Goal: Information Seeking & Learning: Learn about a topic

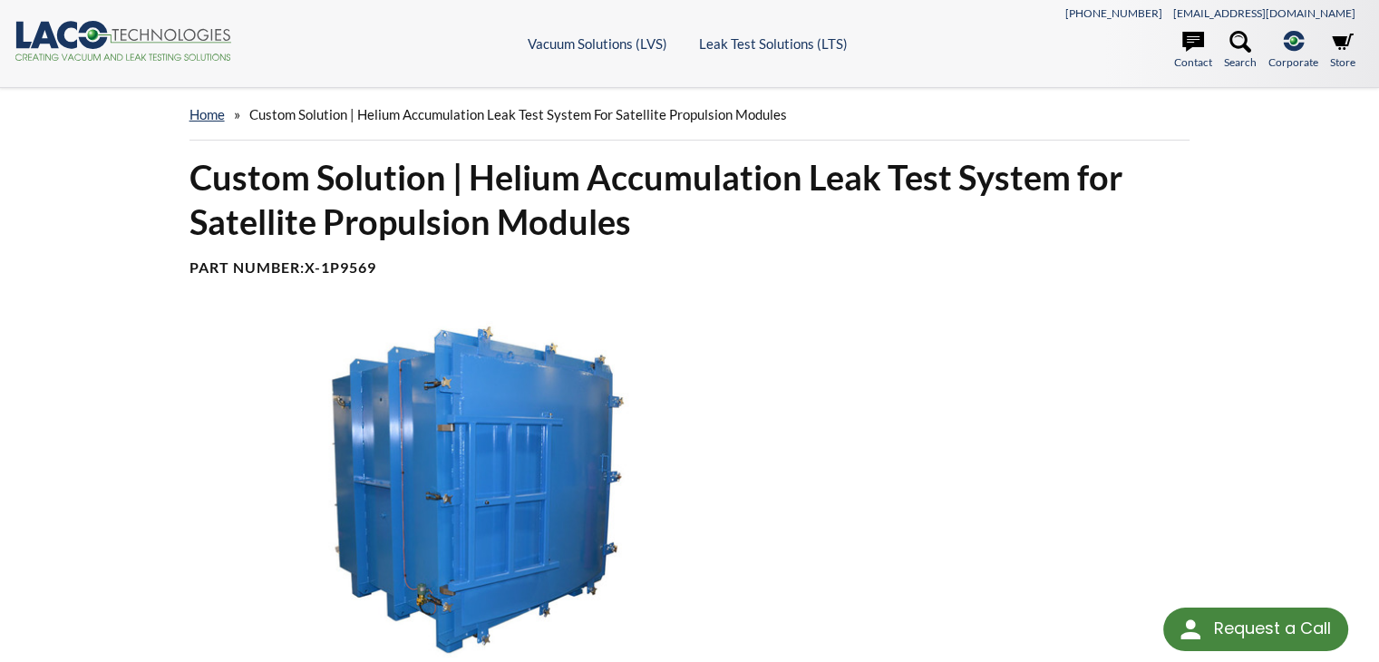
click at [515, 180] on h1 "Custom Solution | Helium Accumulation Leak Test System for Satellite Propulsion…" at bounding box center [689, 200] width 1001 height 90
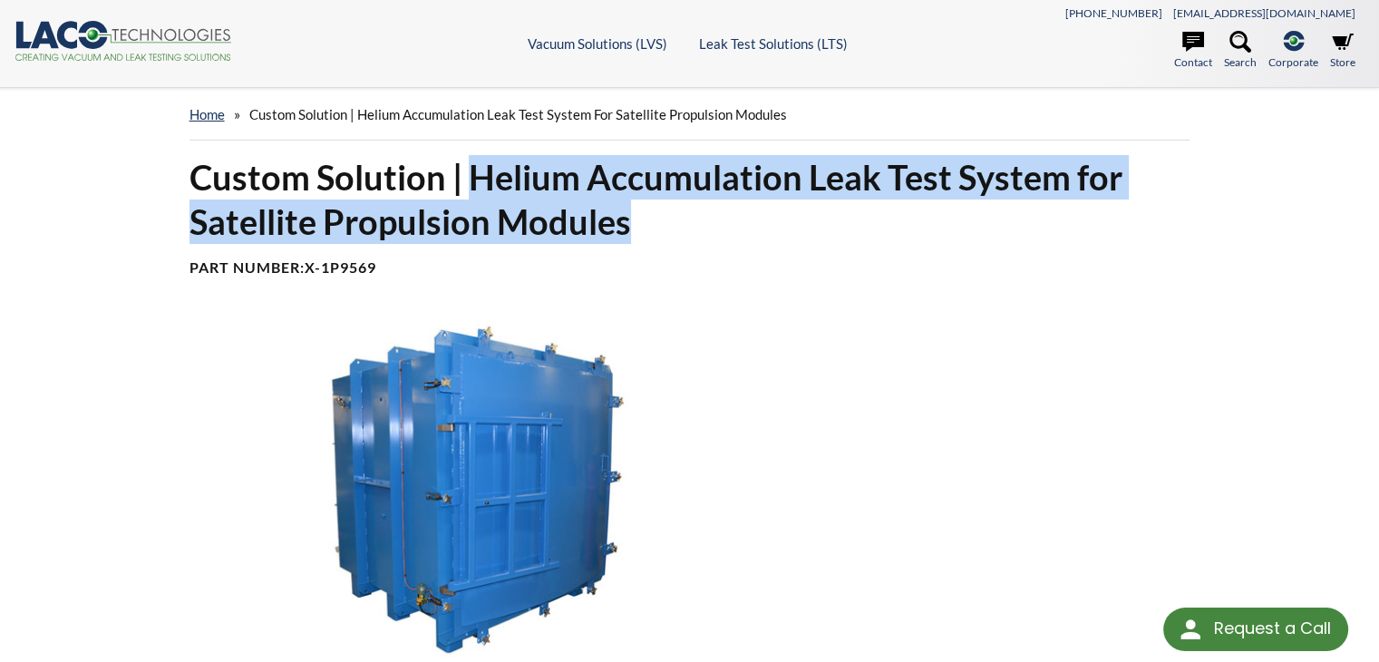
drag, startPoint x: 470, startPoint y: 176, endPoint x: 647, endPoint y: 218, distance: 181.6
click at [647, 218] on h1 "Custom Solution | Helium Accumulation Leak Test System for Satellite Propulsion…" at bounding box center [689, 200] width 1001 height 90
click at [838, 177] on h1 "Custom Solution | Helium Accumulation Leak Test System for Satellite Propulsion…" at bounding box center [689, 200] width 1001 height 90
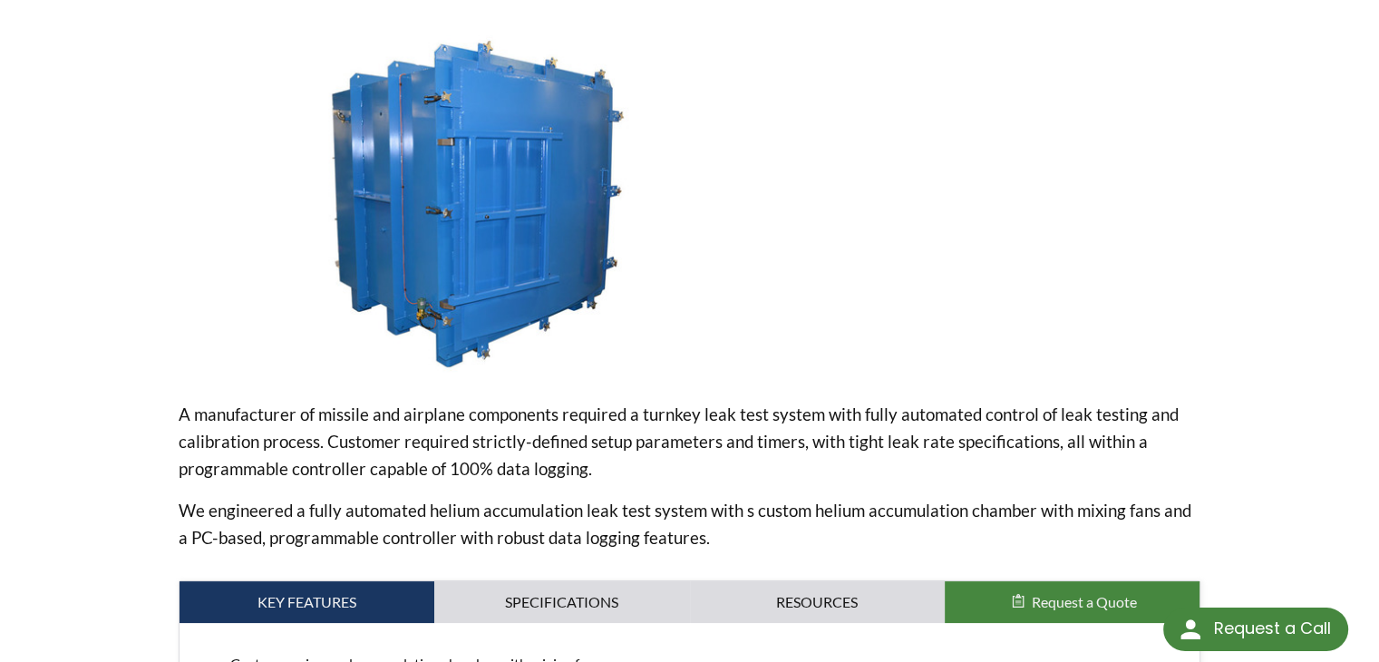
scroll to position [453, 0]
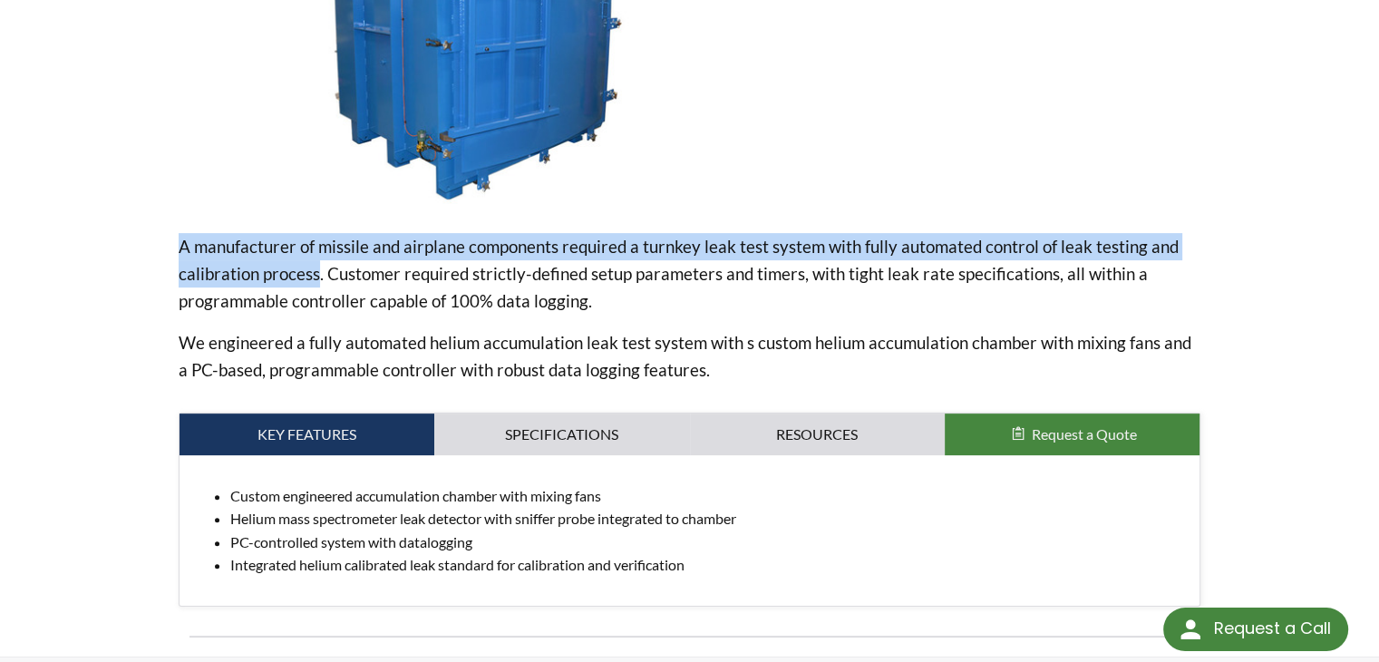
drag, startPoint x: 172, startPoint y: 242, endPoint x: 317, endPoint y: 278, distance: 149.5
click at [317, 278] on div "Custom Solution | Helium Accumulation Leak Test System for Satellite Propulsion…" at bounding box center [690, 179] width 1160 height 954
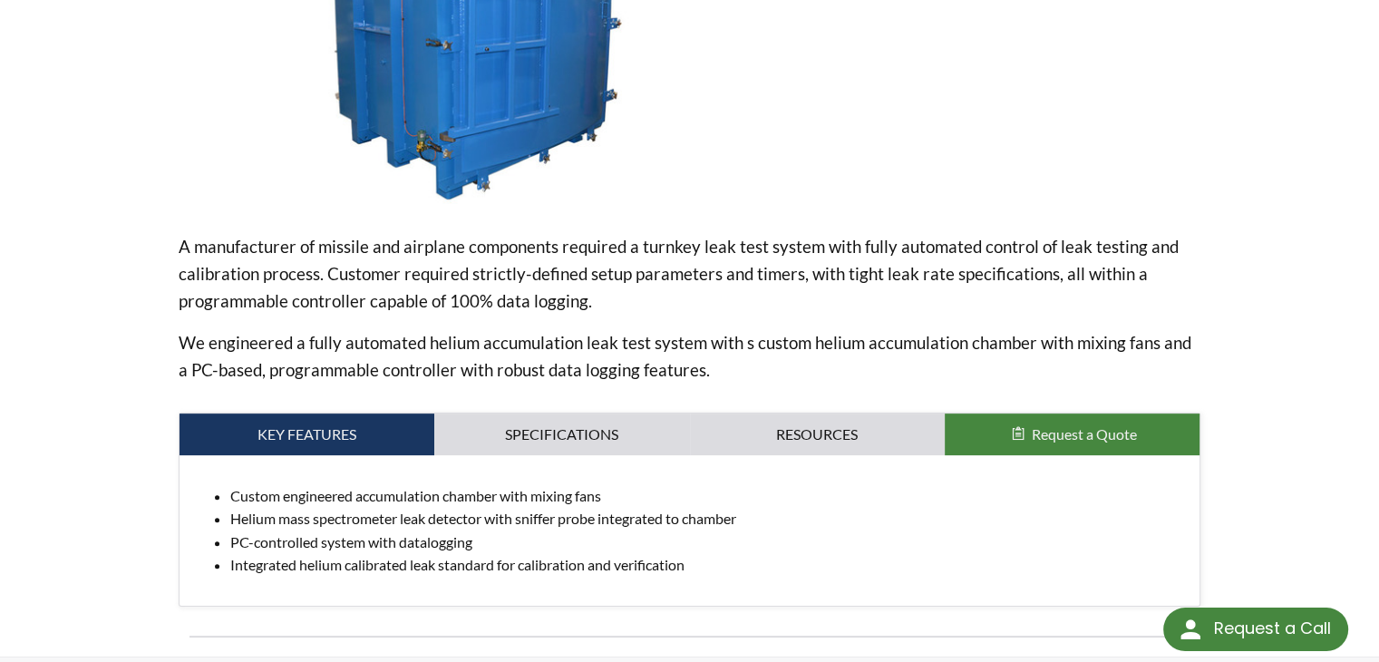
click at [325, 276] on p "A manufacturer of missile and airplane components required a turnkey leak test …" at bounding box center [690, 274] width 1022 height 82
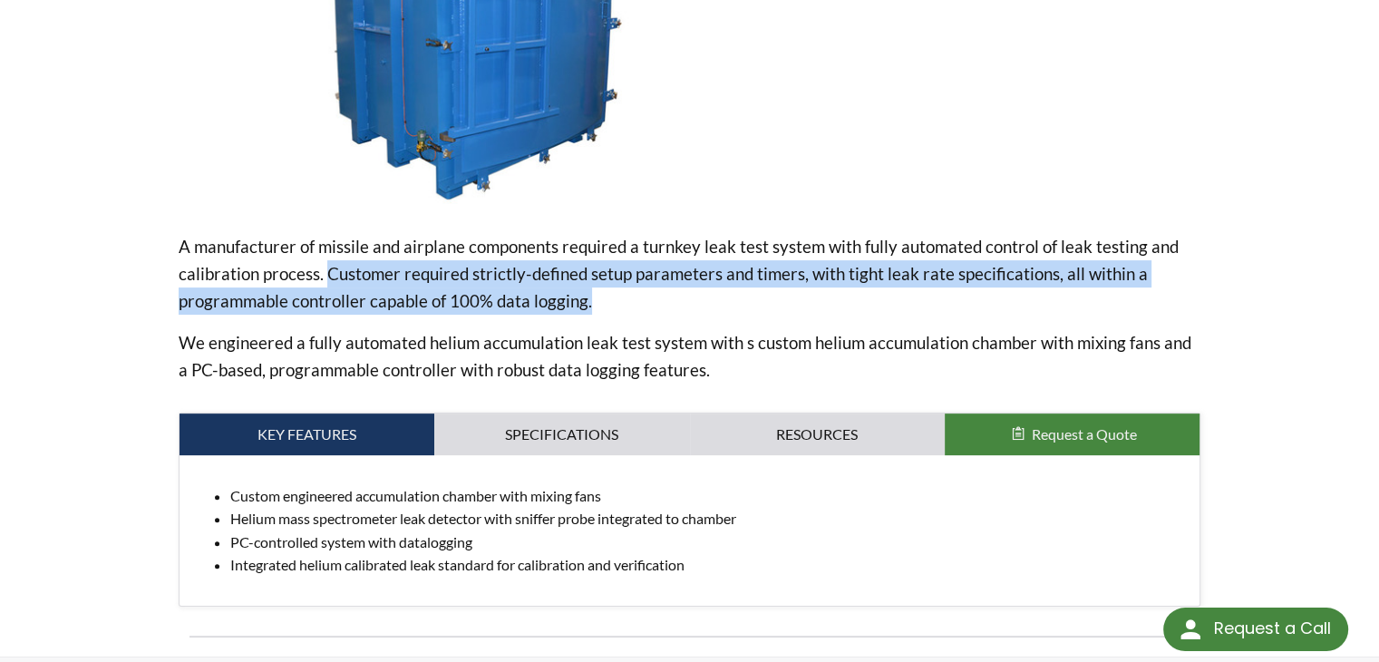
drag, startPoint x: 325, startPoint y: 276, endPoint x: 596, endPoint y: 305, distance: 272.7
click at [596, 305] on p "A manufacturer of missile and airplane components required a turnkey leak test …" at bounding box center [690, 274] width 1022 height 82
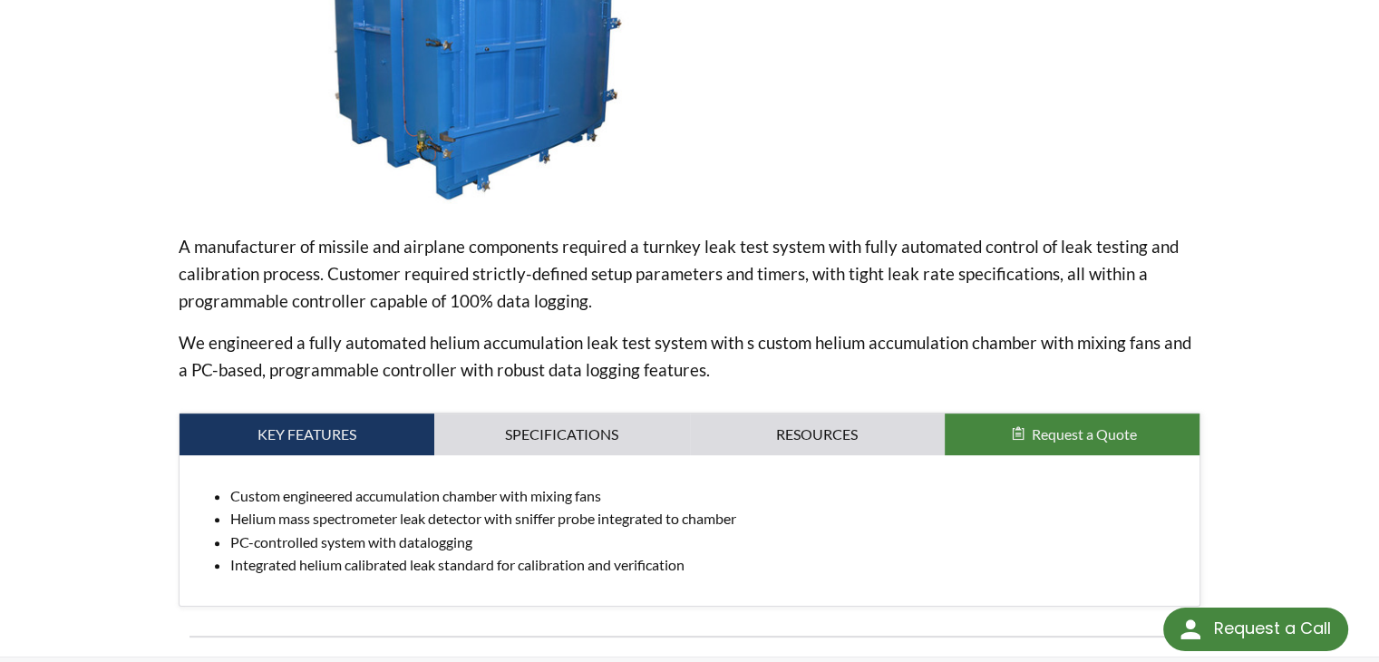
click at [652, 277] on p "A manufacturer of missile and airplane components required a turnkey leak test …" at bounding box center [690, 274] width 1022 height 82
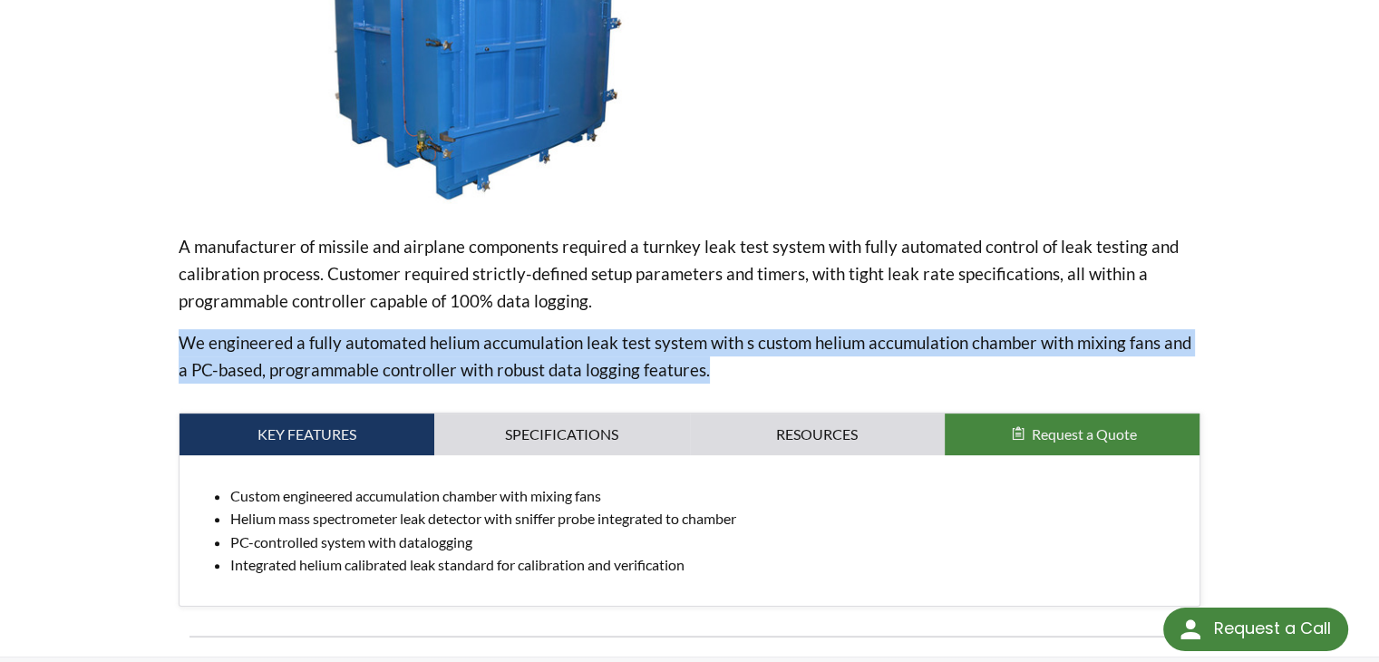
drag, startPoint x: 180, startPoint y: 338, endPoint x: 693, endPoint y: 376, distance: 513.5
click at [693, 376] on p "We engineered a fully automated helium accumulation leak test system with s cus…" at bounding box center [690, 356] width 1022 height 54
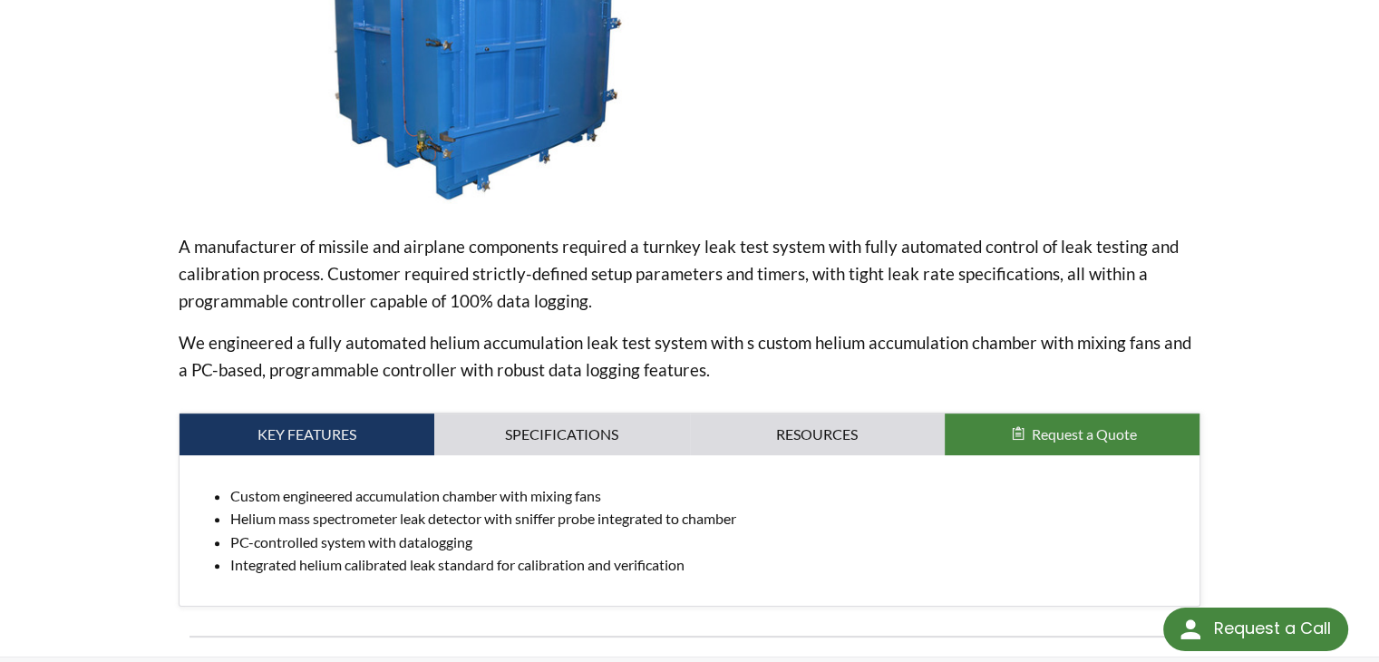
click at [891, 357] on p "We engineered a fully automated helium accumulation leak test system with s cus…" at bounding box center [690, 356] width 1022 height 54
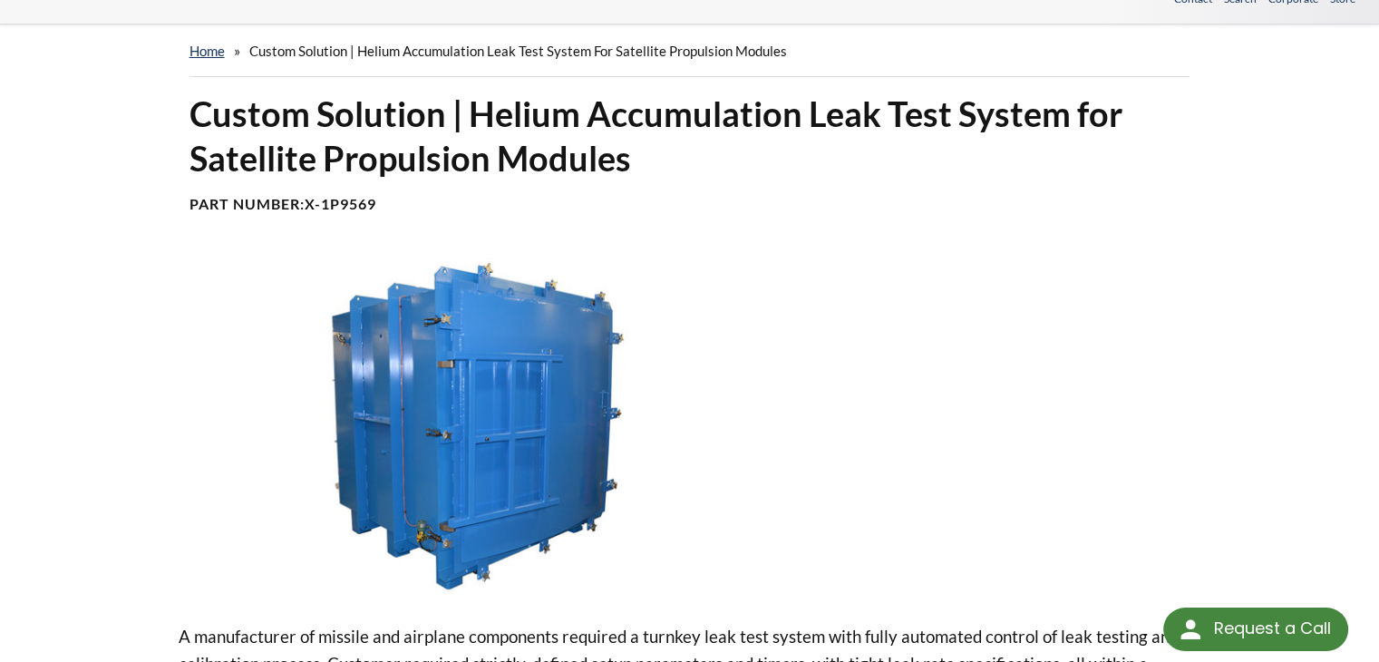
scroll to position [0, 0]
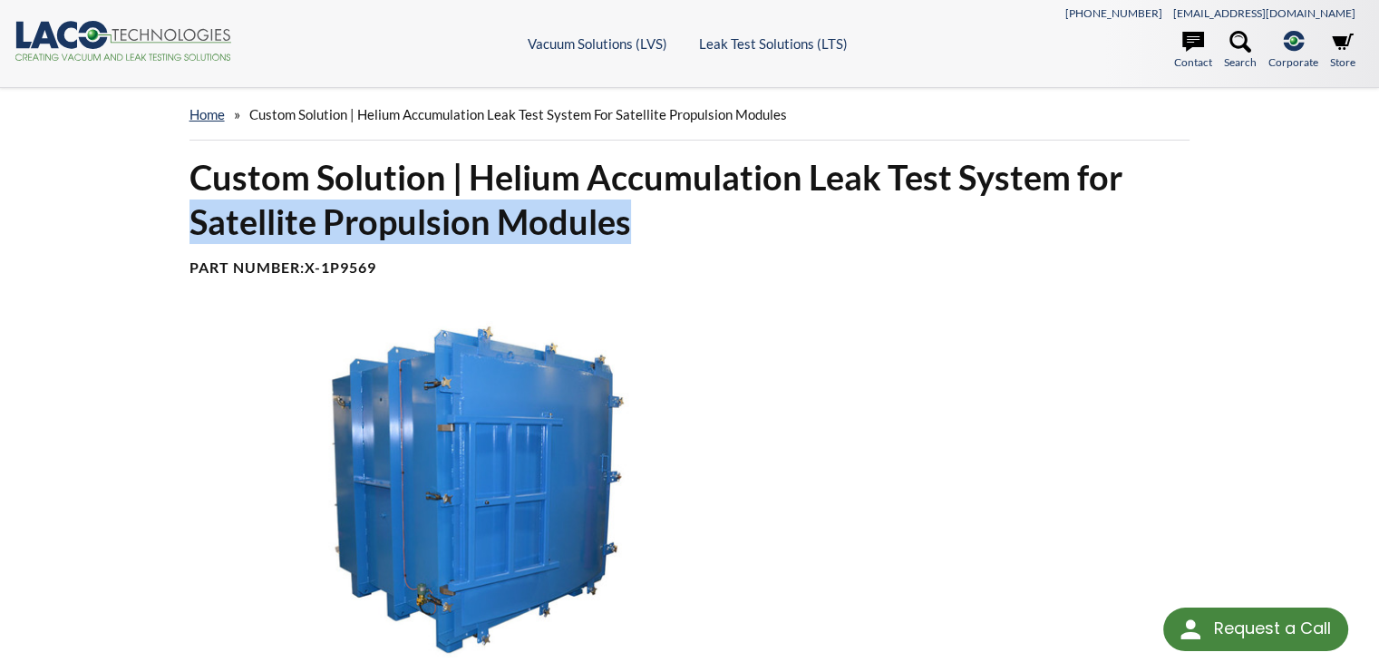
drag, startPoint x: 627, startPoint y: 228, endPoint x: 196, endPoint y: 226, distance: 431.5
click at [196, 226] on h1 "Custom Solution | Helium Accumulation Leak Test System for Satellite Propulsion…" at bounding box center [689, 200] width 1001 height 90
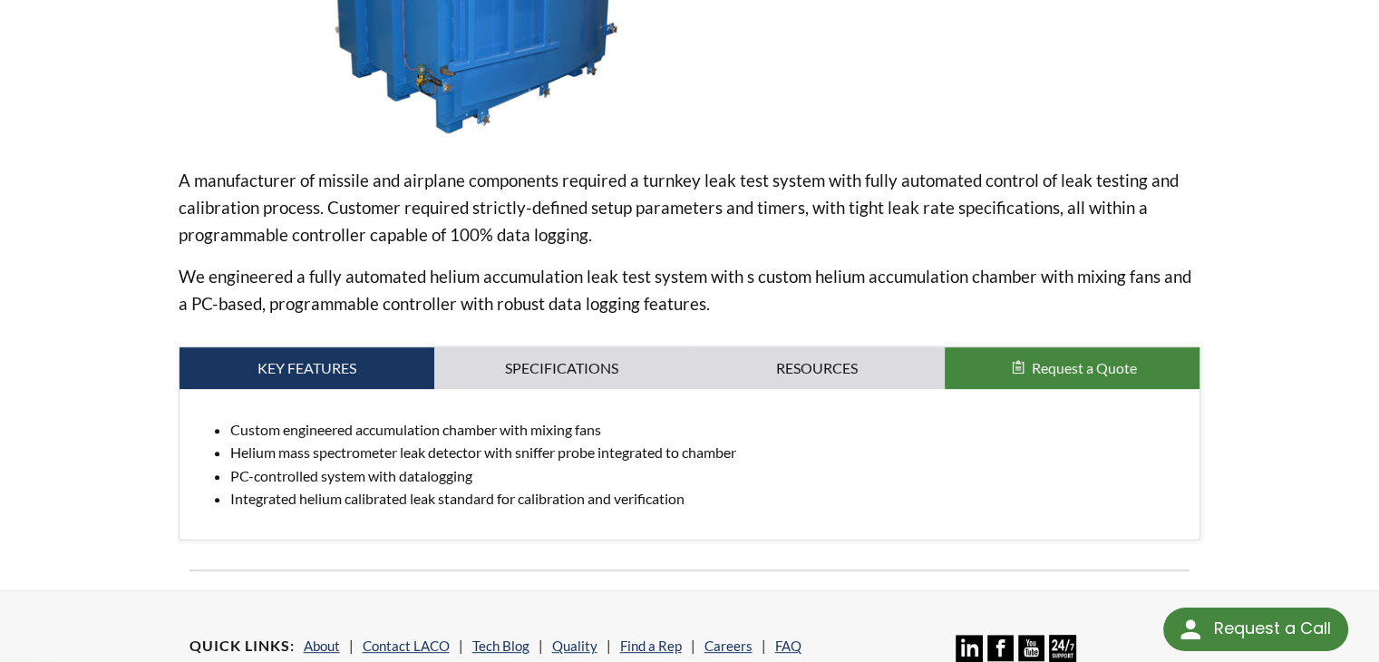
scroll to position [544, 0]
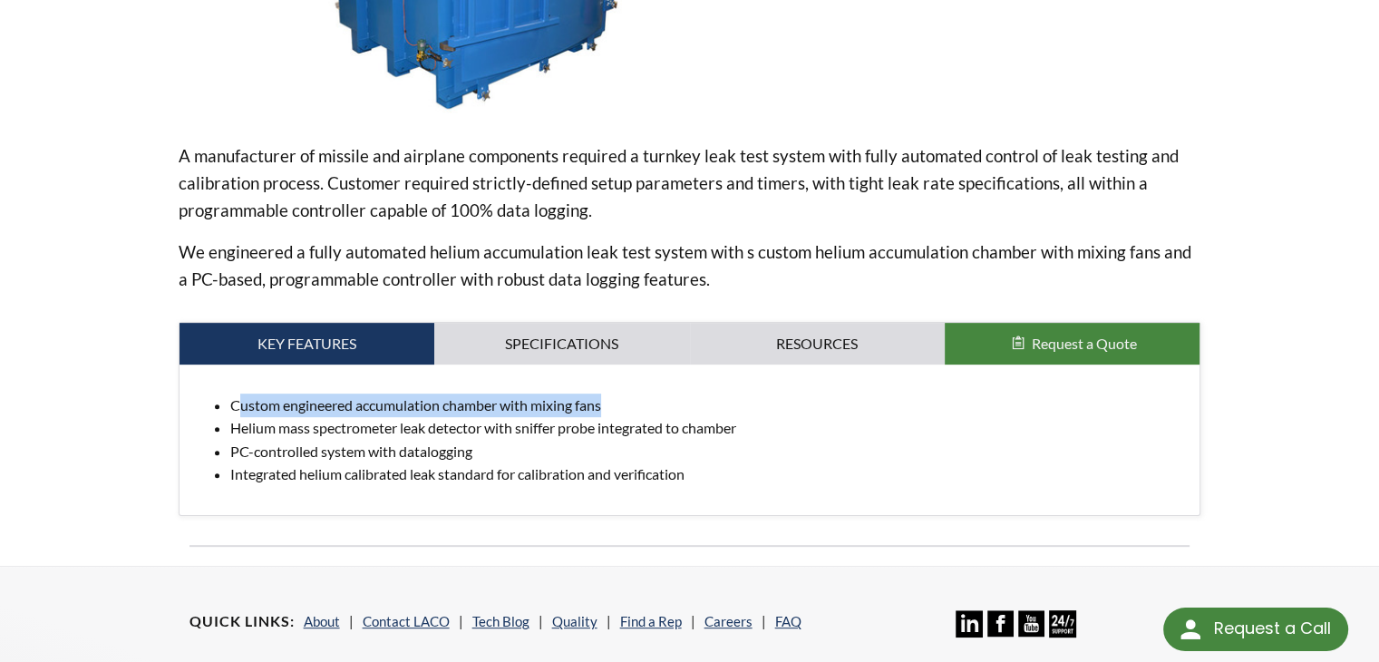
drag, startPoint x: 235, startPoint y: 404, endPoint x: 639, endPoint y: 394, distance: 404.4
click at [639, 394] on li "Custom engineered accumulation chamber with mixing fans" at bounding box center [707, 405] width 955 height 24
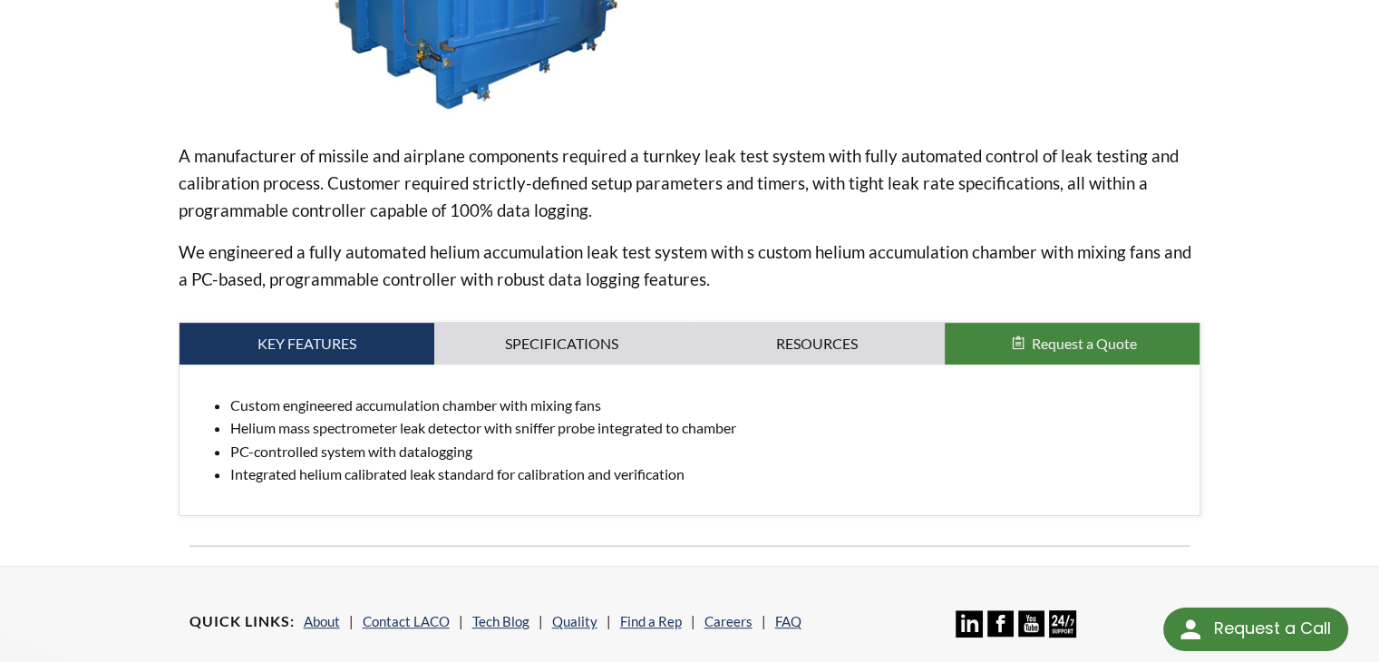
click at [230, 407] on li "Custom engineered accumulation chamber with mixing fans" at bounding box center [707, 405] width 955 height 24
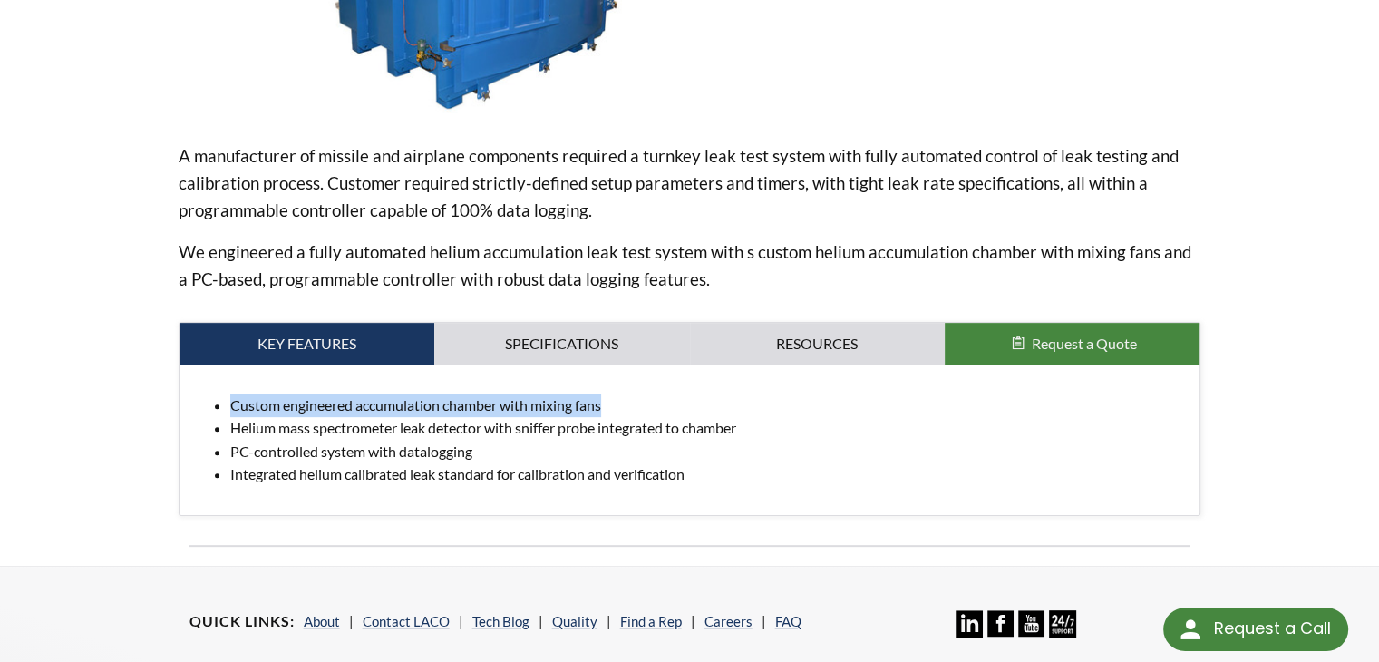
drag, startPoint x: 230, startPoint y: 402, endPoint x: 617, endPoint y: 409, distance: 387.1
click at [617, 409] on li "Custom engineered accumulation chamber with mixing fans" at bounding box center [707, 405] width 955 height 24
click at [424, 403] on li "Custom engineered accumulation chamber with mixing fans" at bounding box center [707, 405] width 955 height 24
click at [359, 407] on li "Custom engineered accumulation chamber with mixing fans" at bounding box center [707, 405] width 955 height 24
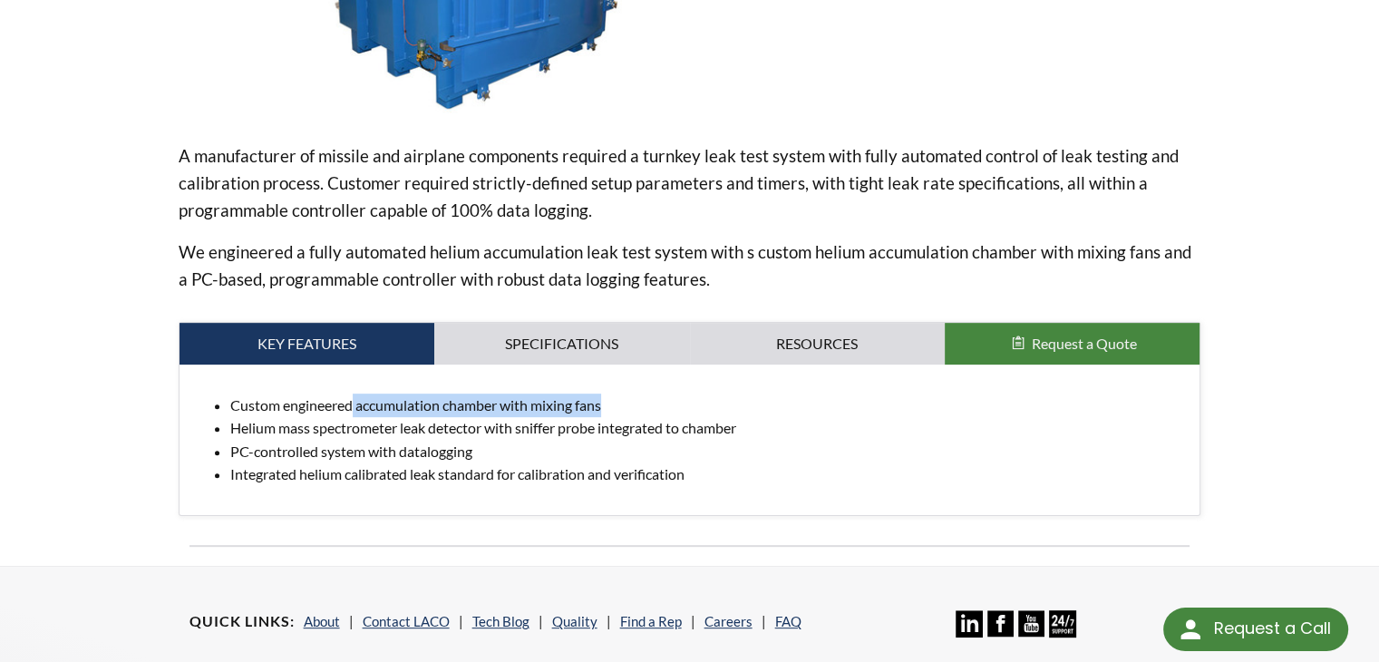
drag, startPoint x: 610, startPoint y: 405, endPoint x: 354, endPoint y: 409, distance: 256.5
click at [354, 409] on li "Custom engineered accumulation chamber with mixing fans" at bounding box center [707, 405] width 955 height 24
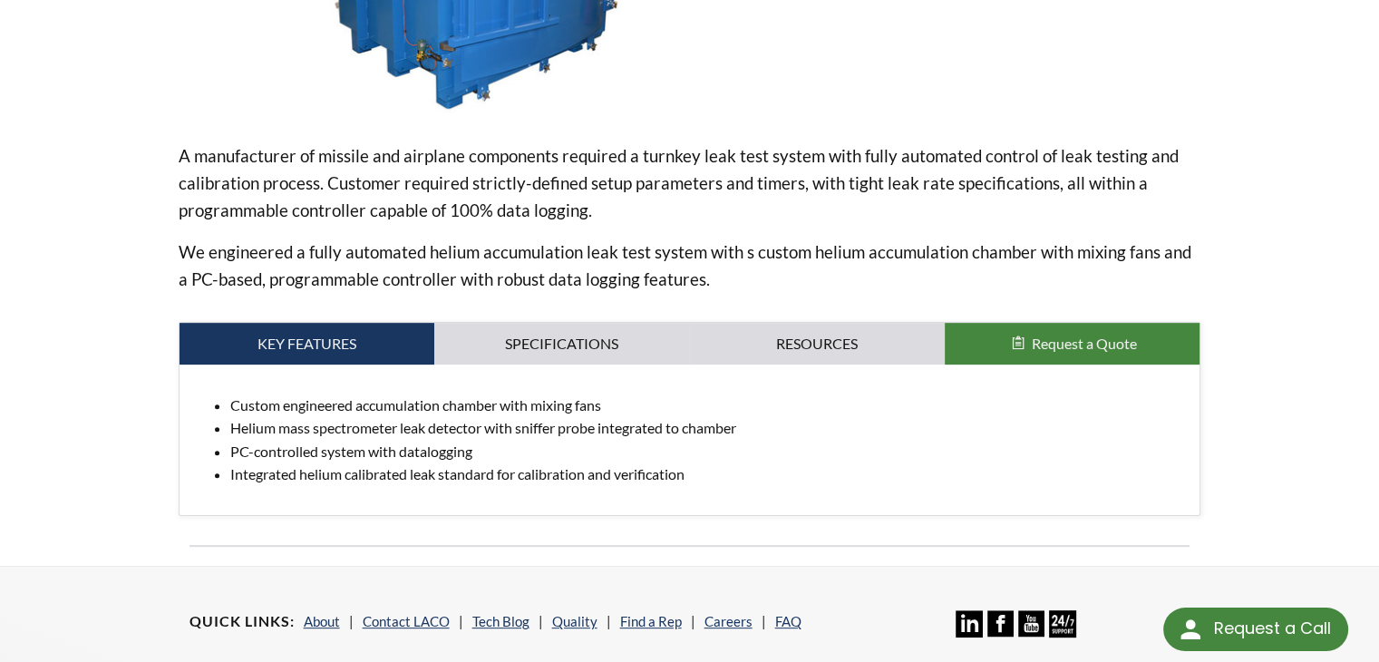
click at [253, 431] on li "Helium mass spectrometer leak detector with sniffer probe integrated to chamber" at bounding box center [707, 428] width 955 height 24
click at [356, 431] on li "Helium mass spectrometer leak detector with sniffer probe integrated to chamber" at bounding box center [707, 428] width 955 height 24
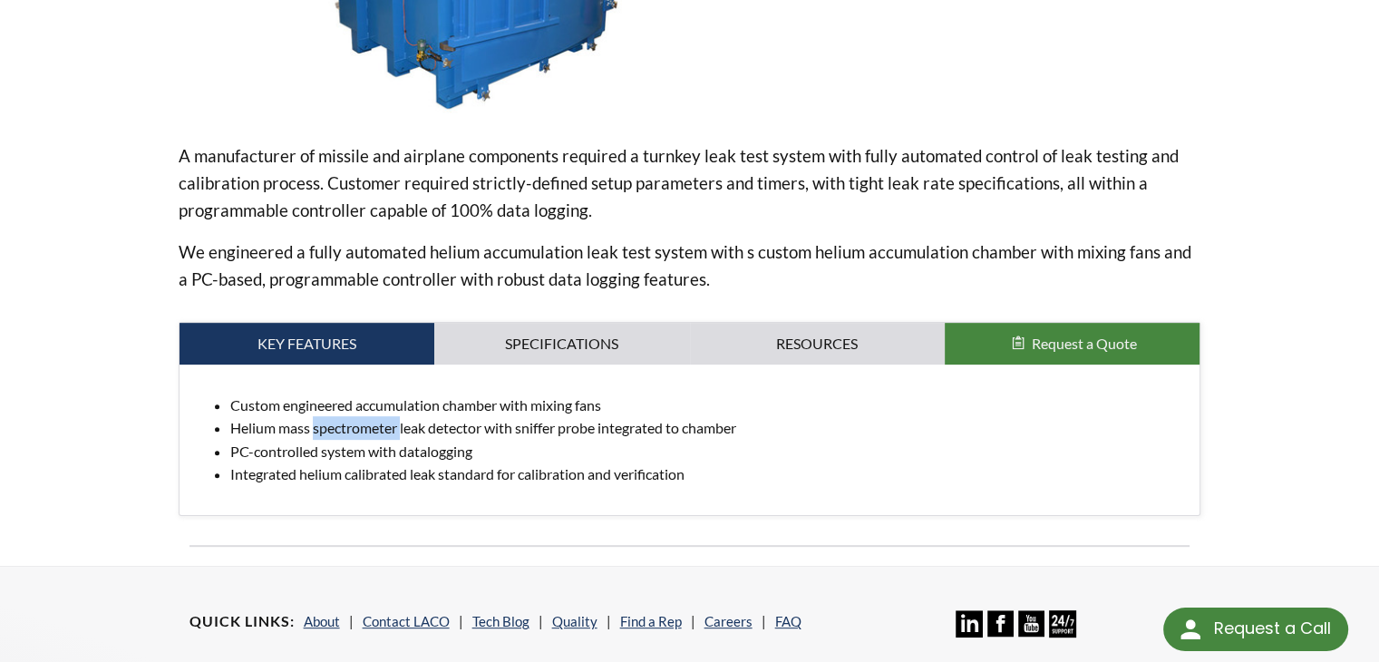
click at [402, 433] on li "Helium mass spectrometer leak detector with sniffer probe integrated to chamber" at bounding box center [707, 428] width 955 height 24
click at [548, 432] on li "Helium mass spectrometer leak detector with sniffer probe integrated to chamber" at bounding box center [707, 428] width 955 height 24
click at [566, 431] on li "Helium mass spectrometer leak detector with sniffer probe integrated to chamber" at bounding box center [707, 428] width 955 height 24
click at [578, 431] on li "Helium mass spectrometer leak detector with sniffer probe integrated to chamber" at bounding box center [707, 428] width 955 height 24
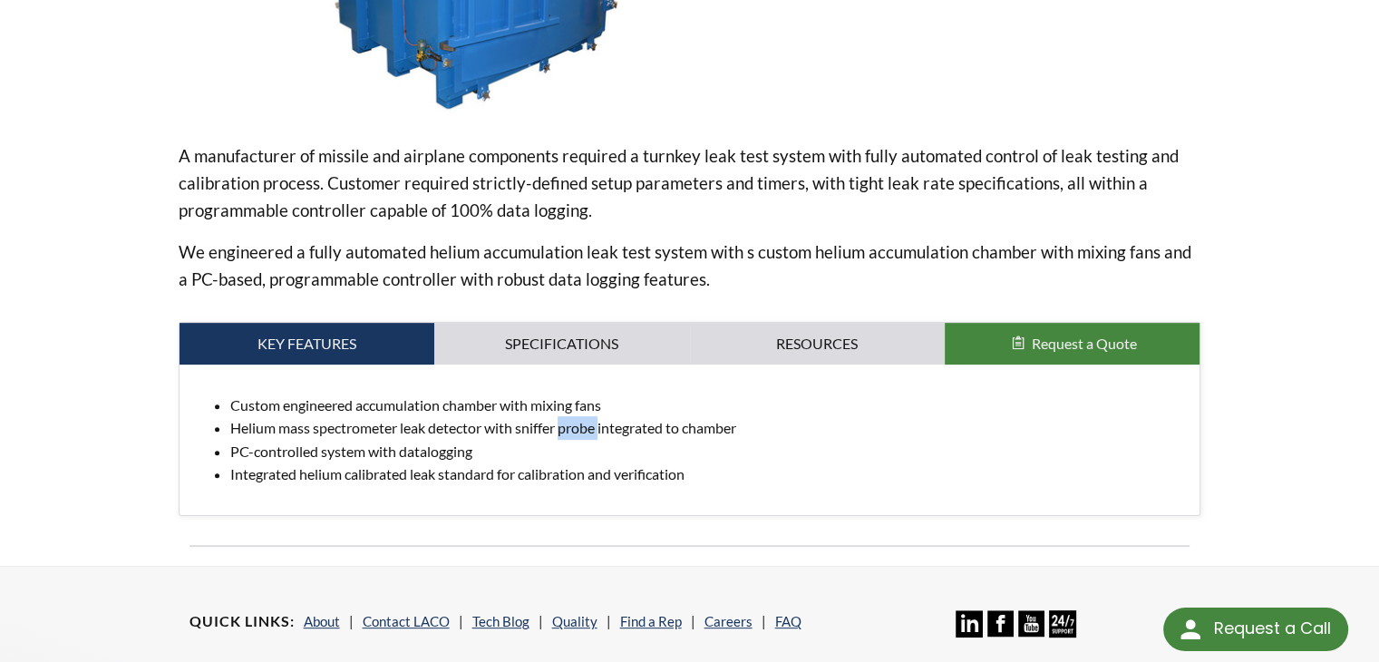
click at [578, 431] on li "Helium mass spectrometer leak detector with sniffer probe integrated to chamber" at bounding box center [707, 428] width 955 height 24
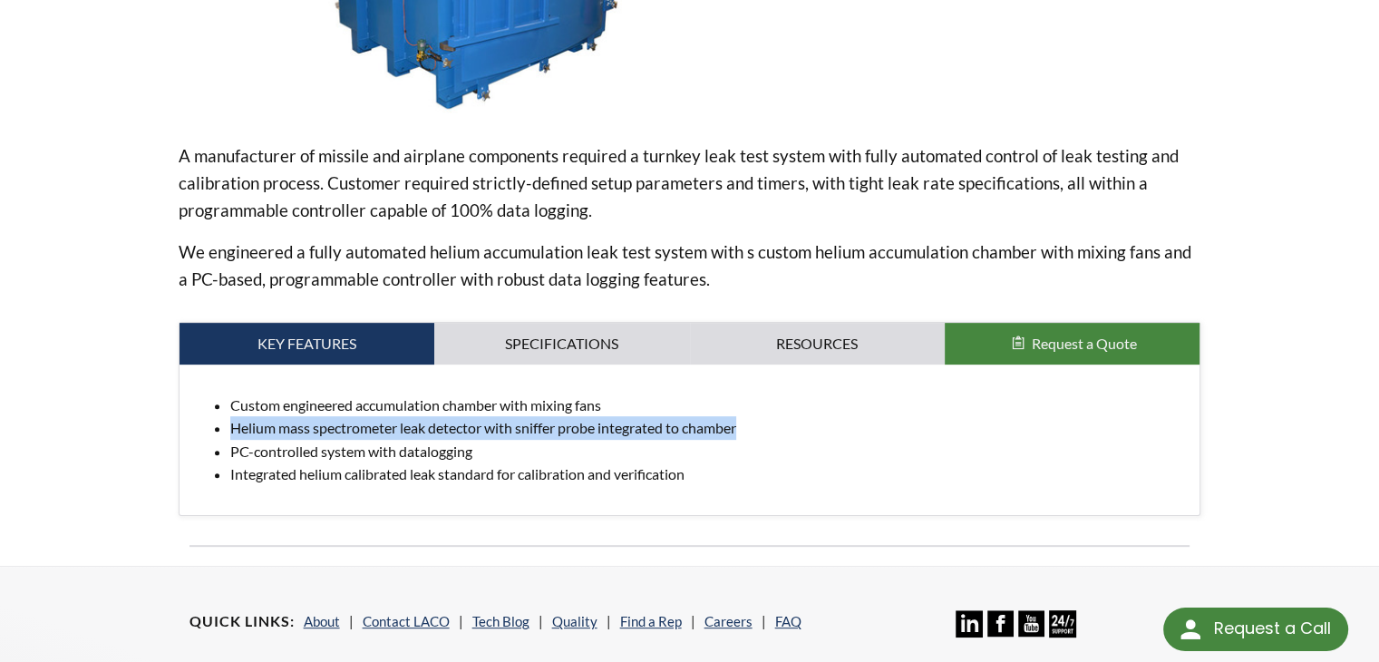
drag, startPoint x: 746, startPoint y: 426, endPoint x: 233, endPoint y: 418, distance: 513.1
click at [233, 418] on li "Helium mass spectrometer leak detector with sniffer probe integrated to chamber" at bounding box center [707, 428] width 955 height 24
click at [555, 435] on li "Helium mass spectrometer leak detector with sniffer probe integrated to chamber" at bounding box center [707, 428] width 955 height 24
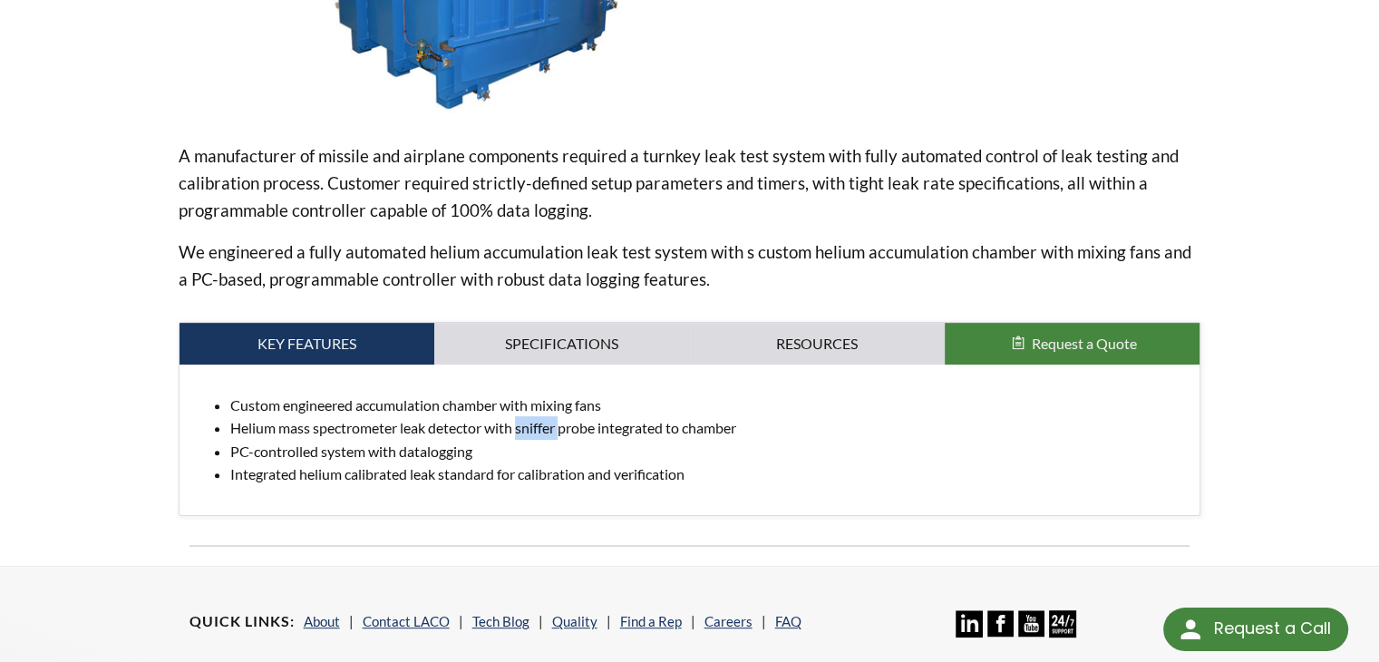
click at [555, 435] on li "Helium mass spectrometer leak detector with sniffer probe integrated to chamber" at bounding box center [707, 428] width 955 height 24
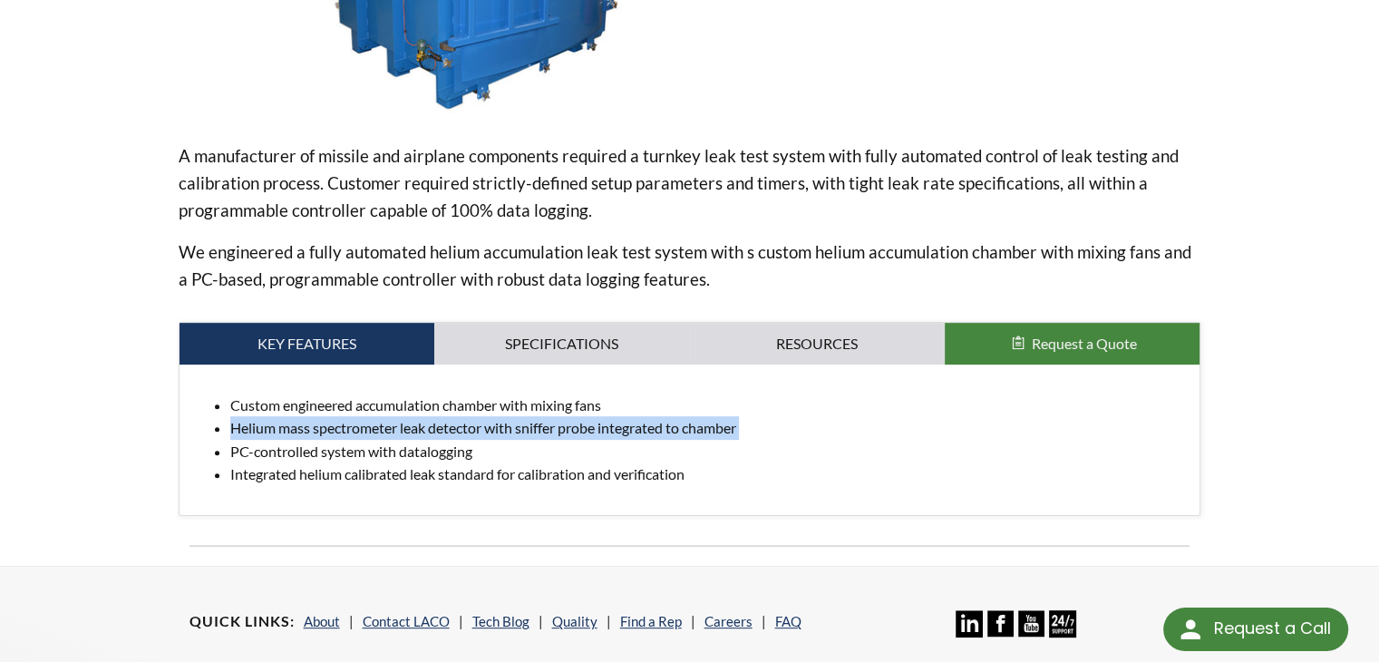
click at [555, 435] on li "Helium mass spectrometer leak detector with sniffer probe integrated to chamber" at bounding box center [707, 428] width 955 height 24
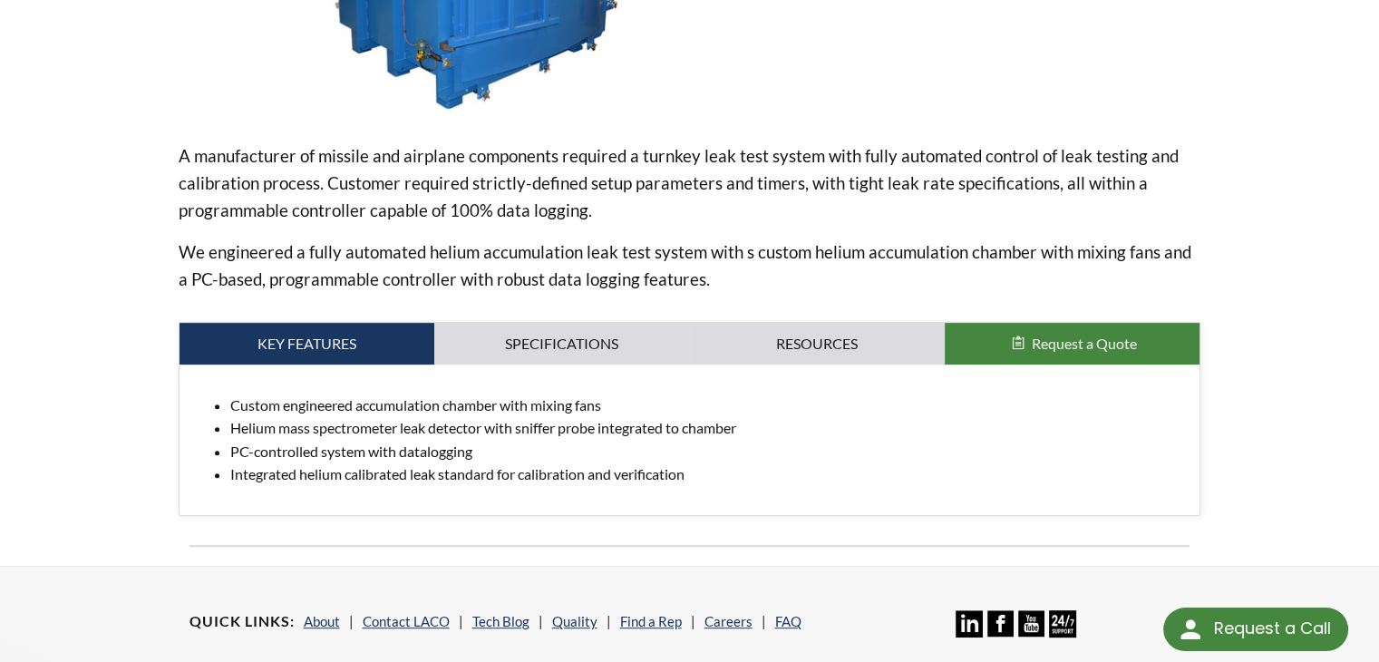
click at [383, 452] on li "PC-controlled system with datalogging" at bounding box center [707, 452] width 955 height 24
click at [425, 446] on li "PC-controlled system with datalogging" at bounding box center [707, 452] width 955 height 24
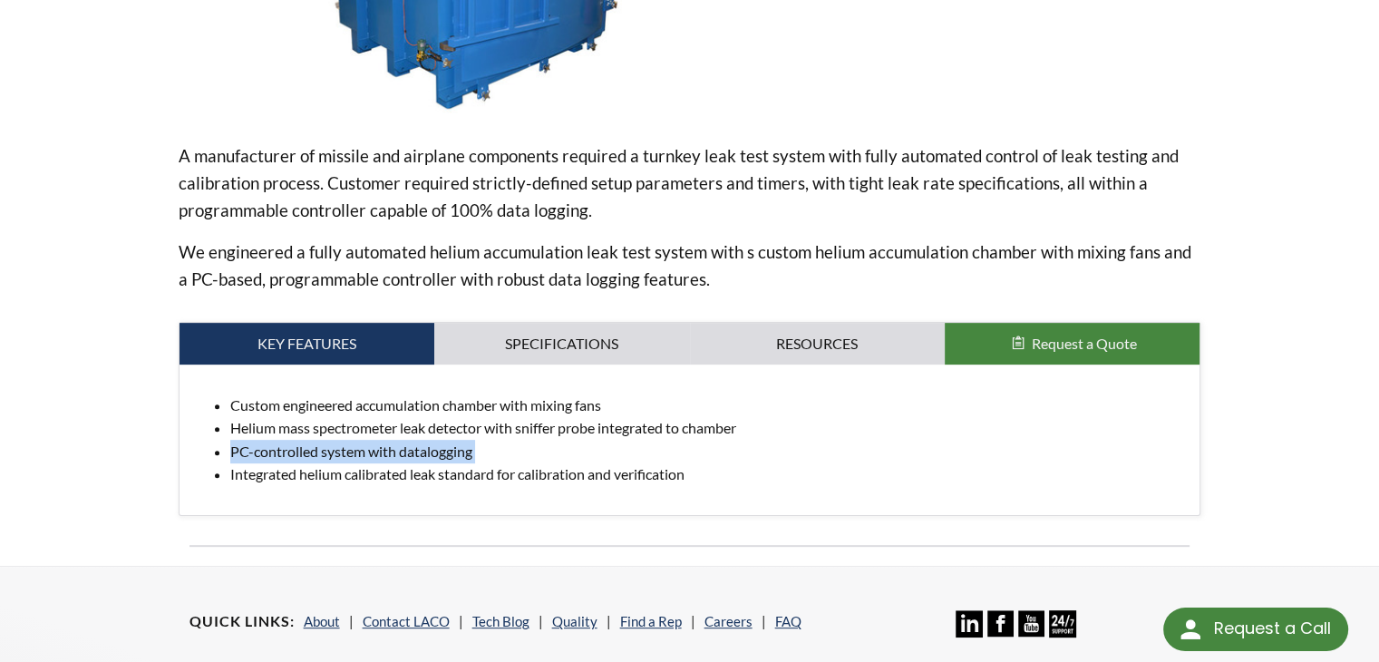
click at [425, 446] on li "PC-controlled system with datalogging" at bounding box center [707, 452] width 955 height 24
copy li "PC-controlled system with datalogging"
click at [443, 473] on li "Integrated helium calibrated leak standard for calibration and verification" at bounding box center [707, 474] width 955 height 24
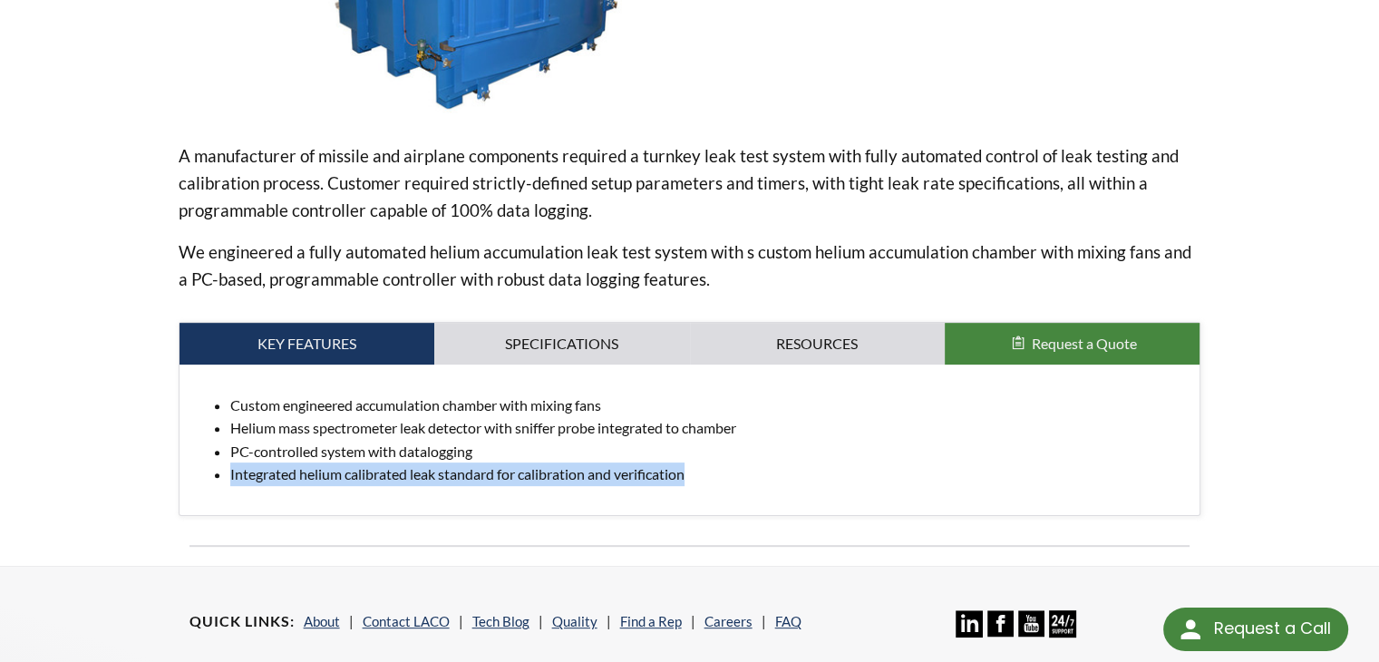
click at [443, 473] on li "Integrated helium calibrated leak standard for calibration and verification" at bounding box center [707, 474] width 955 height 24
click at [491, 476] on li "Integrated helium calibrated leak standard for calibration and verification" at bounding box center [707, 474] width 955 height 24
click at [815, 443] on li "PC-controlled system with datalogging" at bounding box center [707, 452] width 955 height 24
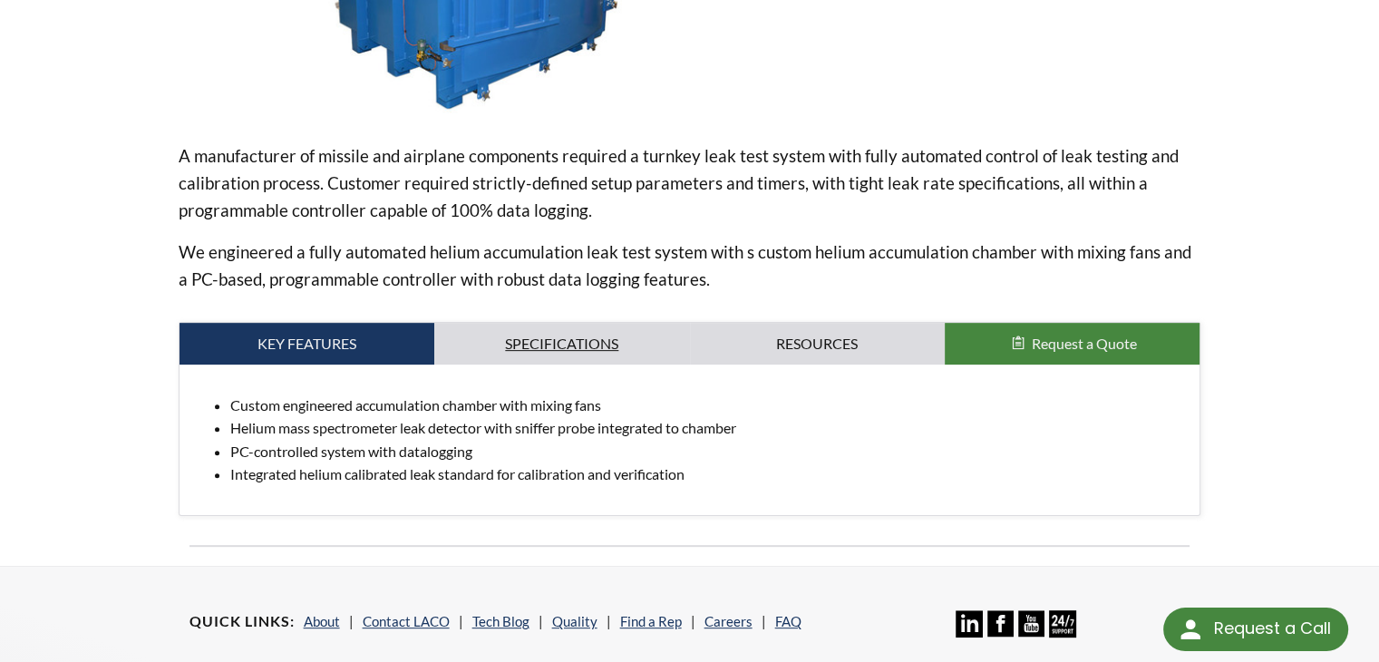
click at [593, 349] on link "Specifications" at bounding box center [561, 344] width 255 height 42
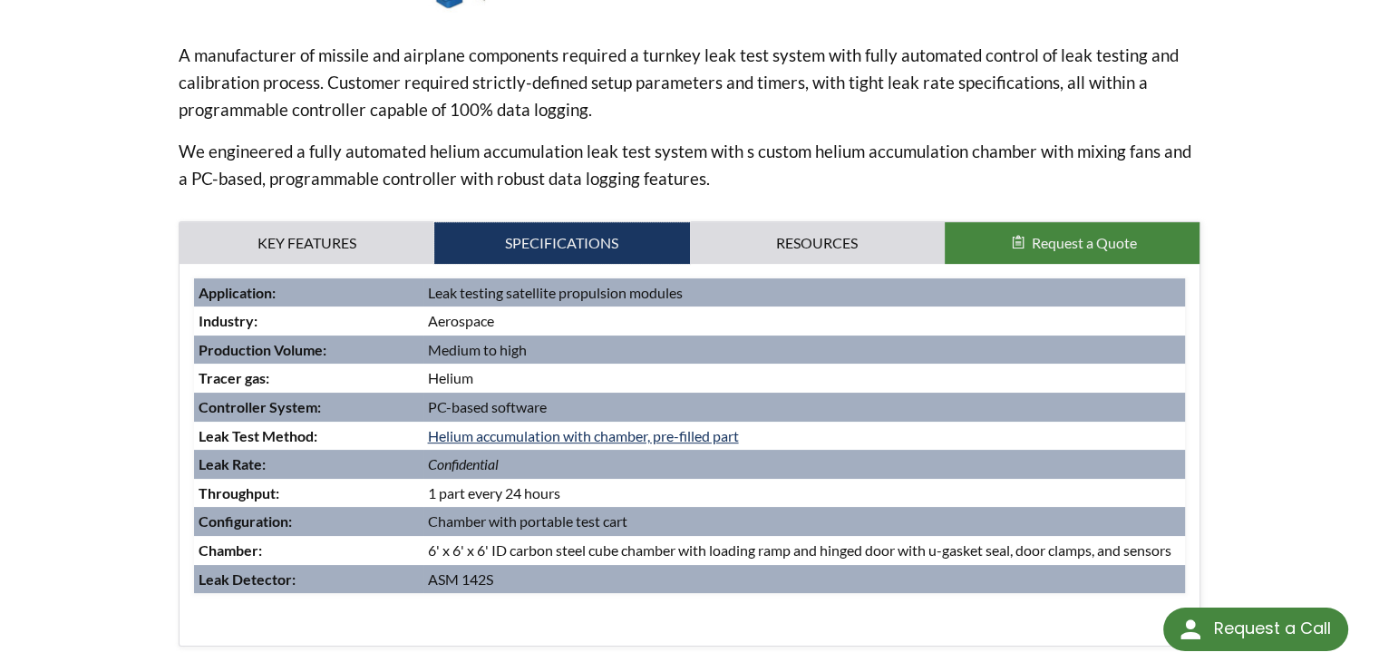
scroll to position [725, 0]
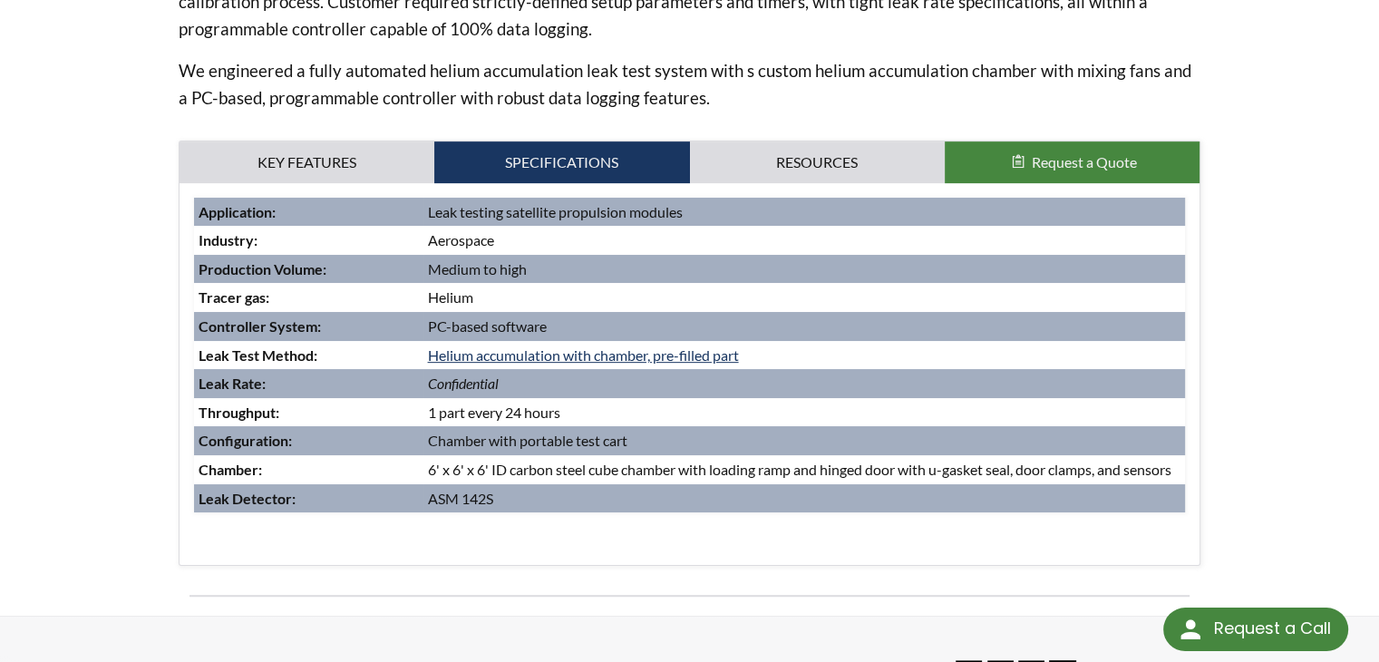
click at [477, 211] on td "Leak testing satellite propulsion modules" at bounding box center [804, 212] width 762 height 29
click at [475, 212] on td "Leak testing satellite propulsion modules" at bounding box center [804, 212] width 762 height 29
click at [747, 398] on td "1 part every 24 hours" at bounding box center [804, 412] width 762 height 29
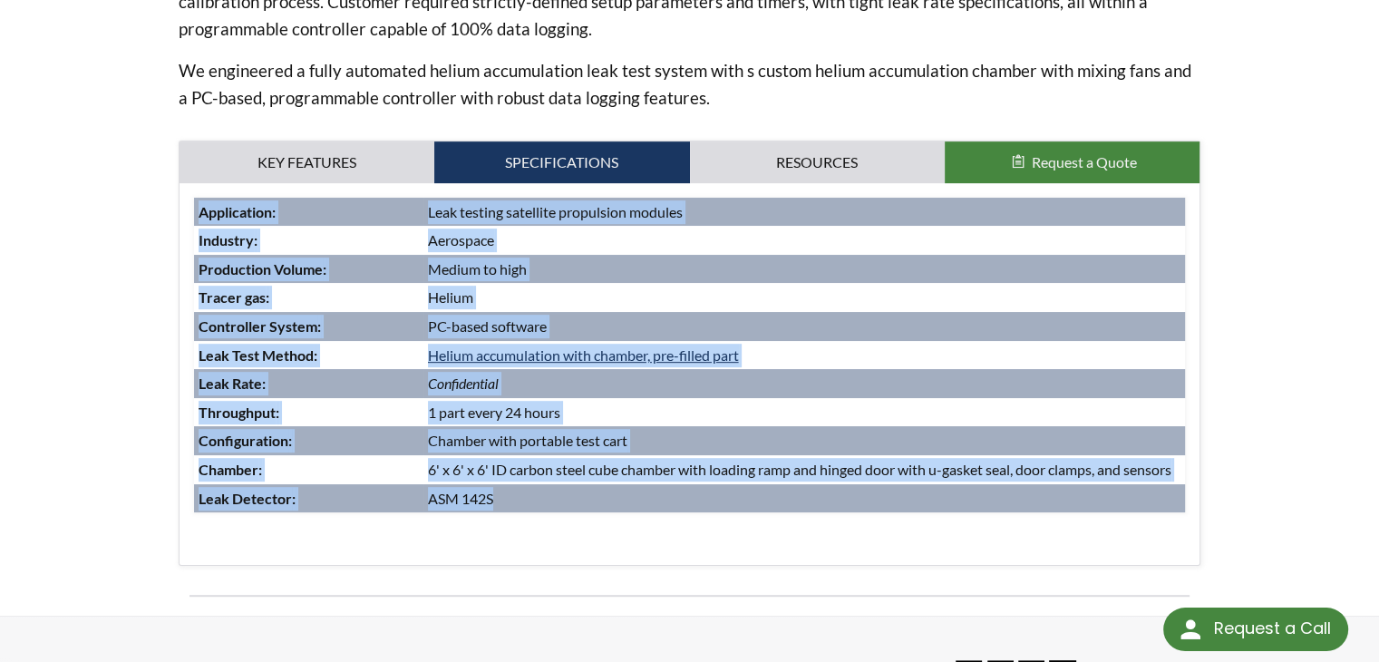
drag, startPoint x: 198, startPoint y: 206, endPoint x: 1097, endPoint y: 510, distance: 949.4
click at [1097, 510] on tbody "Application : Leak testing satellite propulsion modules Industry : Aerospace Pr…" at bounding box center [690, 355] width 992 height 315
copy tbody "Application : Leak testing satellite propulsion modules Industry : Aerospace Pr…"
click at [664, 323] on td "PC-based software" at bounding box center [804, 326] width 762 height 29
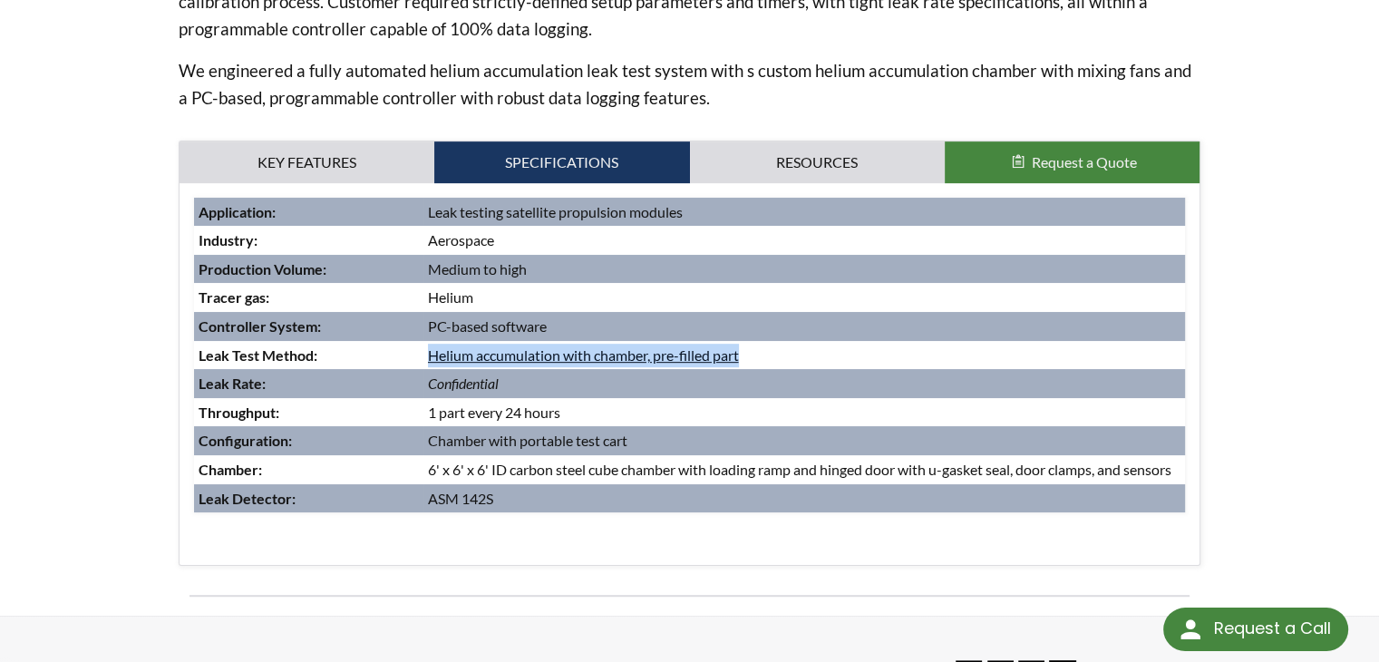
drag, startPoint x: 762, startPoint y: 356, endPoint x: 431, endPoint y: 354, distance: 331.8
click at [431, 354] on td "Helium accumulation with chamber, pre-filled part" at bounding box center [804, 355] width 762 height 29
copy link "Helium accumulation with chamber, pre-filled part"
click at [599, 355] on link "Helium accumulation with chamber, pre-filled part" at bounding box center [583, 354] width 311 height 17
click at [812, 344] on td "Helium accumulation with chamber, pre-filled part" at bounding box center [804, 355] width 762 height 29
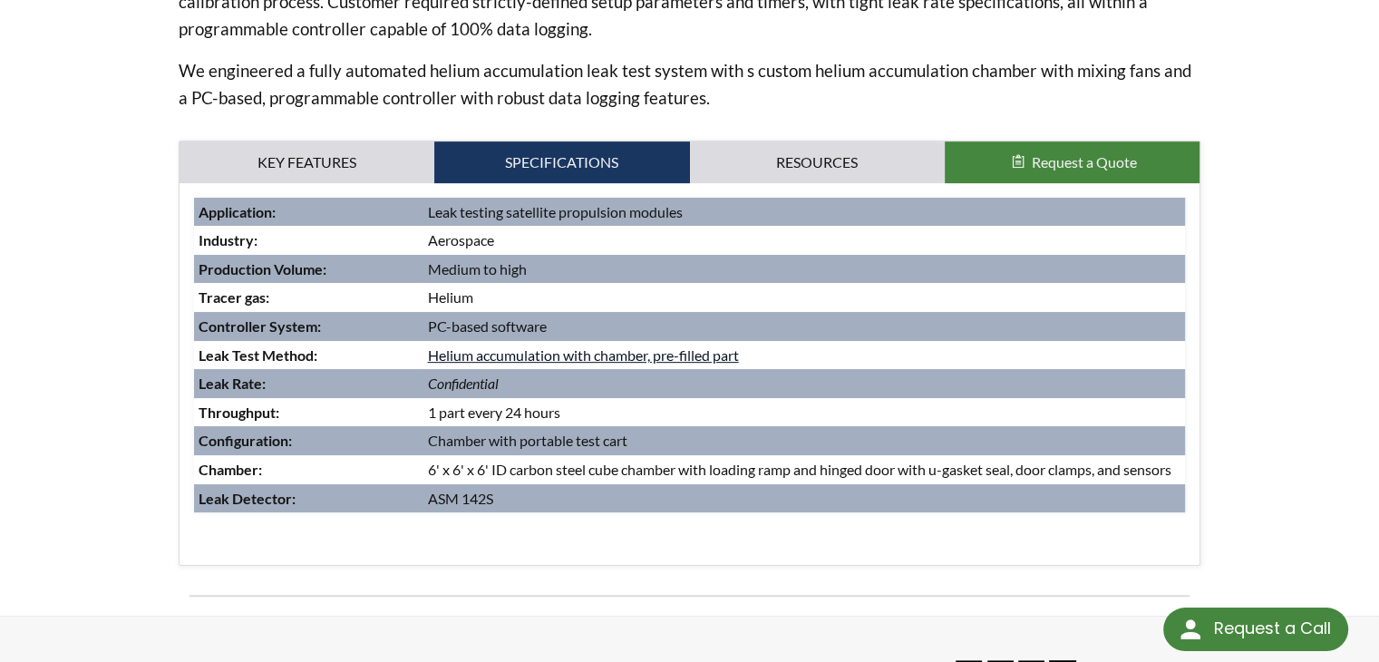
click at [724, 359] on link "Helium accumulation with chamber, pre-filled part" at bounding box center [583, 354] width 311 height 17
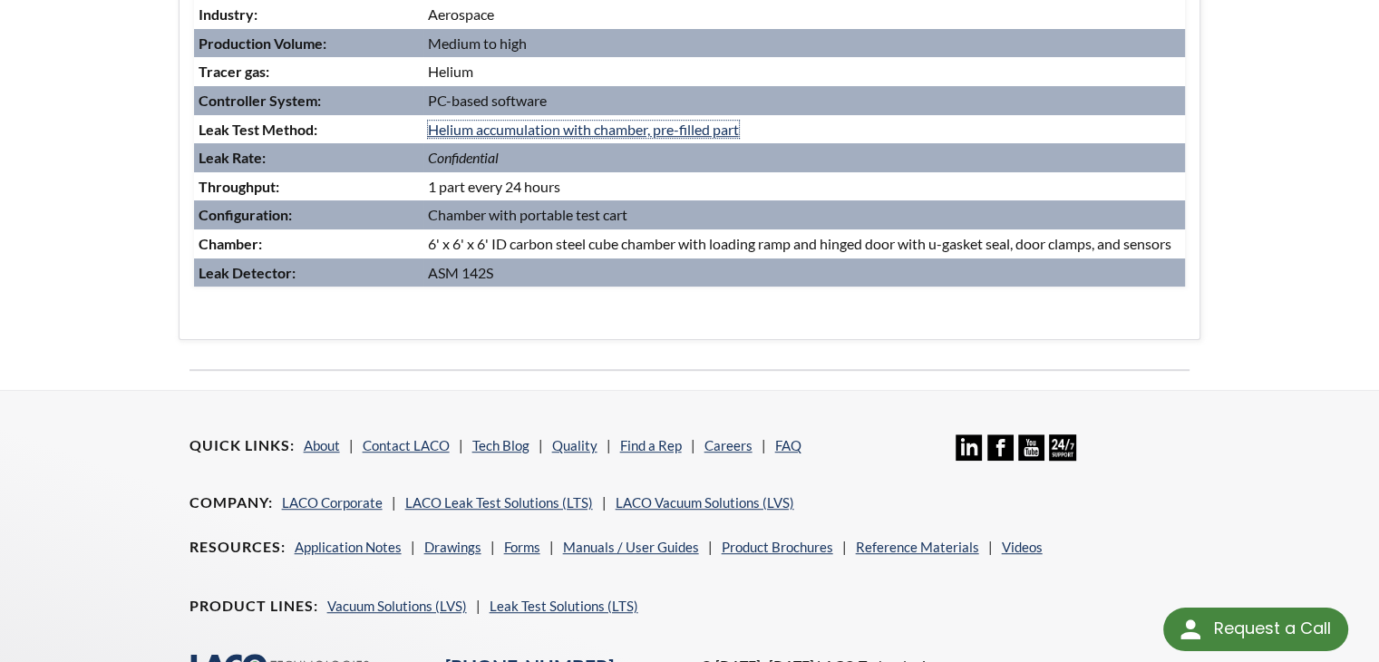
scroll to position [635, 0]
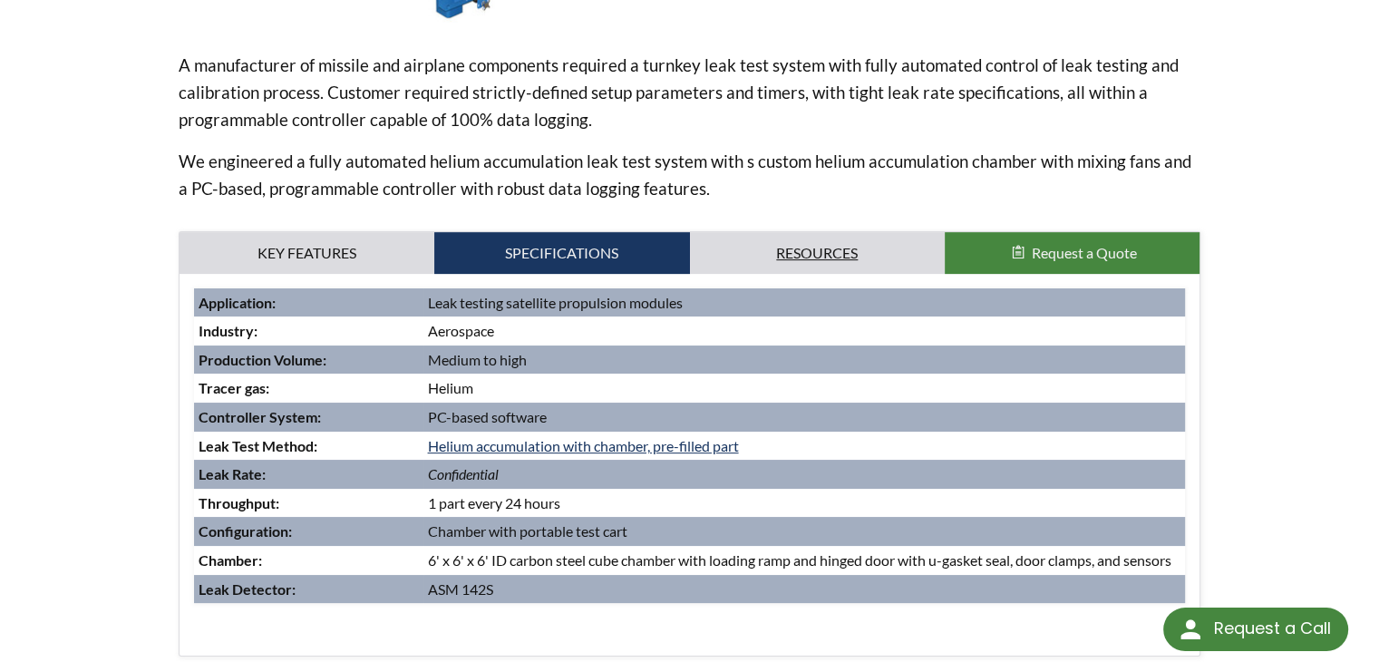
click at [833, 253] on link "Resources" at bounding box center [817, 253] width 255 height 42
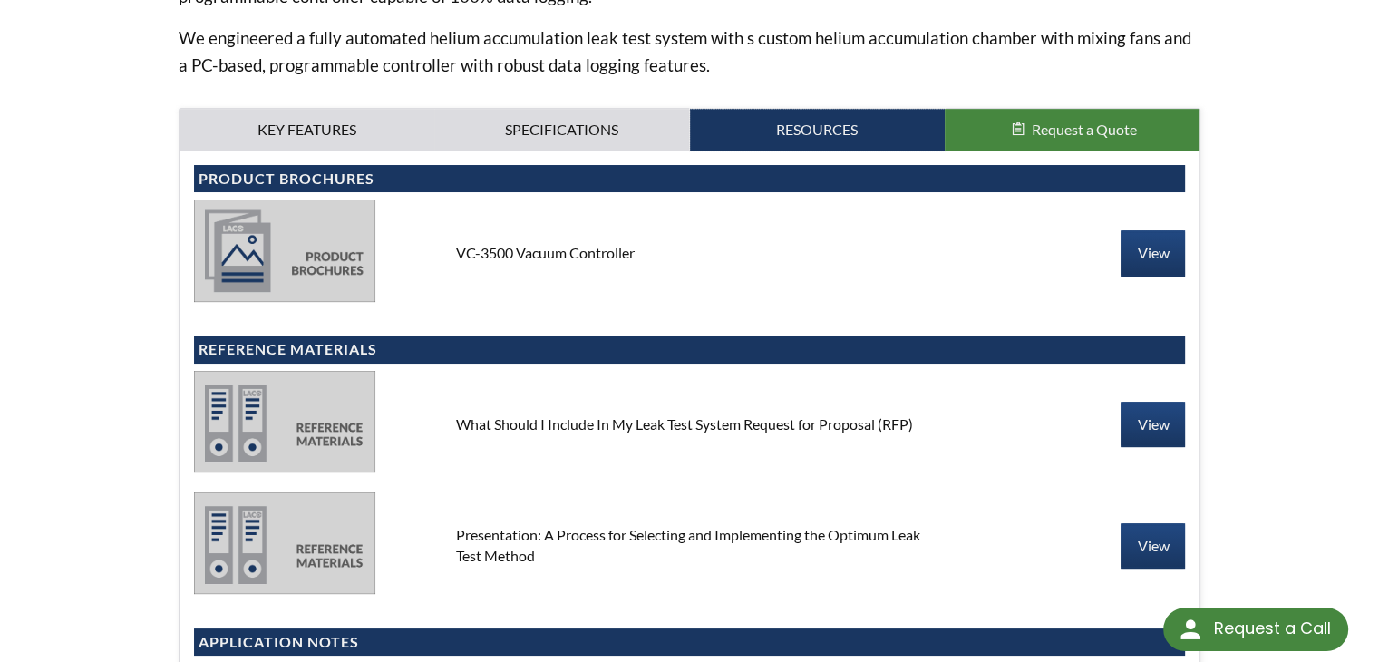
scroll to position [816, 0]
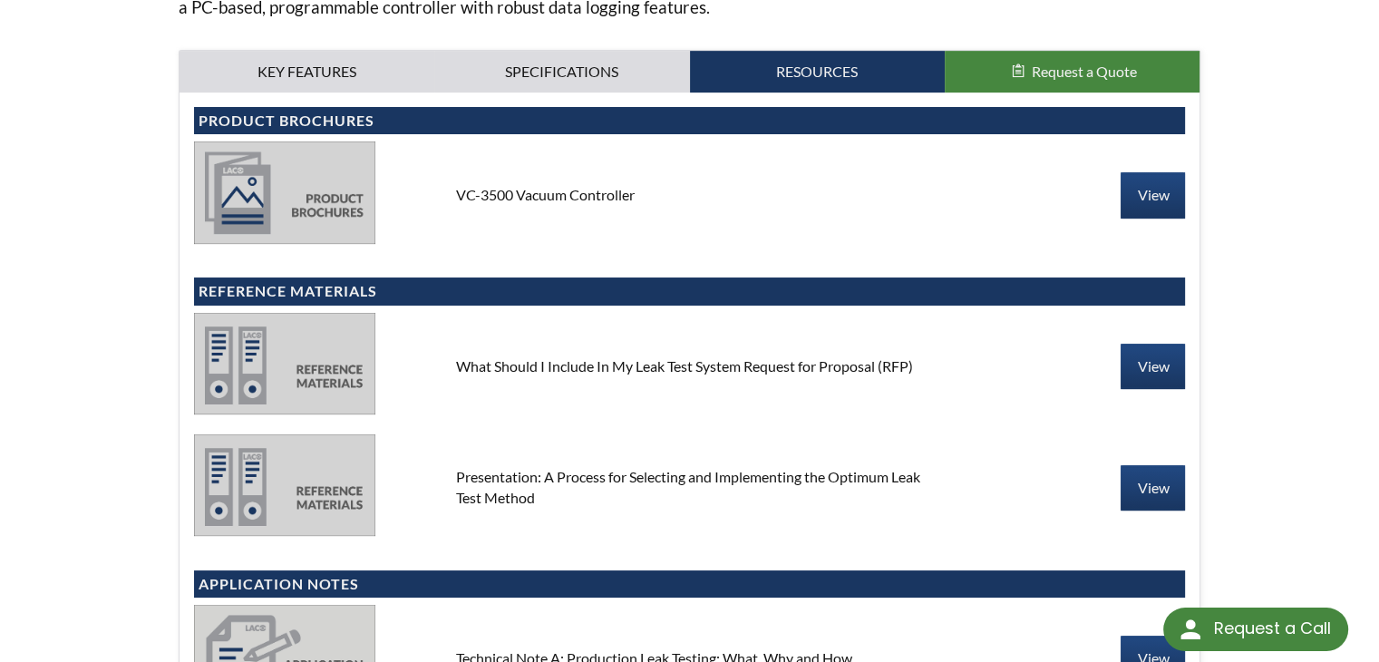
click at [899, 364] on div "What Should I Include In My Leak Test System Request for Proposal (RFP)" at bounding box center [689, 366] width 496 height 20
click at [1149, 377] on link "View" at bounding box center [1152, 366] width 64 height 45
click at [906, 370] on div "What Should I Include In My Leak Test System Request for Proposal (RFP)" at bounding box center [689, 366] width 496 height 20
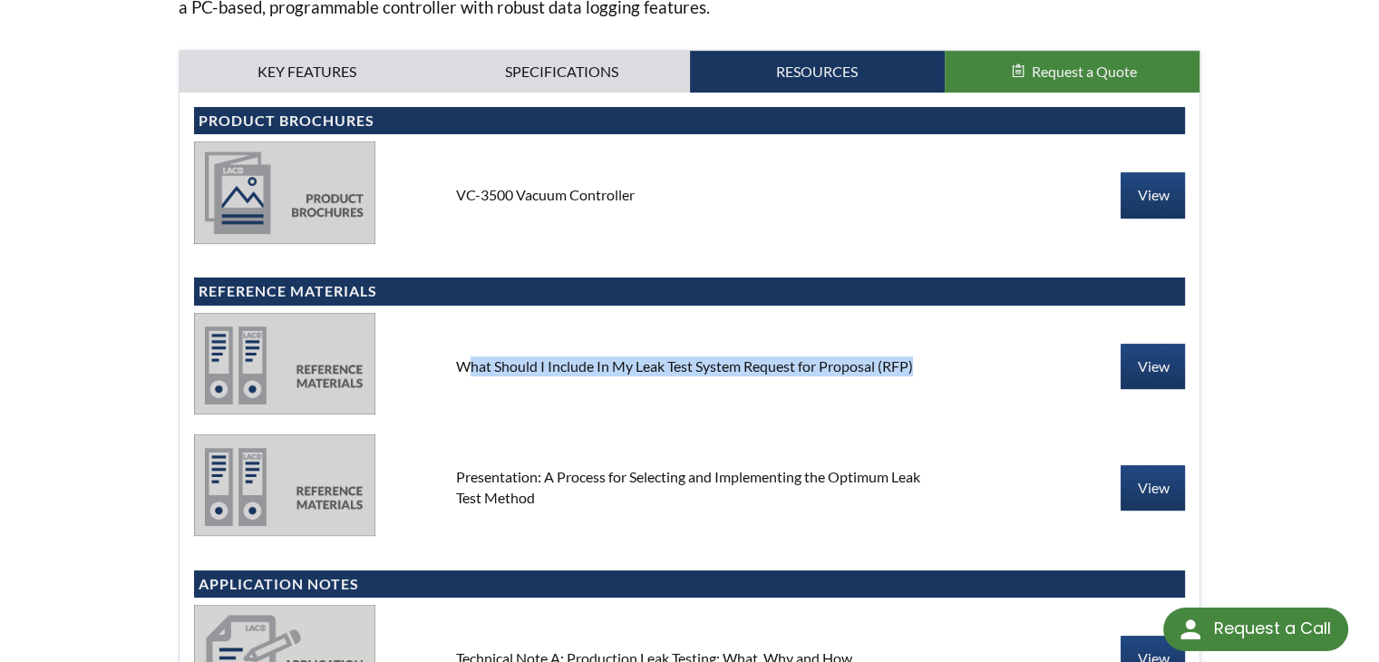
click at [906, 370] on div "What Should I Include In My Leak Test System Request for Proposal (RFP)" at bounding box center [689, 366] width 496 height 20
click at [904, 367] on div "What Should I Include In My Leak Test System Request for Proposal (RFP)" at bounding box center [689, 366] width 496 height 20
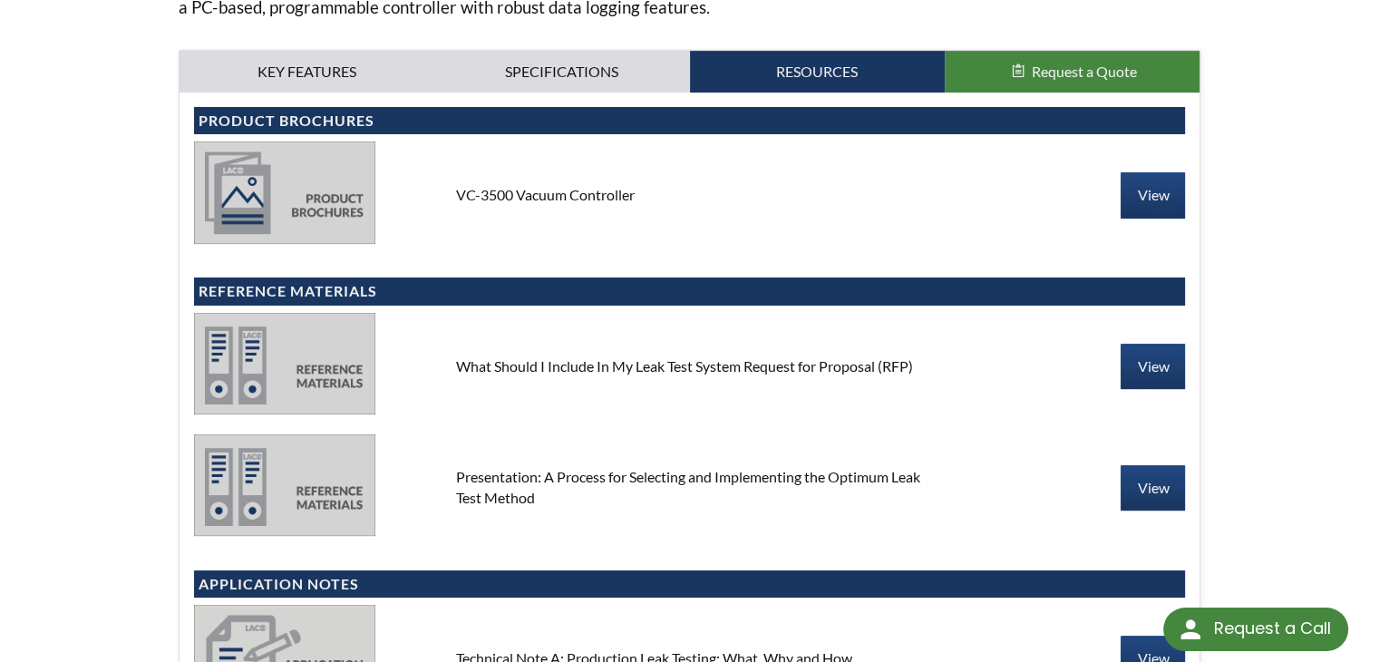
click at [905, 365] on div "What Should I Include In My Leak Test System Request for Proposal (RFP)" at bounding box center [689, 366] width 496 height 20
drag, startPoint x: 450, startPoint y: 365, endPoint x: 754, endPoint y: 370, distance: 303.7
click at [754, 370] on div "What Should I Include In My Leak Test System Request for Proposal (RFP)" at bounding box center [689, 366] width 496 height 20
click at [761, 372] on div "What Should I Include In My Leak Test System Request for Proposal (RFP)" at bounding box center [689, 366] width 496 height 20
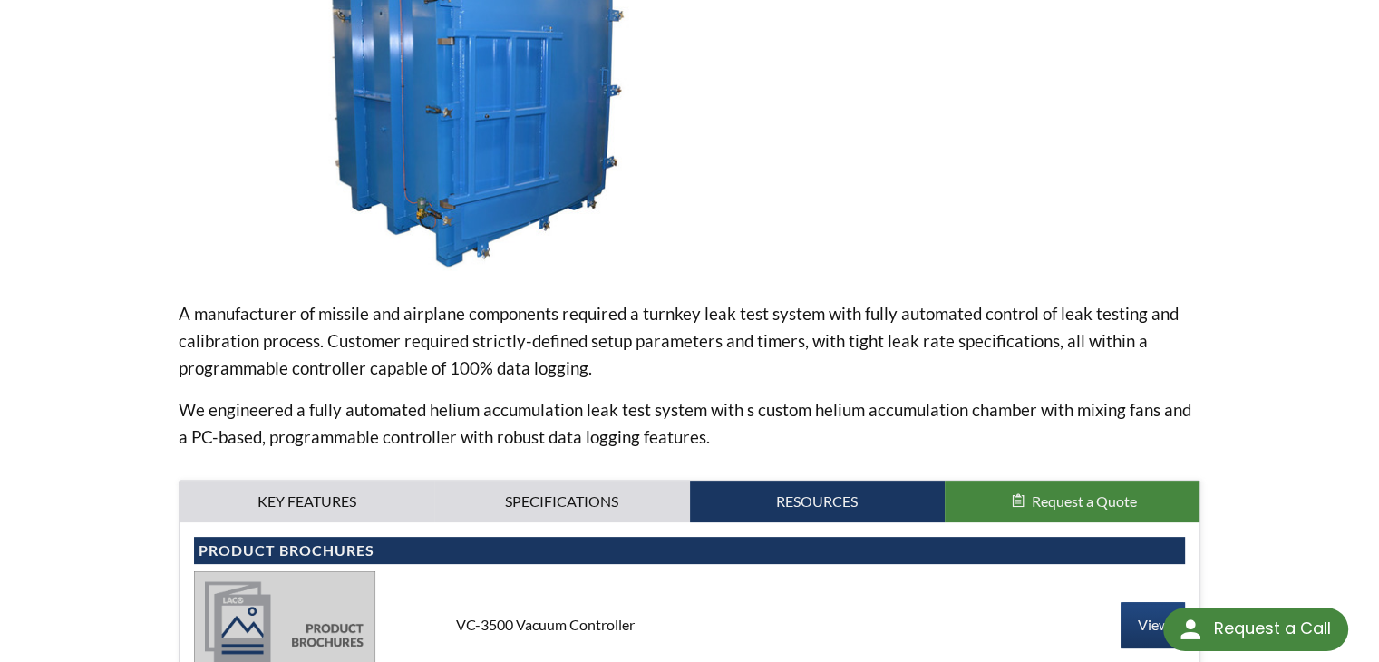
scroll to position [544, 0]
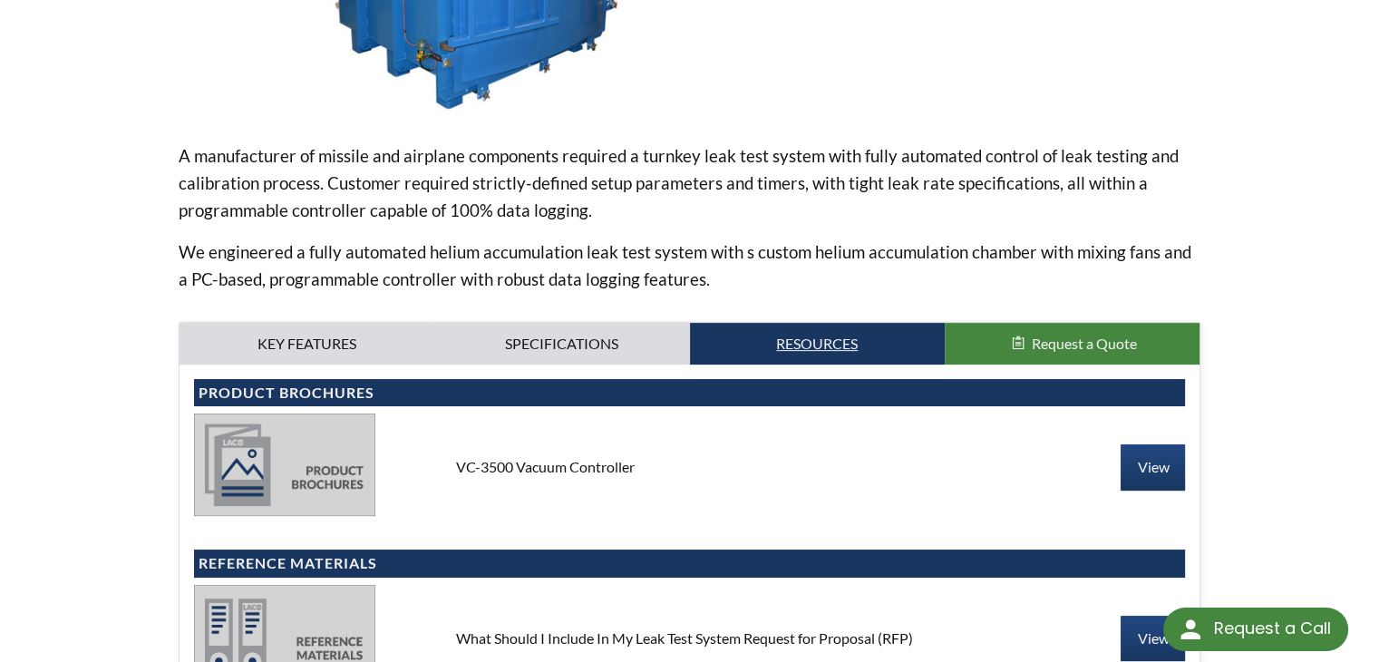
click at [791, 352] on link "Resources" at bounding box center [817, 344] width 255 height 42
click at [860, 341] on link "Resources" at bounding box center [817, 344] width 255 height 42
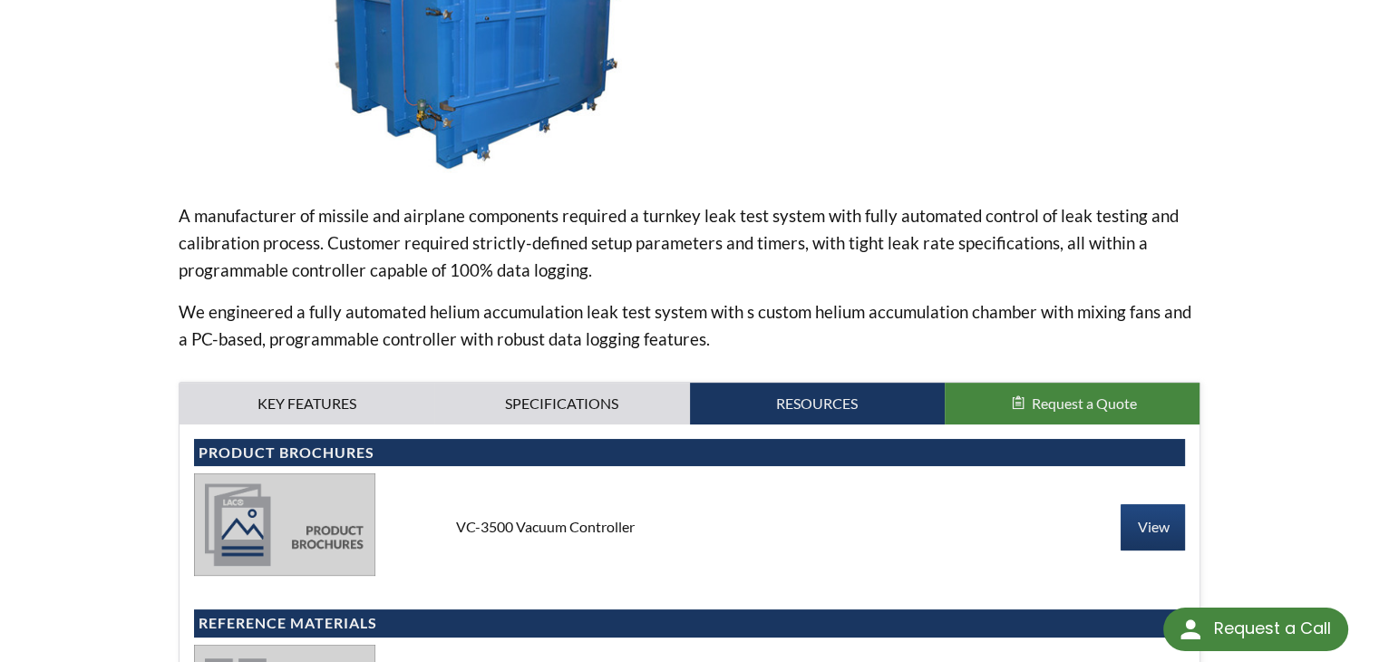
scroll to position [65, 0]
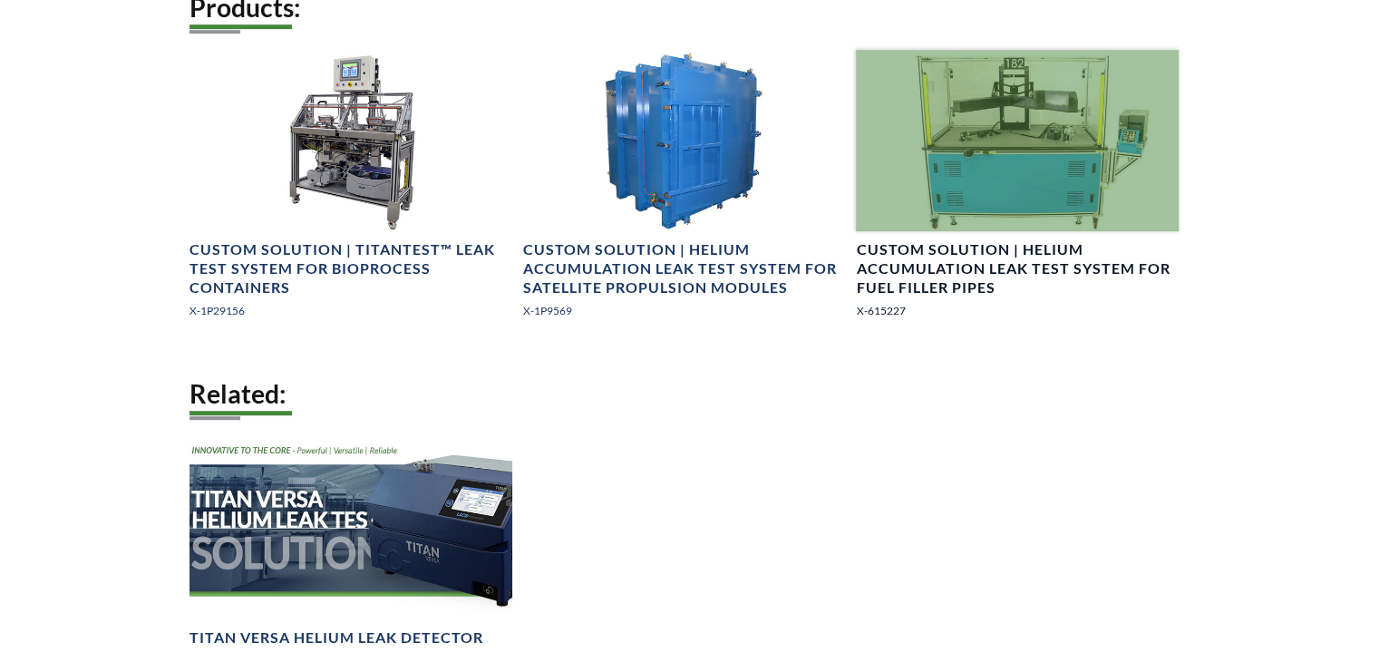
select select "Language Translate Widget"
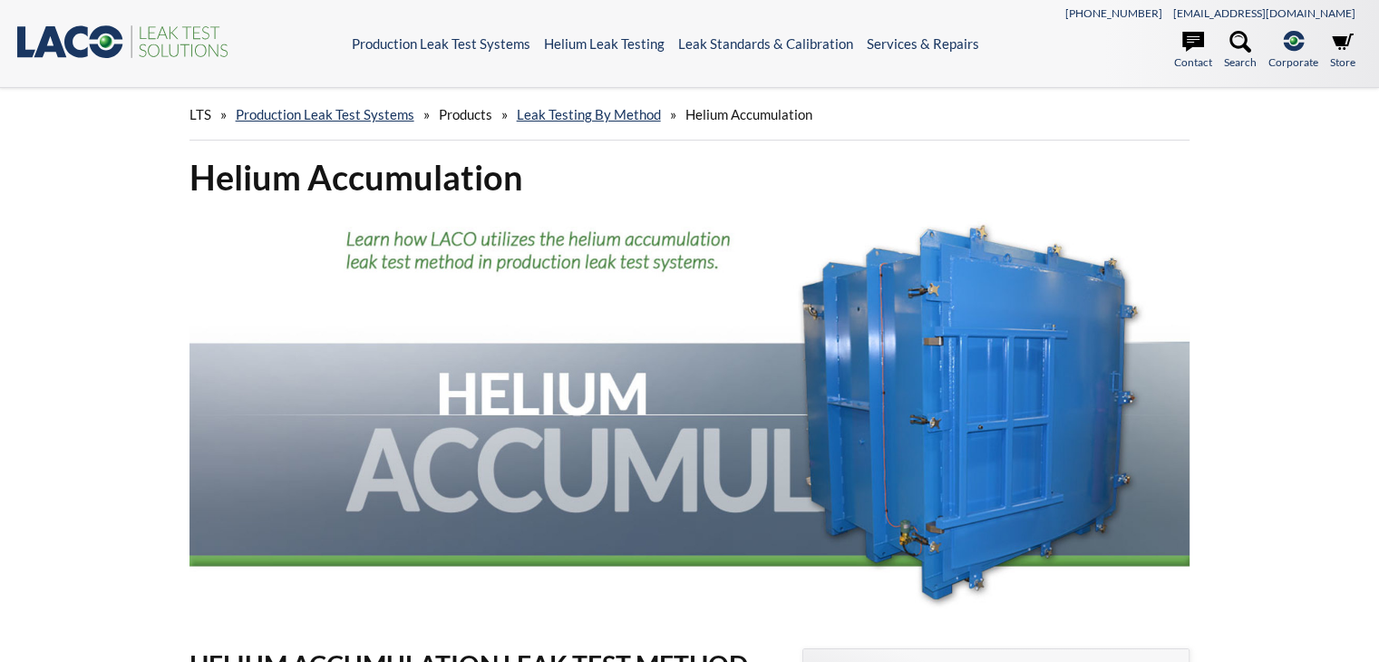
select select "Language Translate Widget"
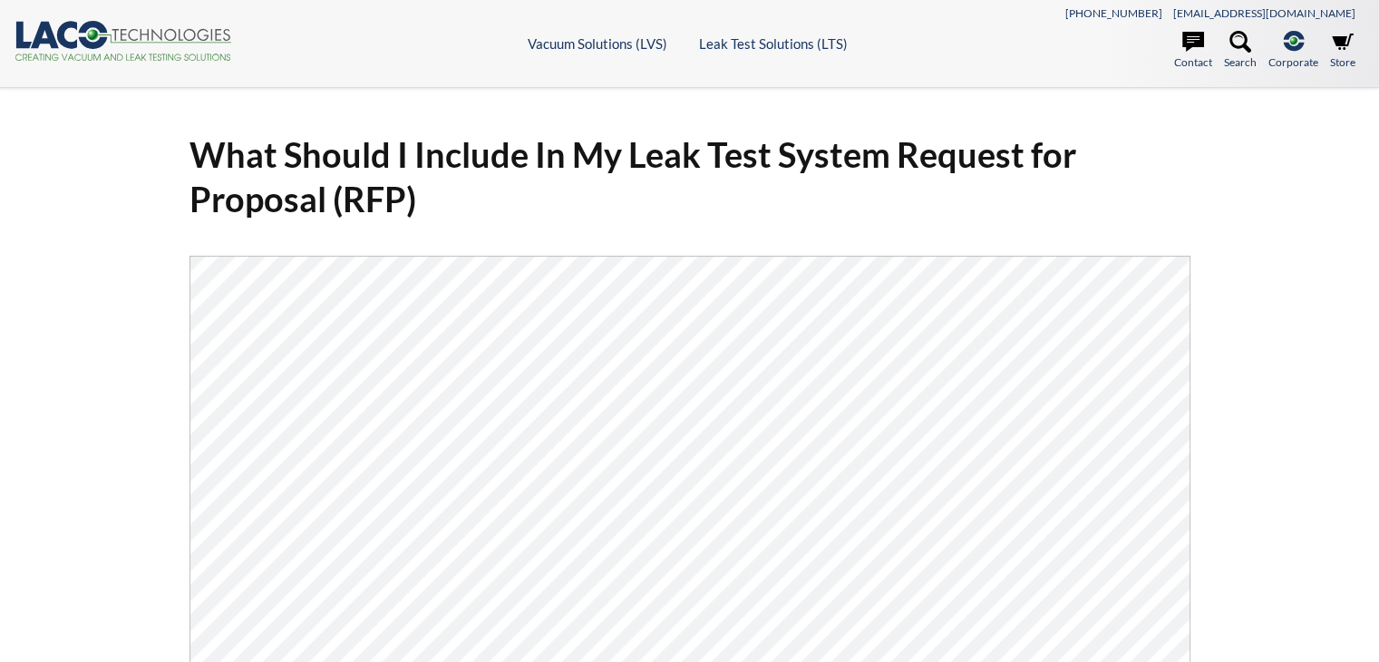
select select "Language Translate Widget"
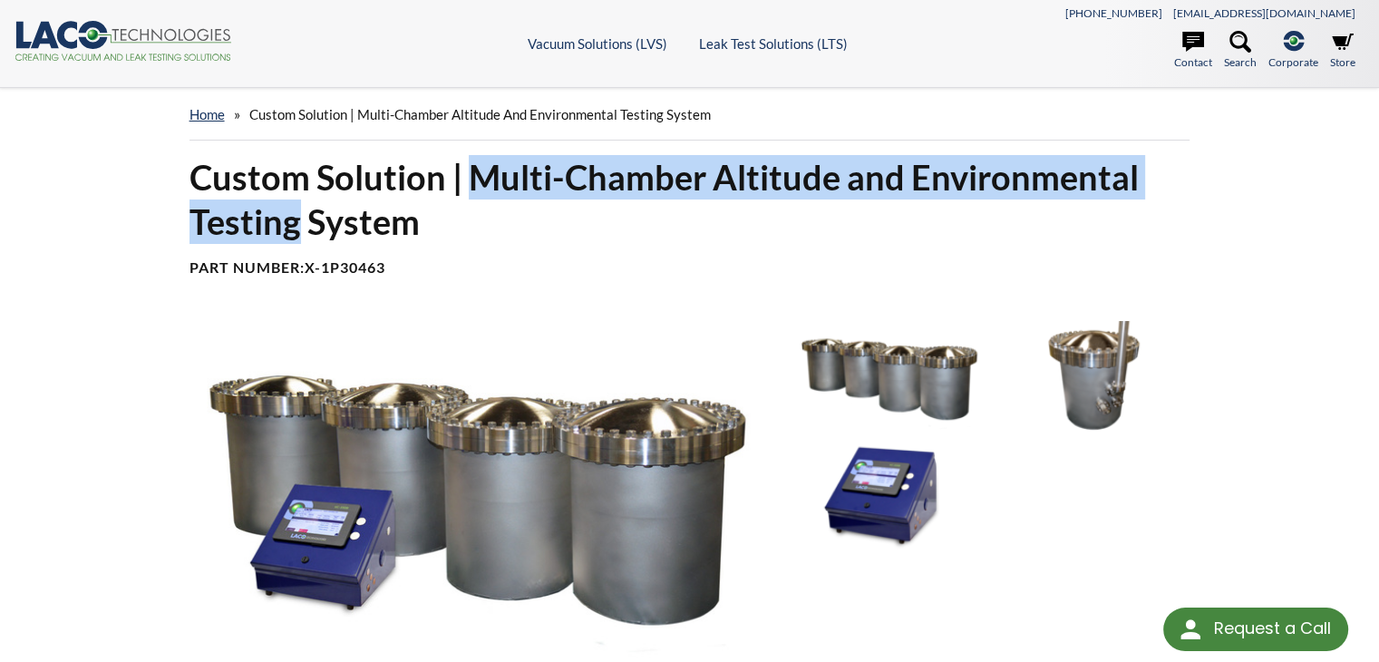
drag, startPoint x: 468, startPoint y: 179, endPoint x: 297, endPoint y: 234, distance: 178.9
click at [294, 234] on h1 "Custom Solution | Multi-Chamber Altitude and Environmental Testing System" at bounding box center [689, 200] width 1001 height 90
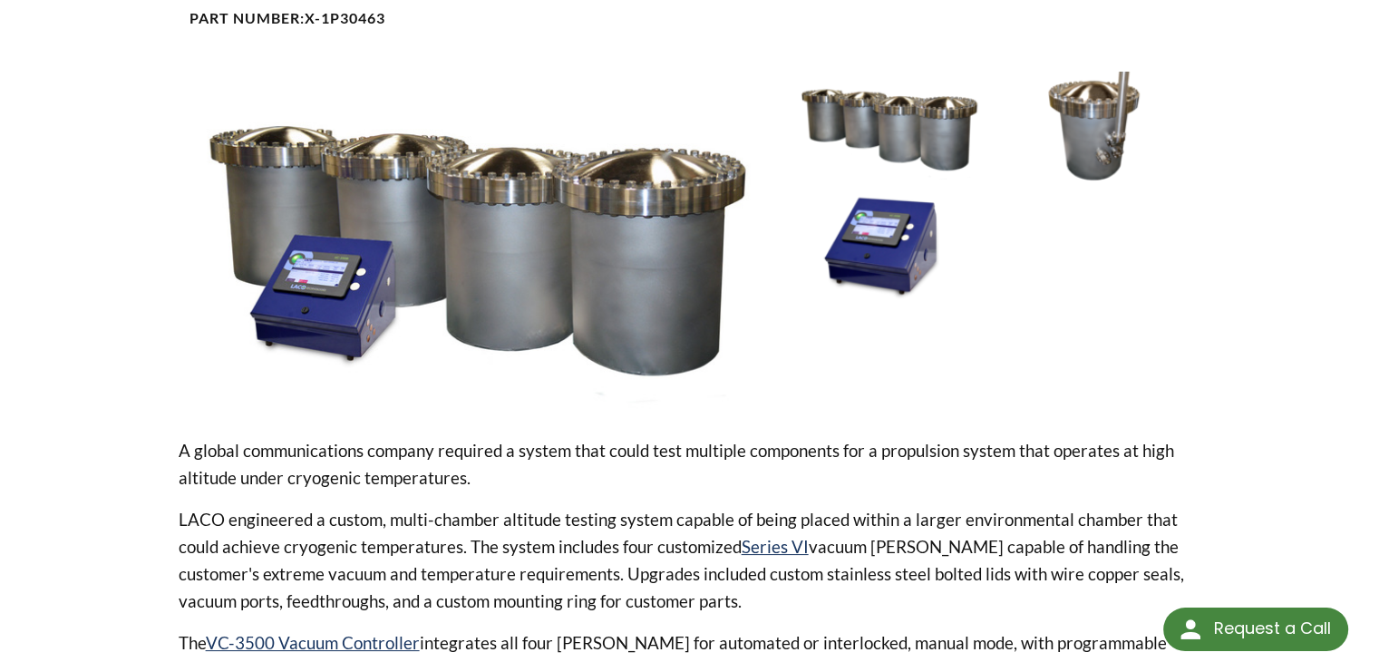
scroll to position [272, 0]
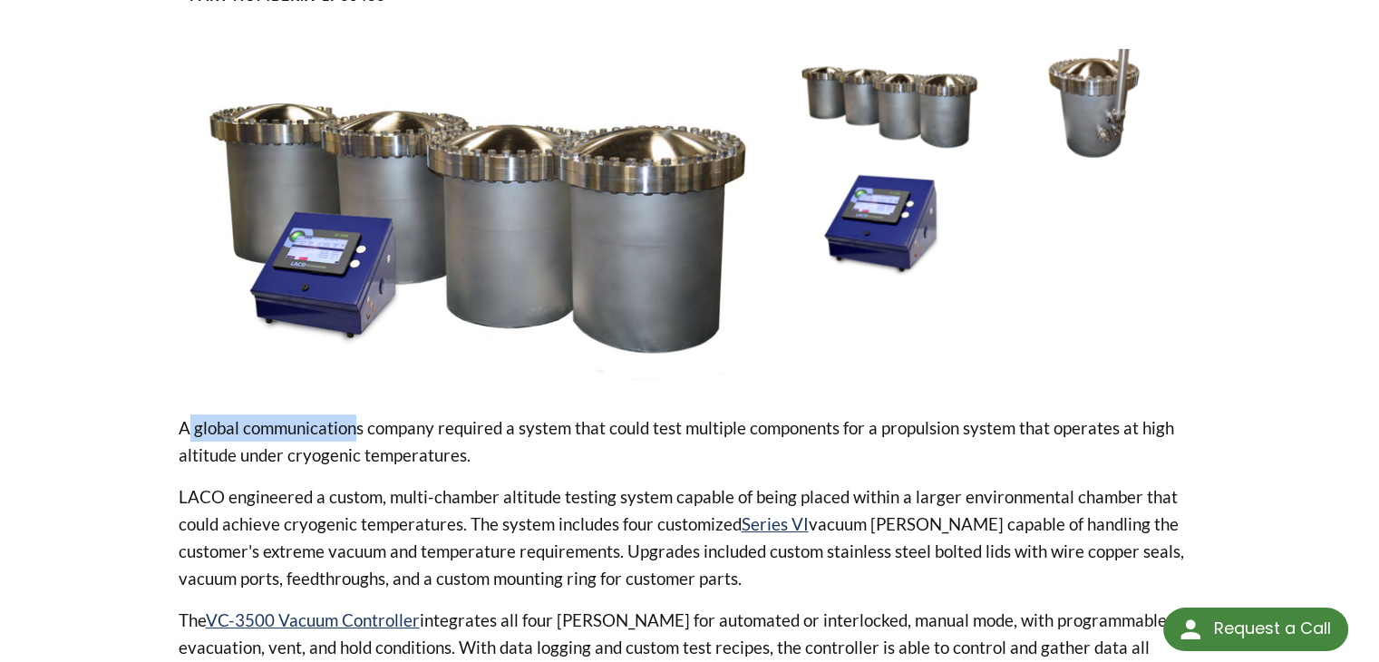
drag, startPoint x: 183, startPoint y: 429, endPoint x: 348, endPoint y: 429, distance: 165.0
click at [348, 429] on p "A global communications company required a system that could test multiple comp…" at bounding box center [690, 441] width 1022 height 54
click at [301, 426] on p "A global communications company required a system that could test multiple comp…" at bounding box center [690, 441] width 1022 height 54
drag, startPoint x: 436, startPoint y: 429, endPoint x: 167, endPoint y: 429, distance: 269.2
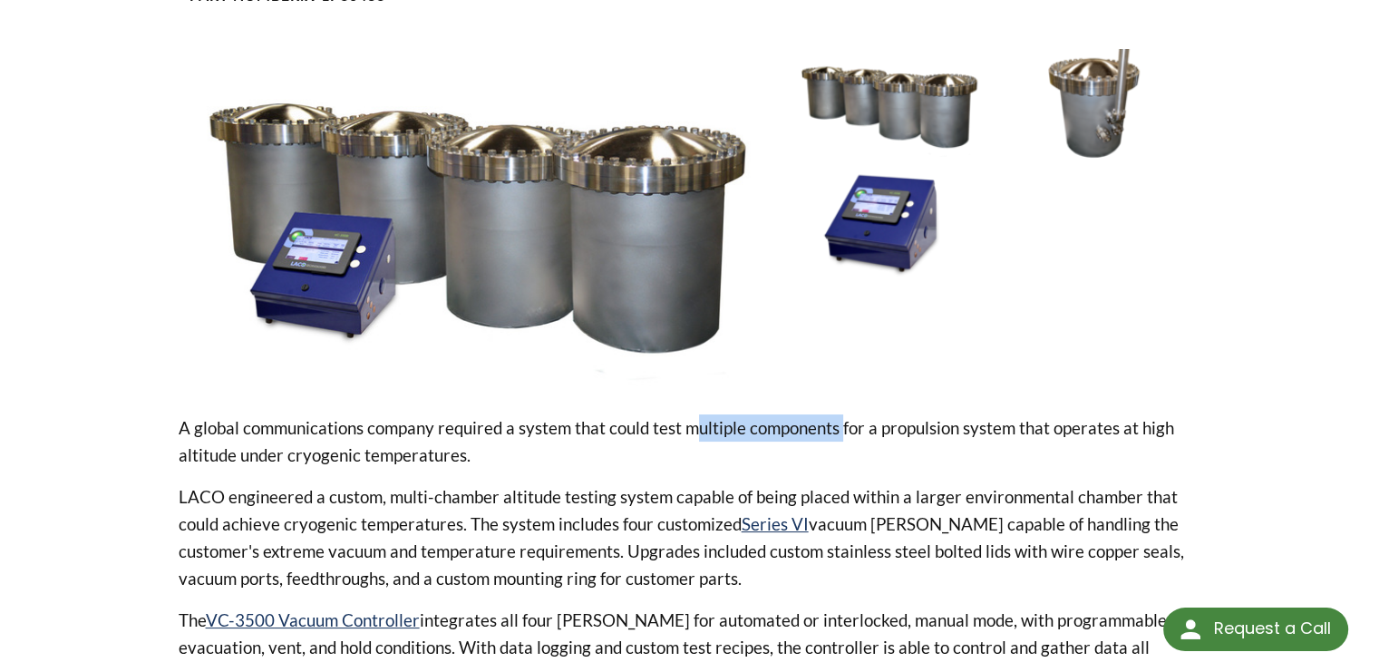
drag, startPoint x: 688, startPoint y: 424, endPoint x: 838, endPoint y: 430, distance: 150.6
click at [838, 430] on p "A global communications company required a system that could test multiple comp…" at bounding box center [690, 441] width 1022 height 54
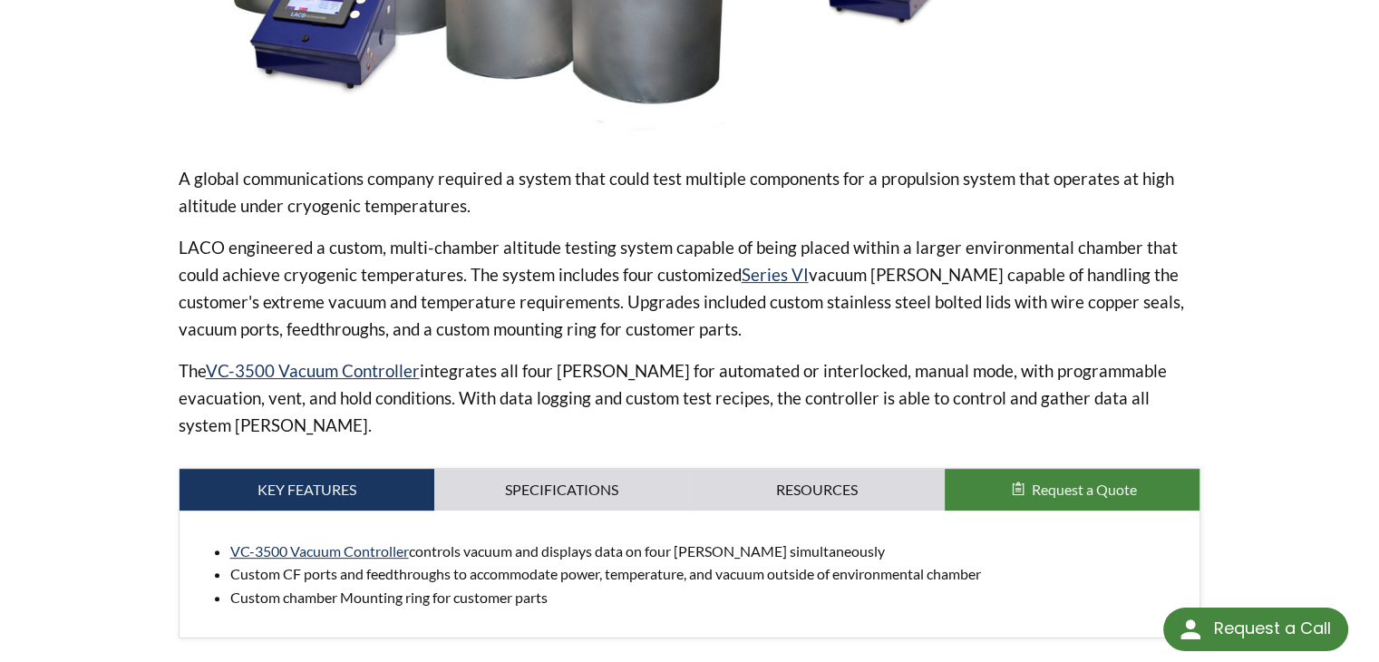
scroll to position [544, 0]
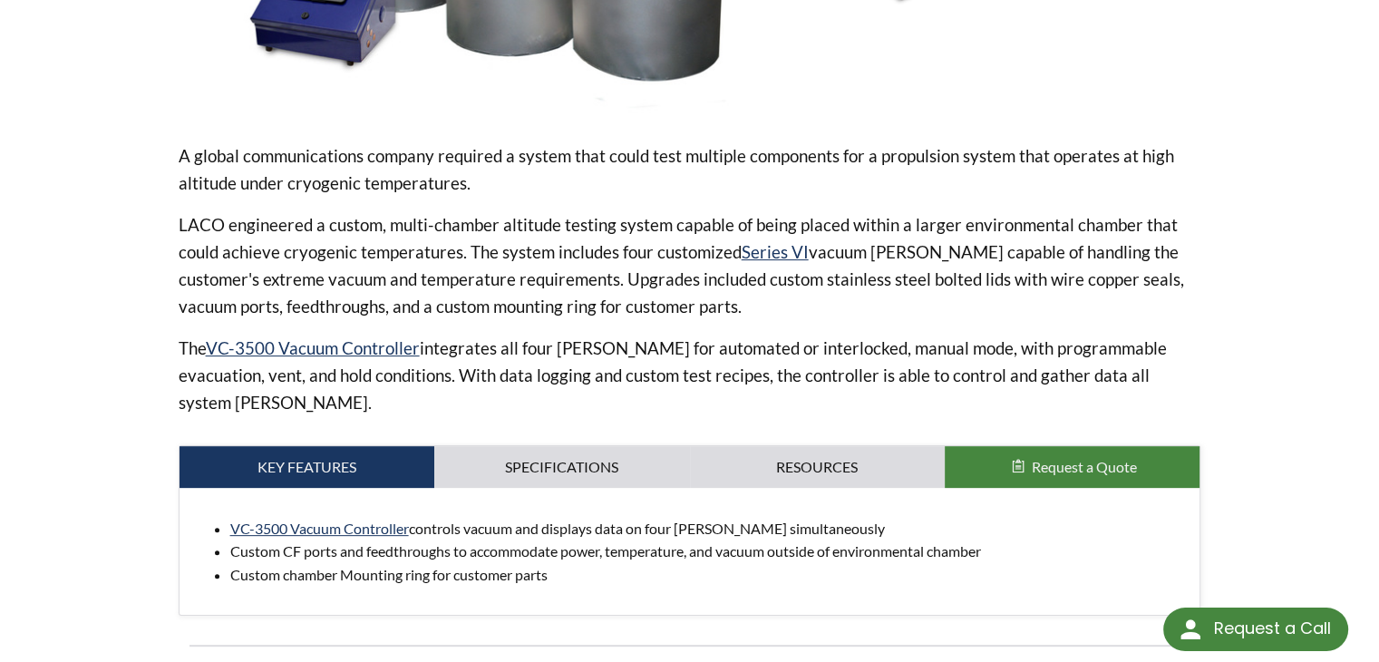
click at [193, 231] on p "LACO engineered a custom, multi-chamber altitude testing system capable of bein…" at bounding box center [690, 265] width 1022 height 109
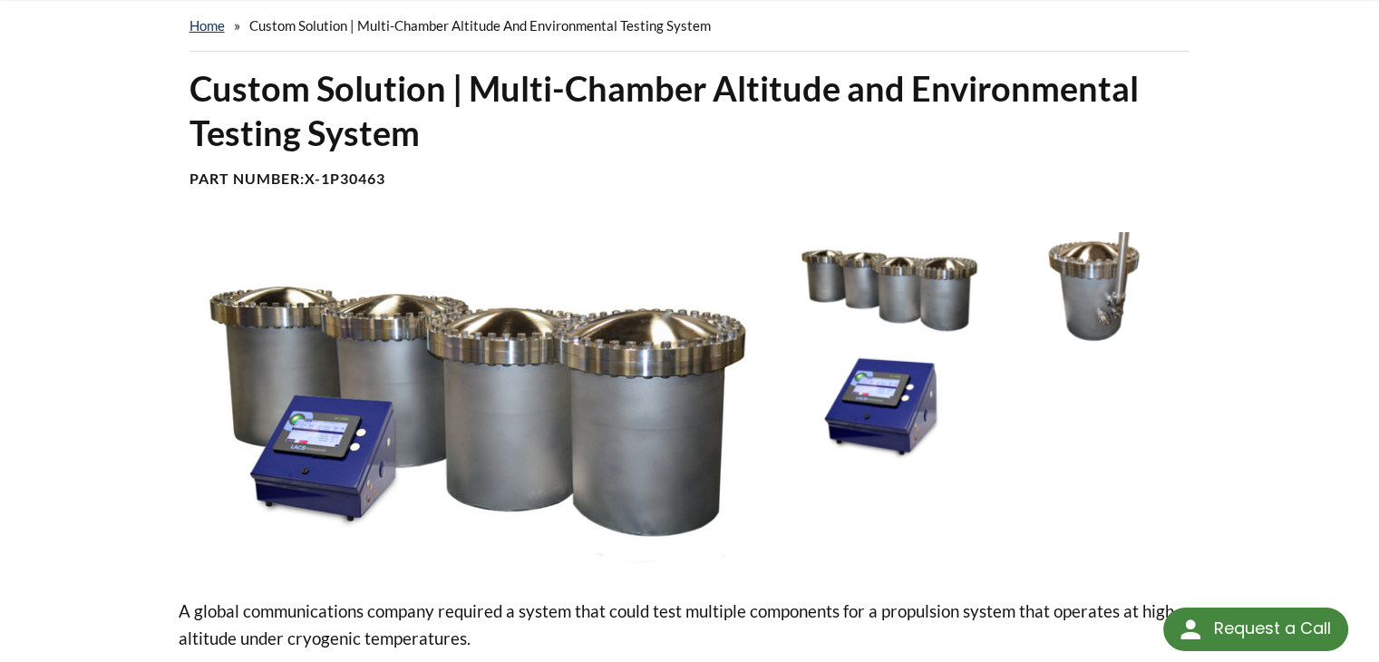
scroll to position [363, 0]
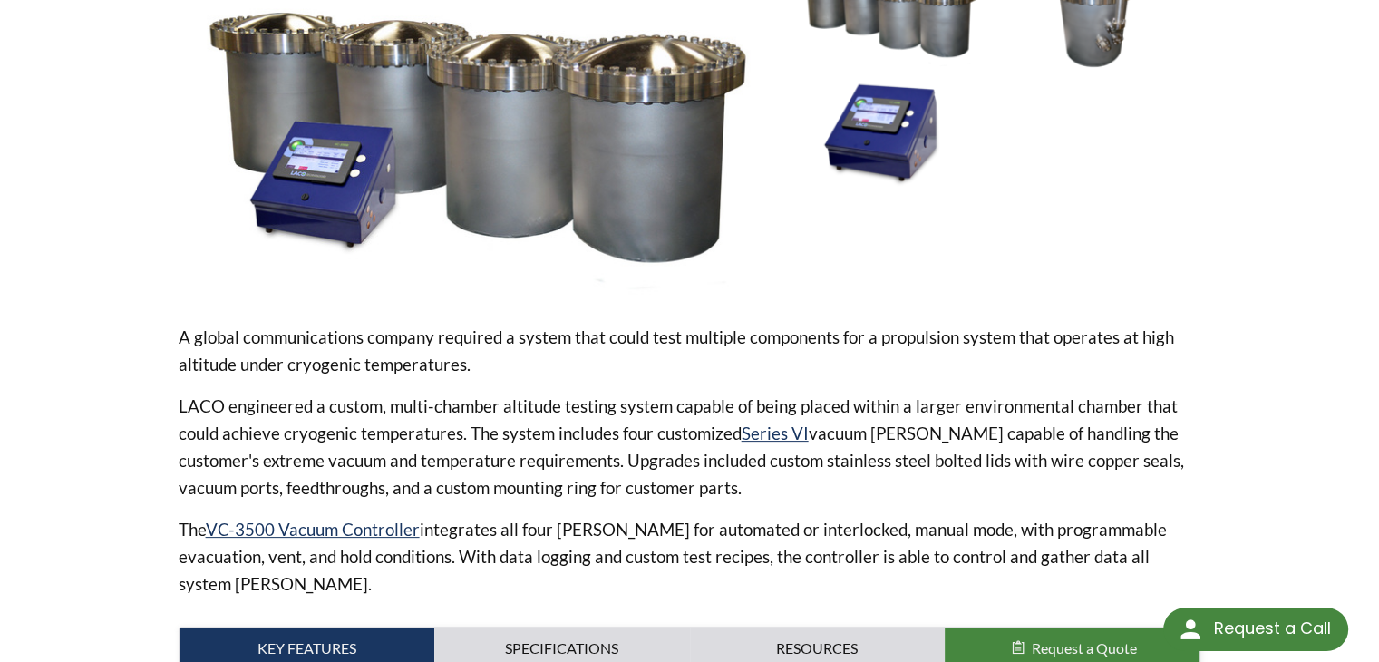
click at [511, 454] on p "LACO engineered a custom, multi-chamber altitude testing system capable of bein…" at bounding box center [690, 446] width 1022 height 109
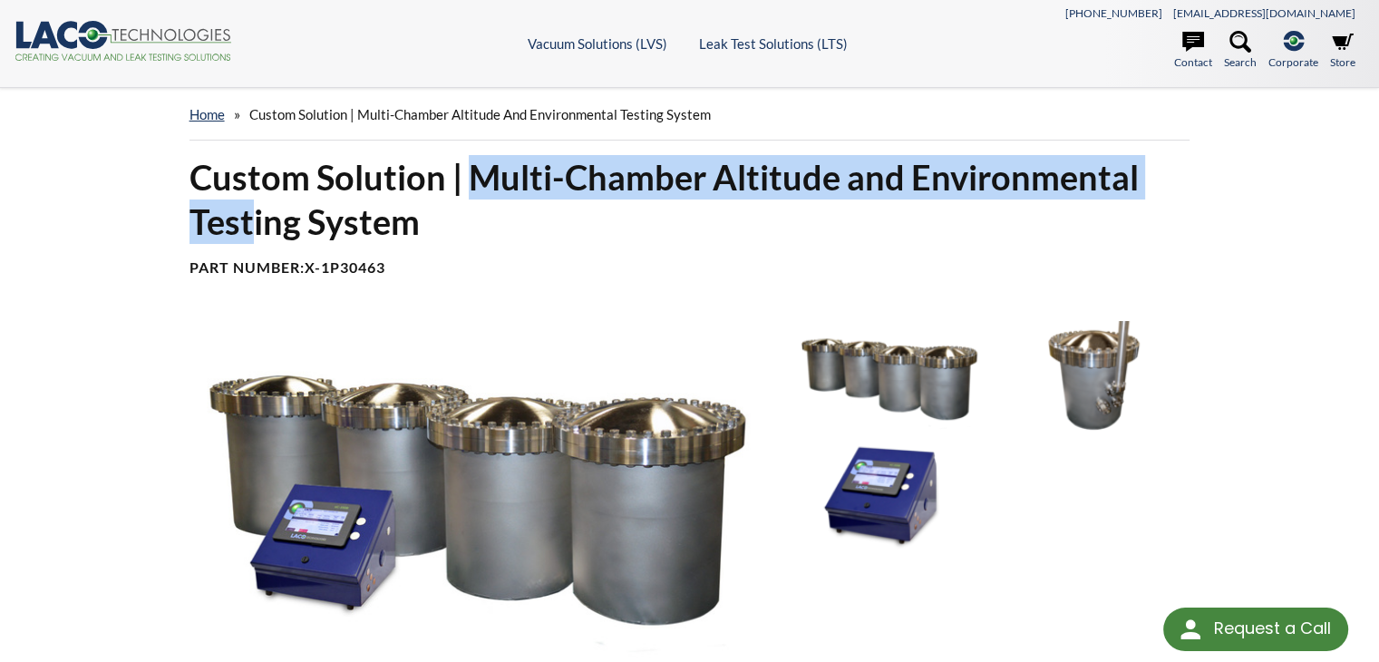
drag, startPoint x: 468, startPoint y: 179, endPoint x: 255, endPoint y: 236, distance: 220.5
click at [255, 236] on h1 "Custom Solution | Multi-Chamber Altitude and Environmental Testing System" at bounding box center [689, 200] width 1001 height 90
copy h1 "Multi-Chamber Altitude and Environmental Test"
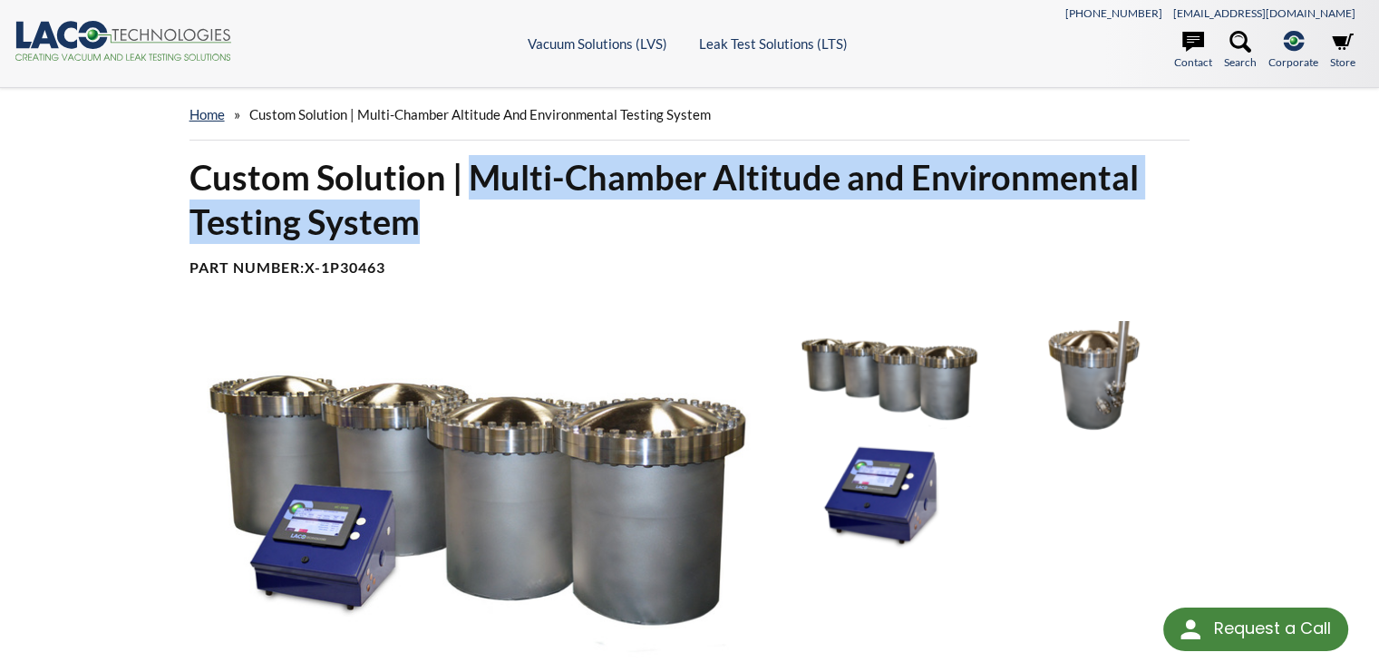
drag, startPoint x: 470, startPoint y: 176, endPoint x: 415, endPoint y: 216, distance: 68.2
click at [415, 216] on h1 "Custom Solution | Multi-Chamber Altitude and Environmental Testing System" at bounding box center [689, 200] width 1001 height 90
copy h1 "Multi-Chamber Altitude and Environmental Testing System"
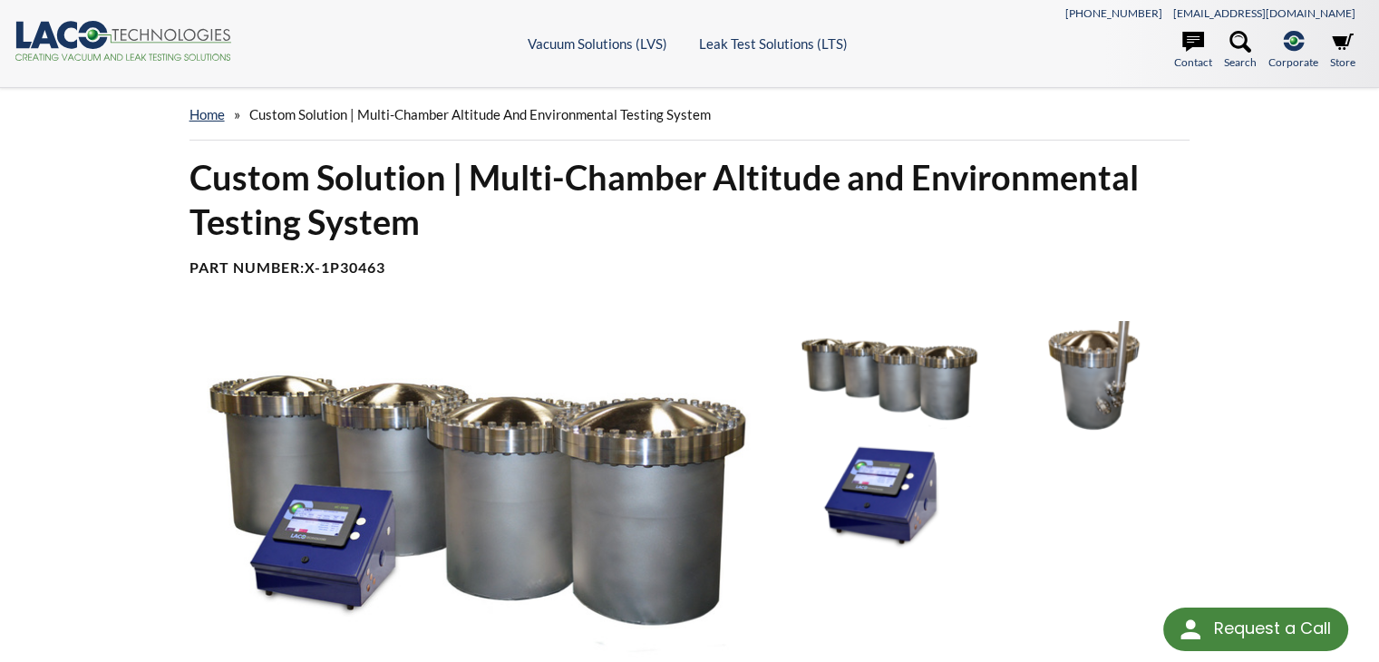
drag, startPoint x: 662, startPoint y: 377, endPoint x: 481, endPoint y: 385, distance: 180.6
click at [765, 162] on h1 "Custom Solution | Multi-Chamber Altitude and Environmental Testing System" at bounding box center [689, 200] width 1001 height 90
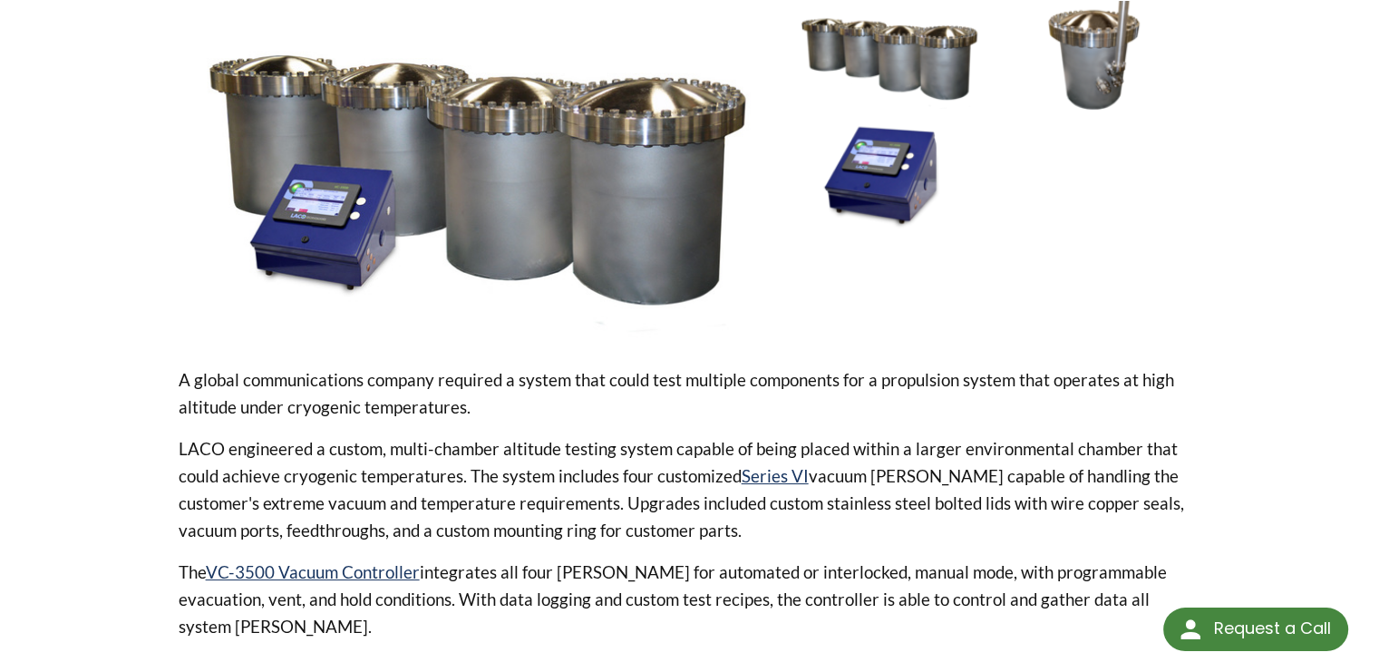
scroll to position [453, 0]
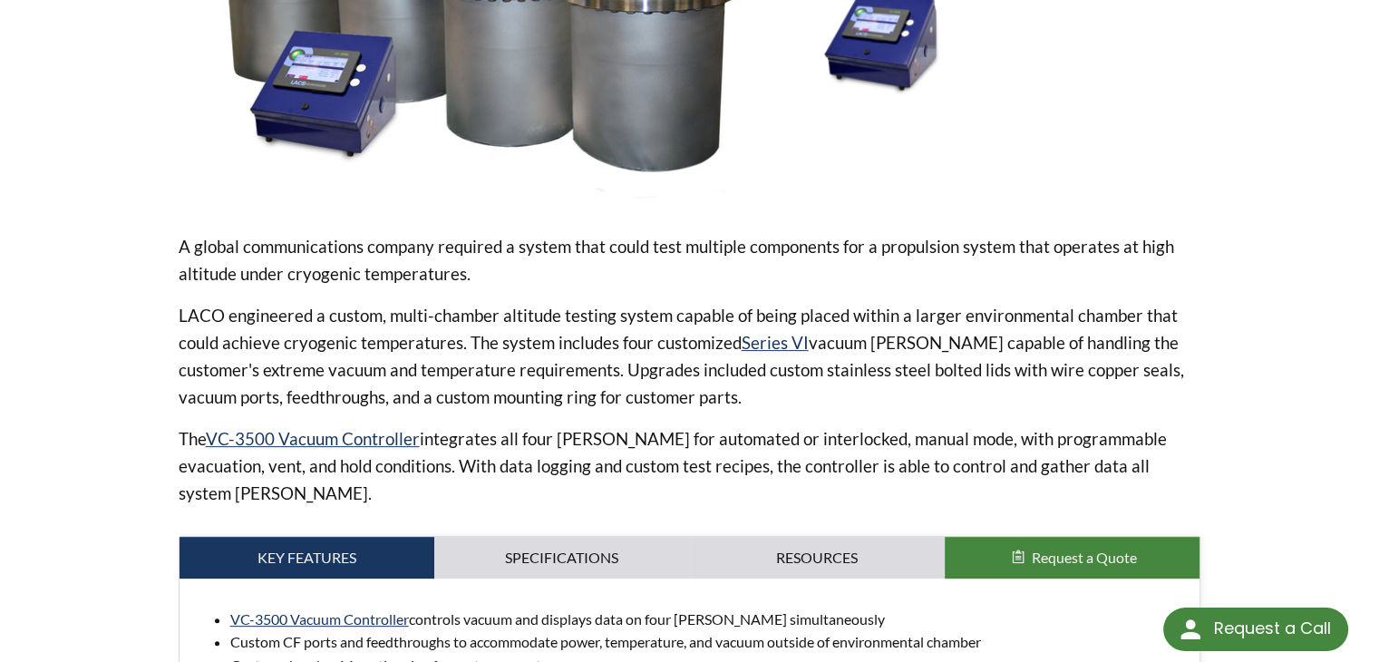
drag, startPoint x: 182, startPoint y: 244, endPoint x: 488, endPoint y: 264, distance: 306.1
click at [488, 264] on p "A global communications company required a system that could test multiple comp…" at bounding box center [690, 260] width 1022 height 54
copy p "A global communications company required a system that could test multiple comp…"
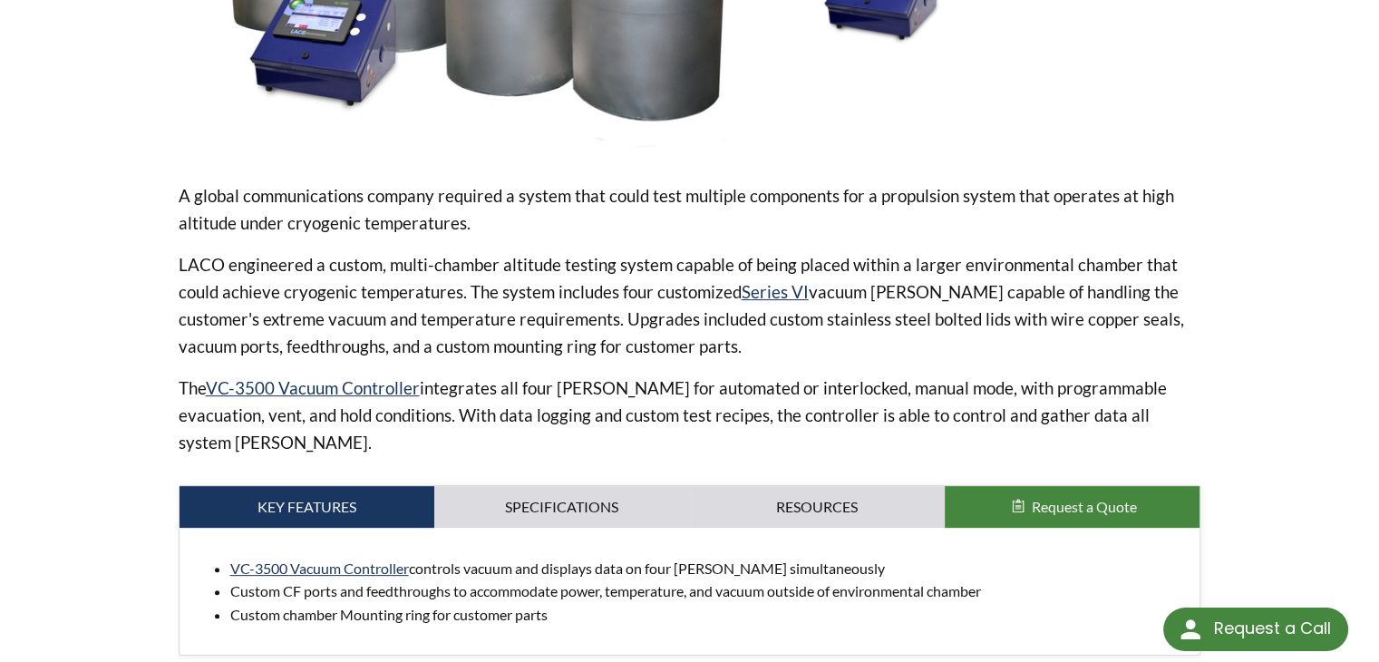
scroll to position [544, 0]
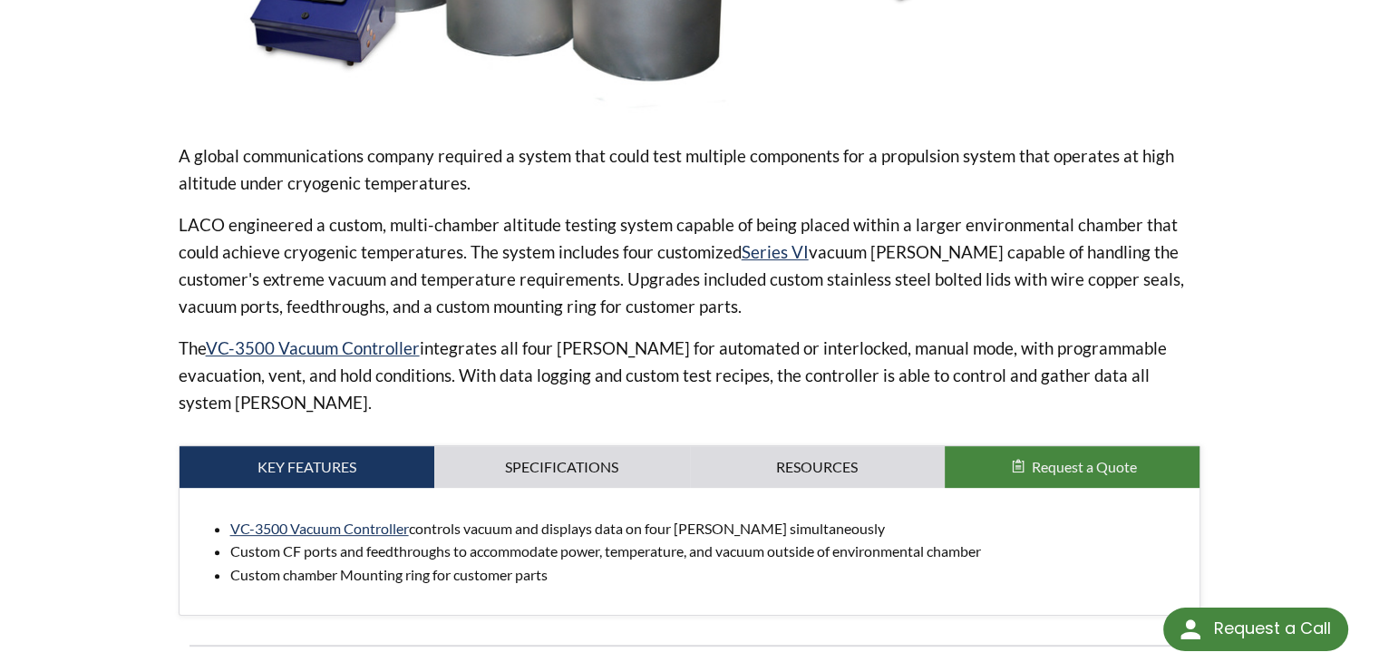
click at [299, 266] on p "LACO engineered a custom, multi-chamber altitude testing system capable of bein…" at bounding box center [690, 265] width 1022 height 109
click at [387, 178] on p "A global communications company required a system that could test multiple comp…" at bounding box center [690, 169] width 1022 height 54
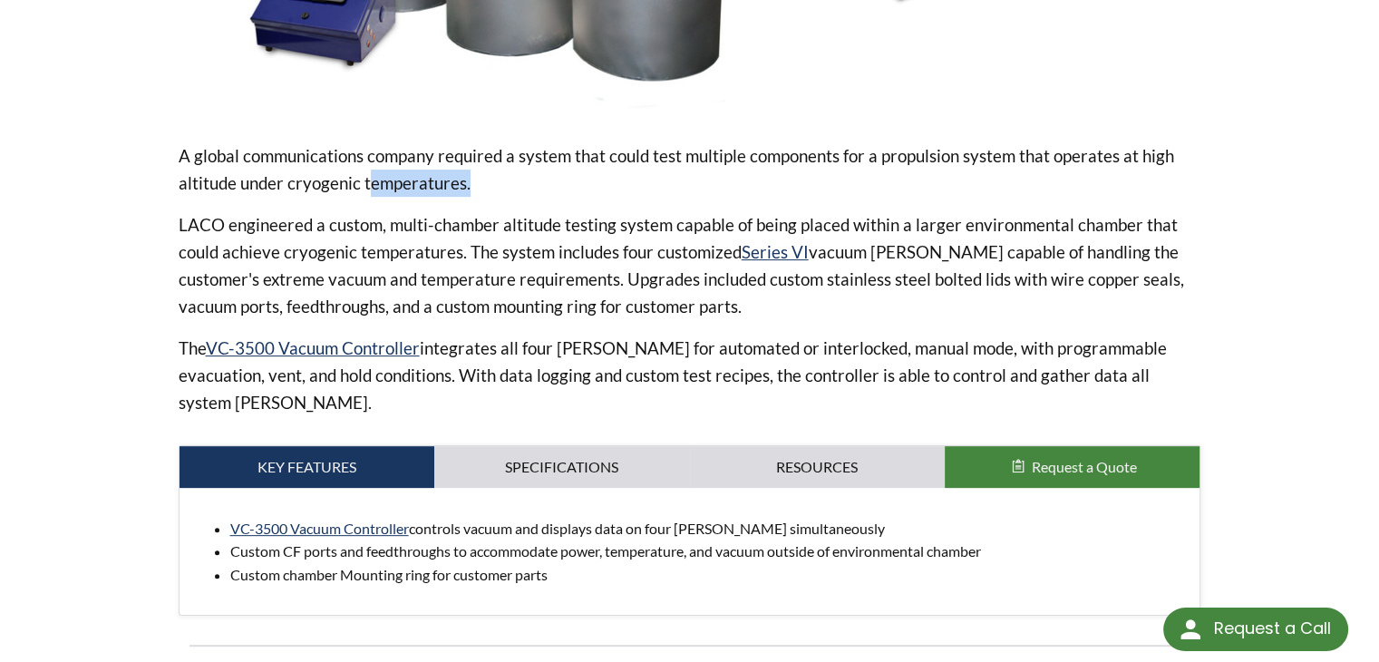
click at [387, 178] on p "A global communications company required a system that could test multiple comp…" at bounding box center [690, 169] width 1022 height 54
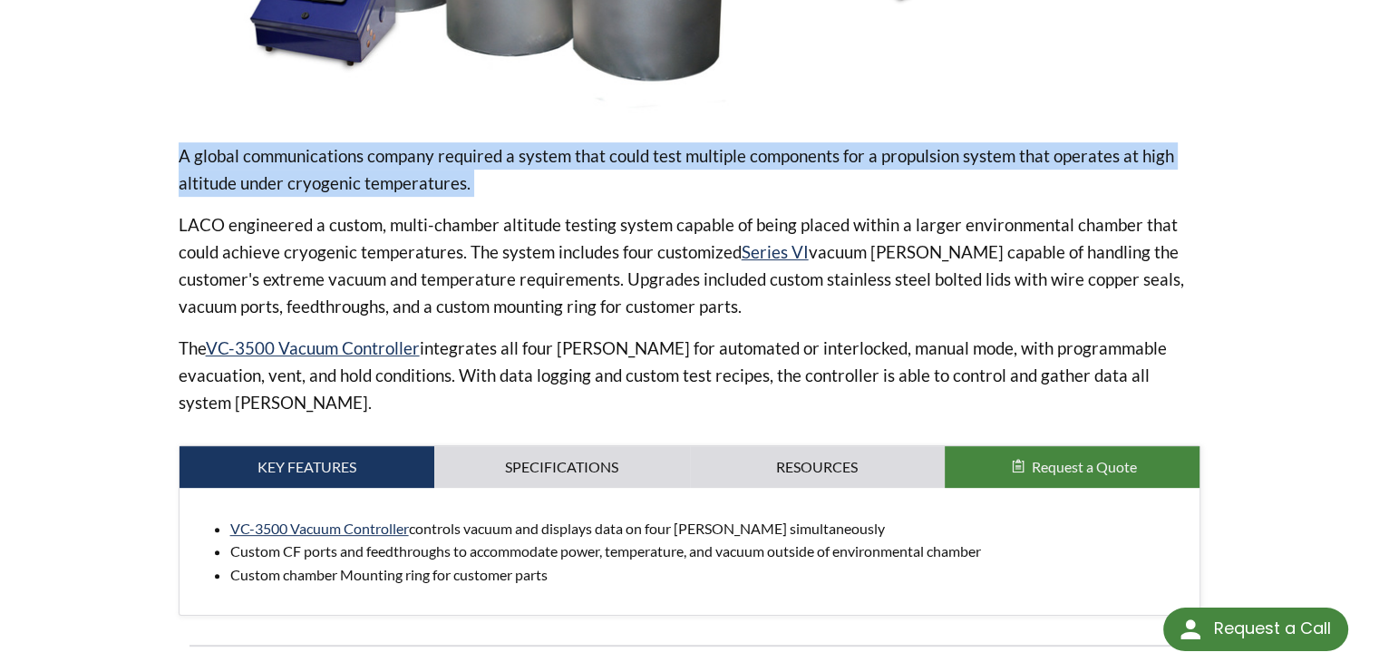
click at [387, 178] on p "A global communications company required a system that could test multiple comp…" at bounding box center [690, 169] width 1022 height 54
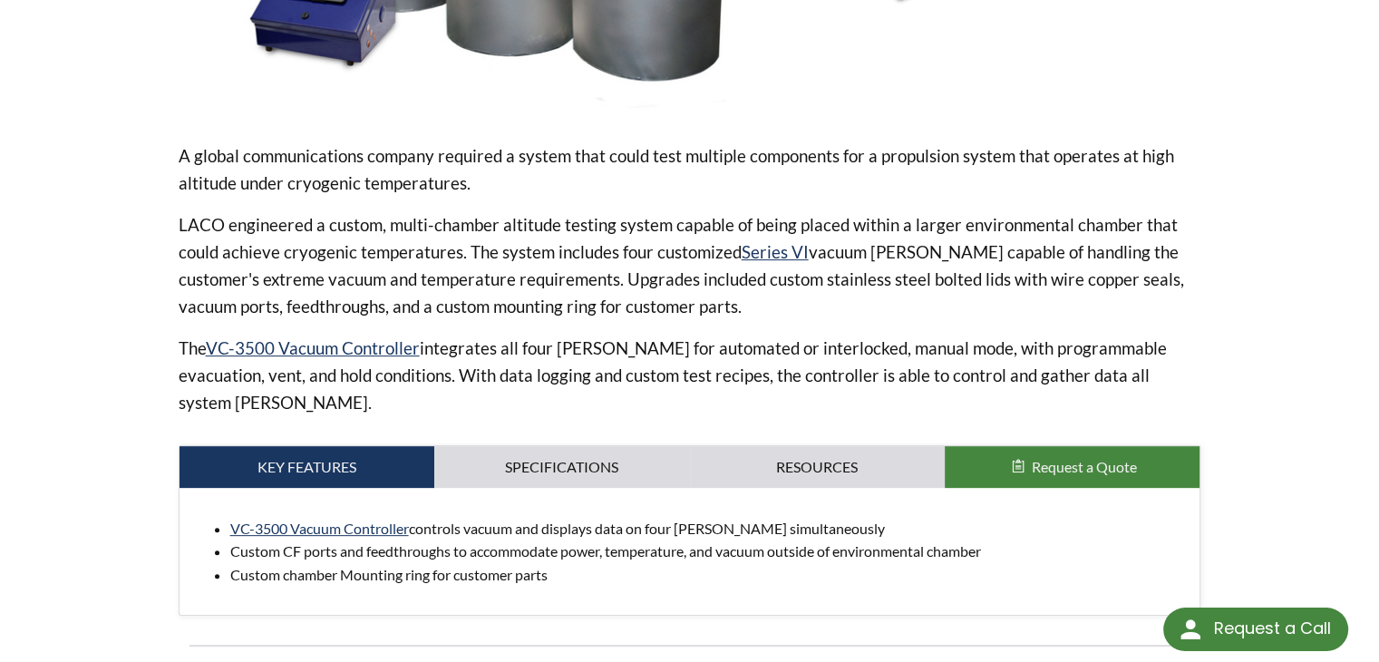
click at [383, 267] on p "LACO engineered a custom, multi-chamber altitude testing system capable of bein…" at bounding box center [690, 265] width 1022 height 109
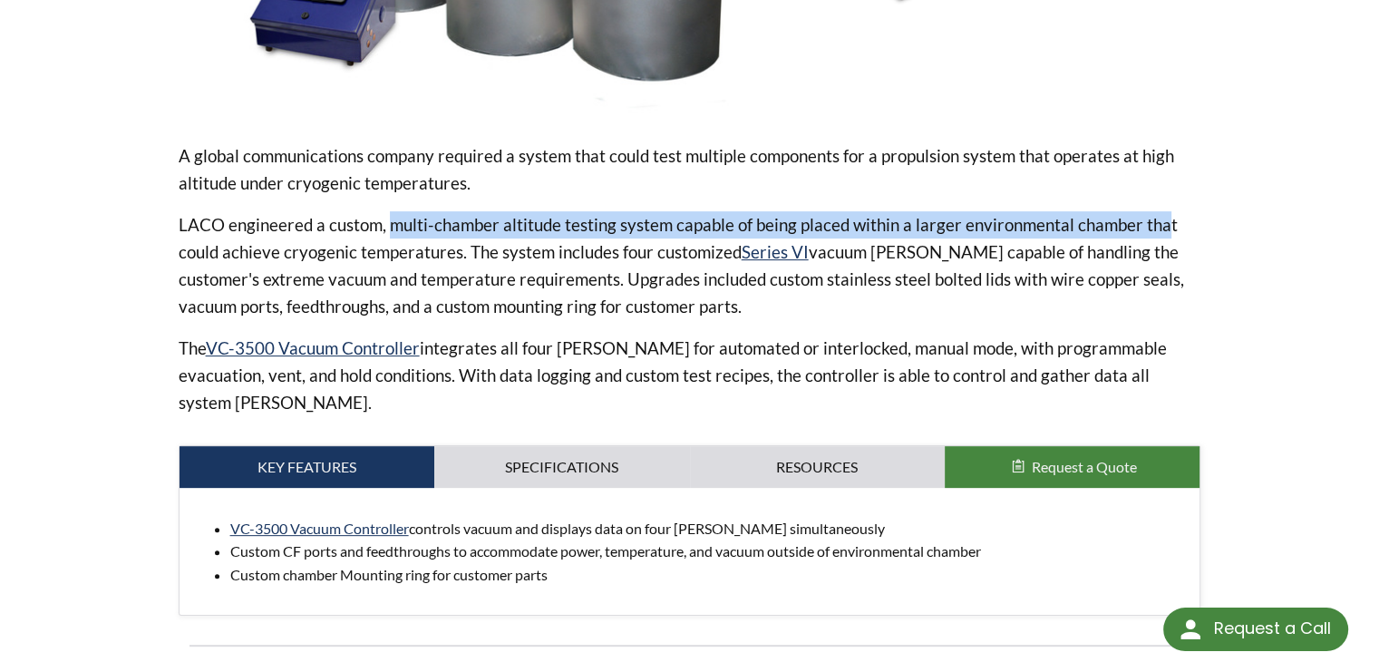
drag, startPoint x: 388, startPoint y: 224, endPoint x: 1157, endPoint y: 220, distance: 768.7
click at [1157, 220] on p "LACO engineered a custom, multi-chamber altitude testing system capable of bein…" at bounding box center [690, 265] width 1022 height 109
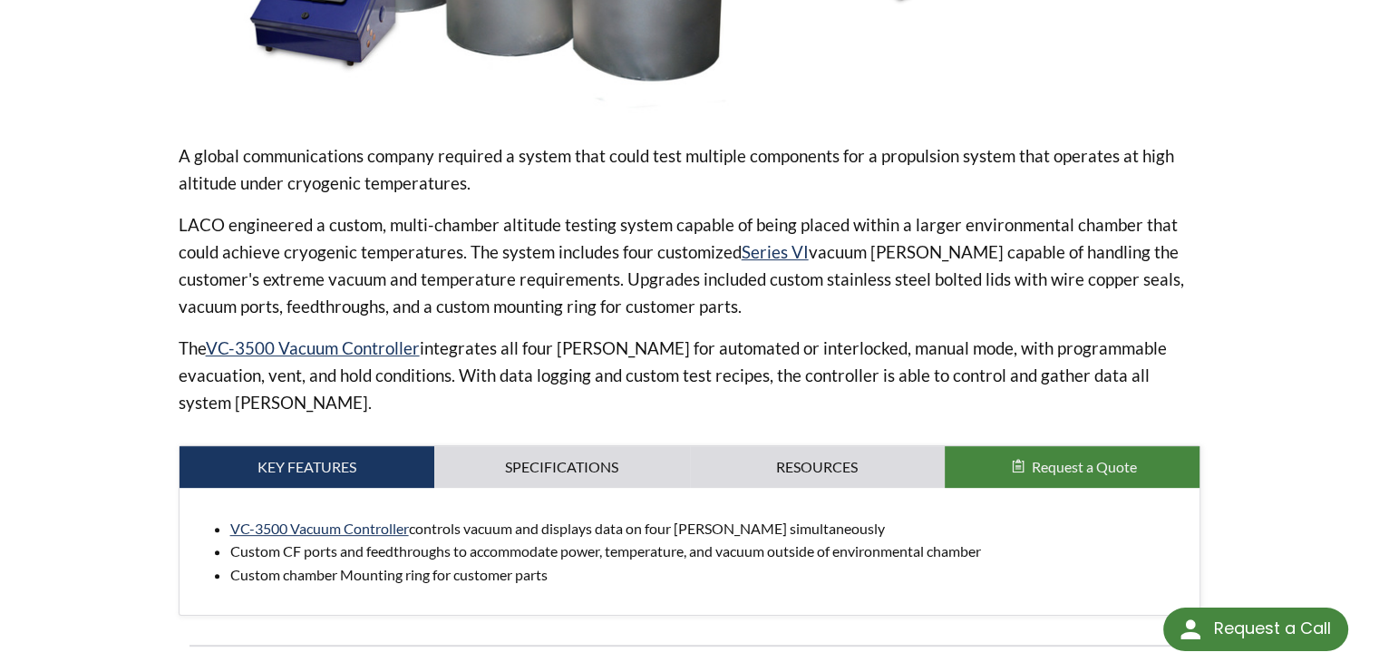
click at [351, 255] on p "LACO engineered a custom, multi-chamber altitude testing system capable of bein…" at bounding box center [690, 265] width 1022 height 109
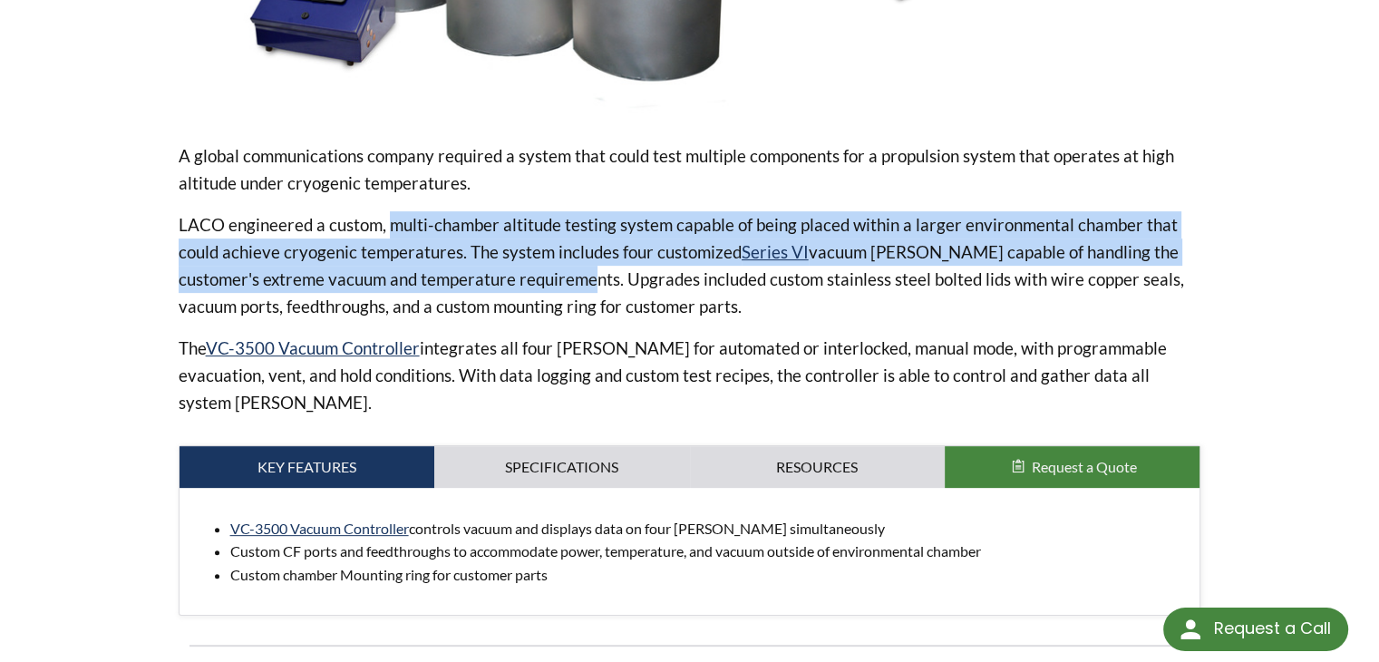
drag, startPoint x: 388, startPoint y: 221, endPoint x: 621, endPoint y: 286, distance: 241.9
click at [621, 286] on p "LACO engineered a custom, multi-chamber altitude testing system capable of bein…" at bounding box center [690, 265] width 1022 height 109
click at [457, 229] on p "LACO engineered a custom, multi-chamber altitude testing system capable of bein…" at bounding box center [690, 265] width 1022 height 109
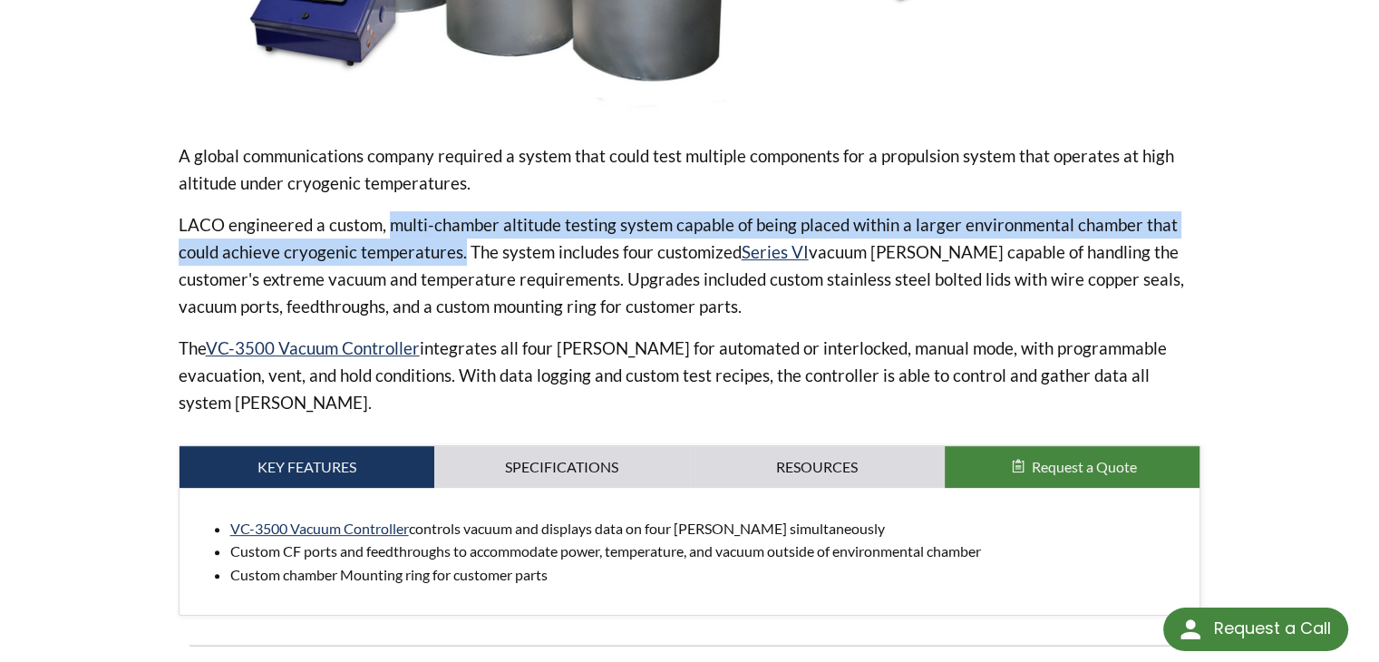
drag, startPoint x: 385, startPoint y: 223, endPoint x: 460, endPoint y: 254, distance: 81.3
click at [460, 254] on p "LACO engineered a custom, multi-chamber altitude testing system capable of bein…" at bounding box center [690, 265] width 1022 height 109
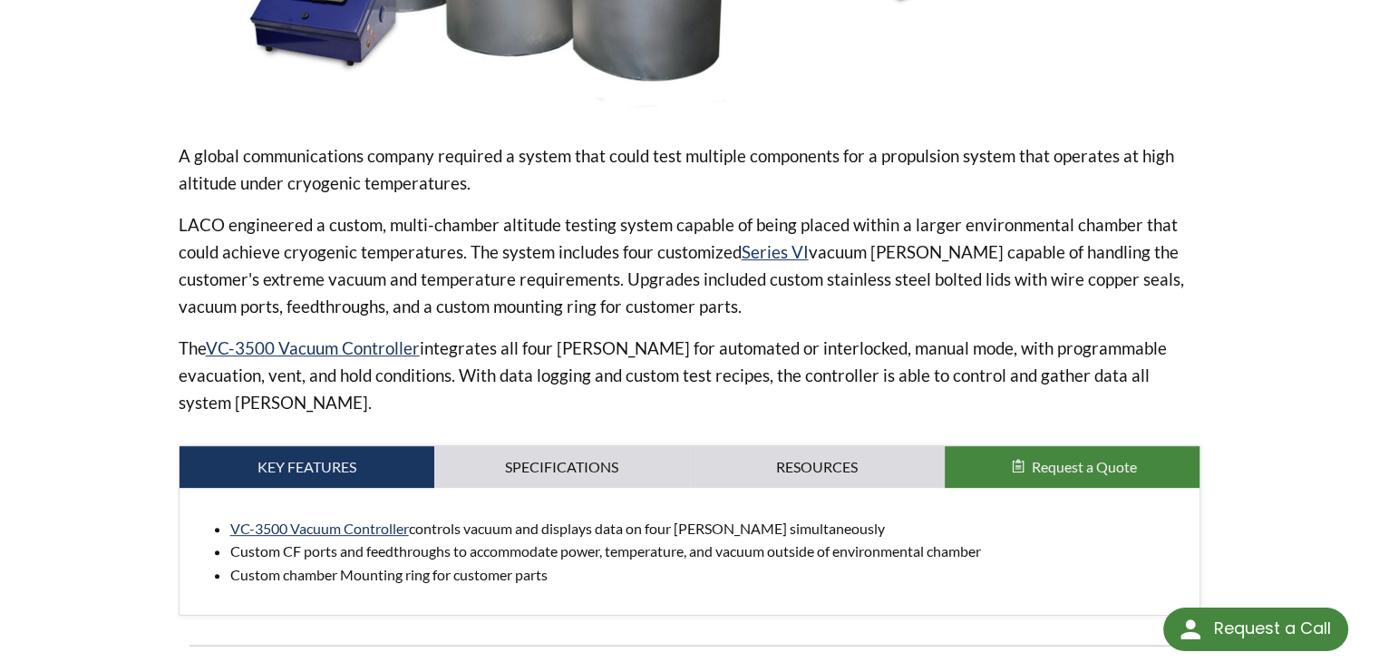
click at [599, 240] on p "LACO engineered a custom, multi-chamber altitude testing system capable of bein…" at bounding box center [690, 265] width 1022 height 109
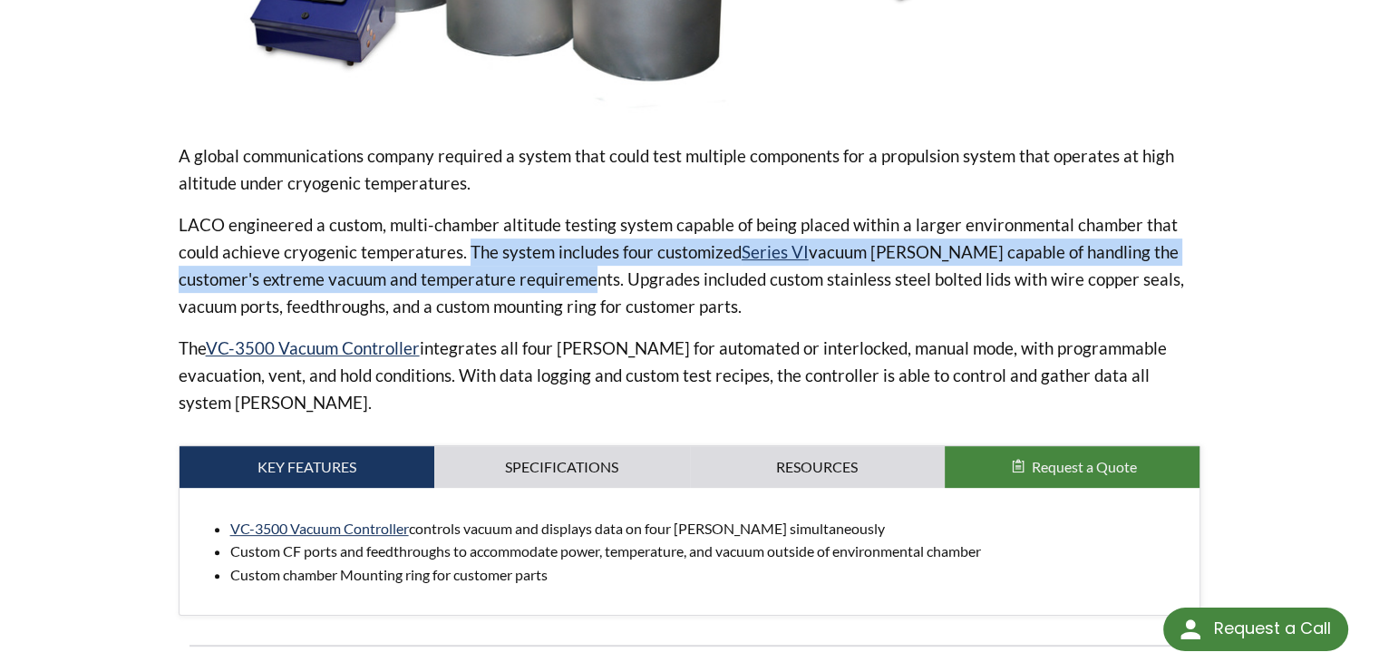
drag, startPoint x: 464, startPoint y: 249, endPoint x: 622, endPoint y: 281, distance: 160.9
click at [622, 281] on p "LACO engineered a custom, multi-chamber altitude testing system capable of bein…" at bounding box center [690, 265] width 1022 height 109
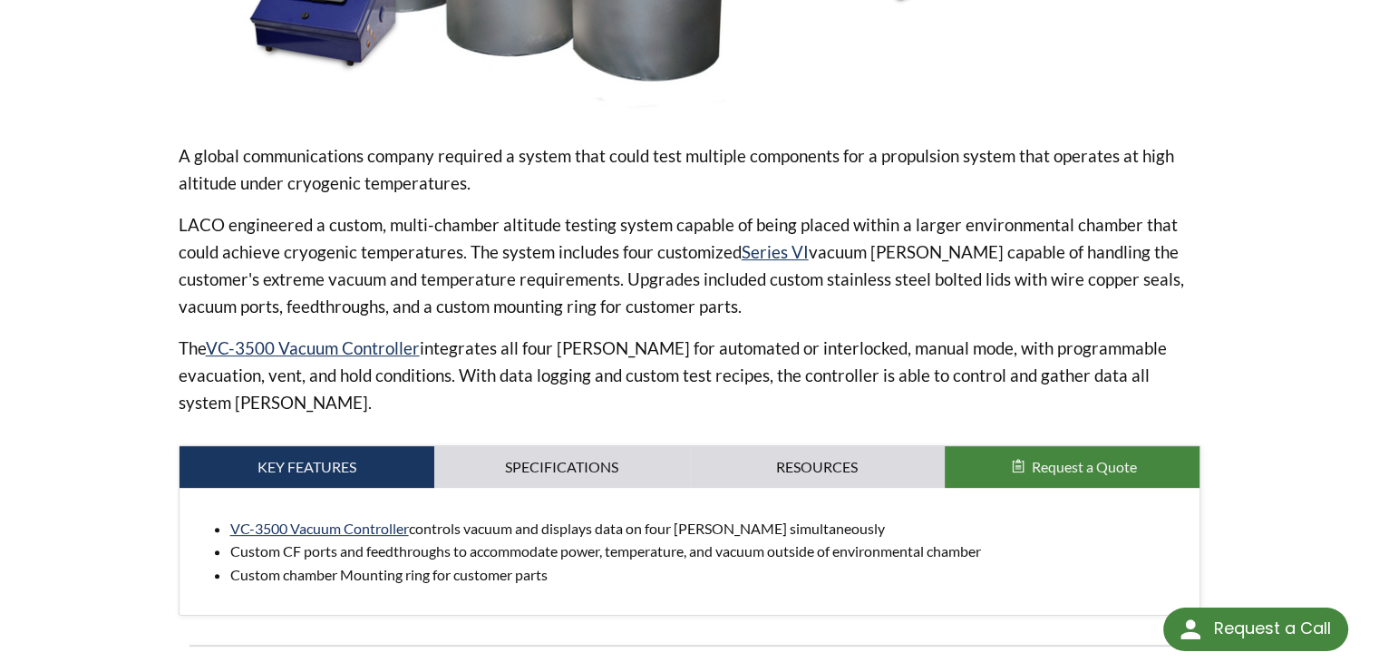
click at [871, 344] on p "The VC-3500 Vacuum Controller integrates all four chambers for automated or int…" at bounding box center [690, 375] width 1022 height 82
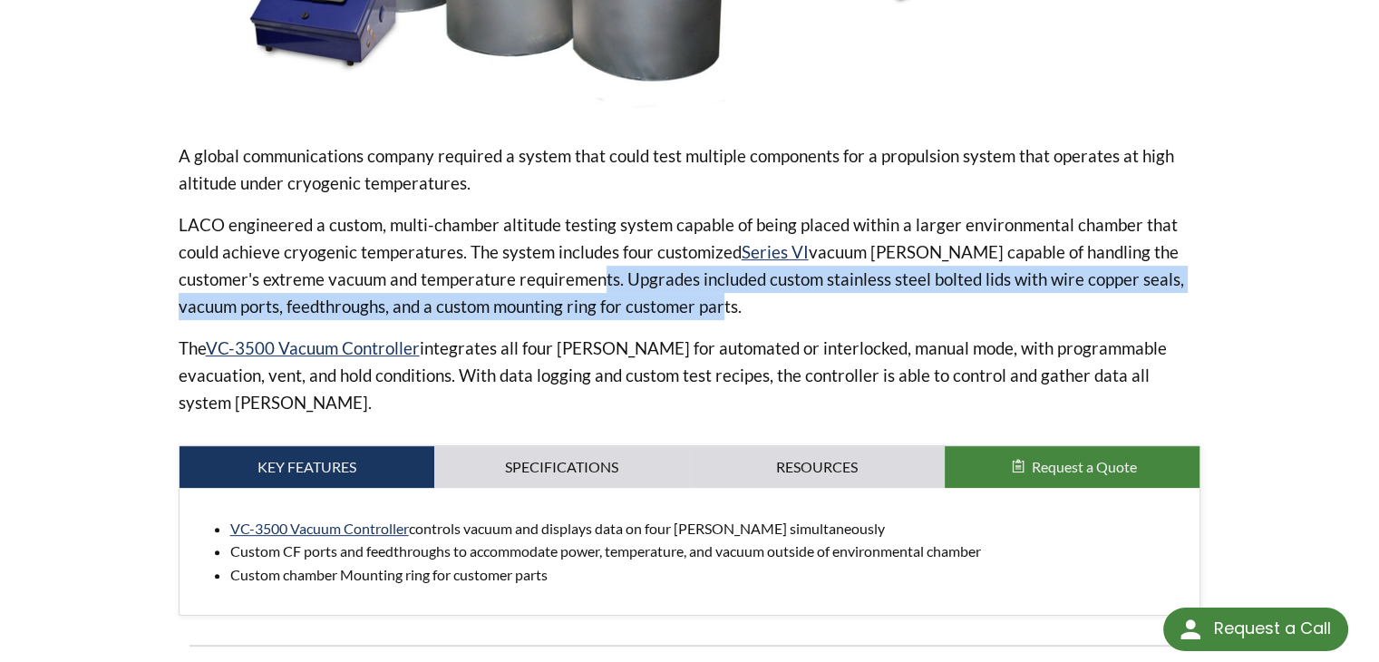
drag, startPoint x: 625, startPoint y: 283, endPoint x: 751, endPoint y: 310, distance: 128.0
click at [751, 310] on p "LACO engineered a custom, multi-chamber altitude testing system capable of bein…" at bounding box center [690, 265] width 1022 height 109
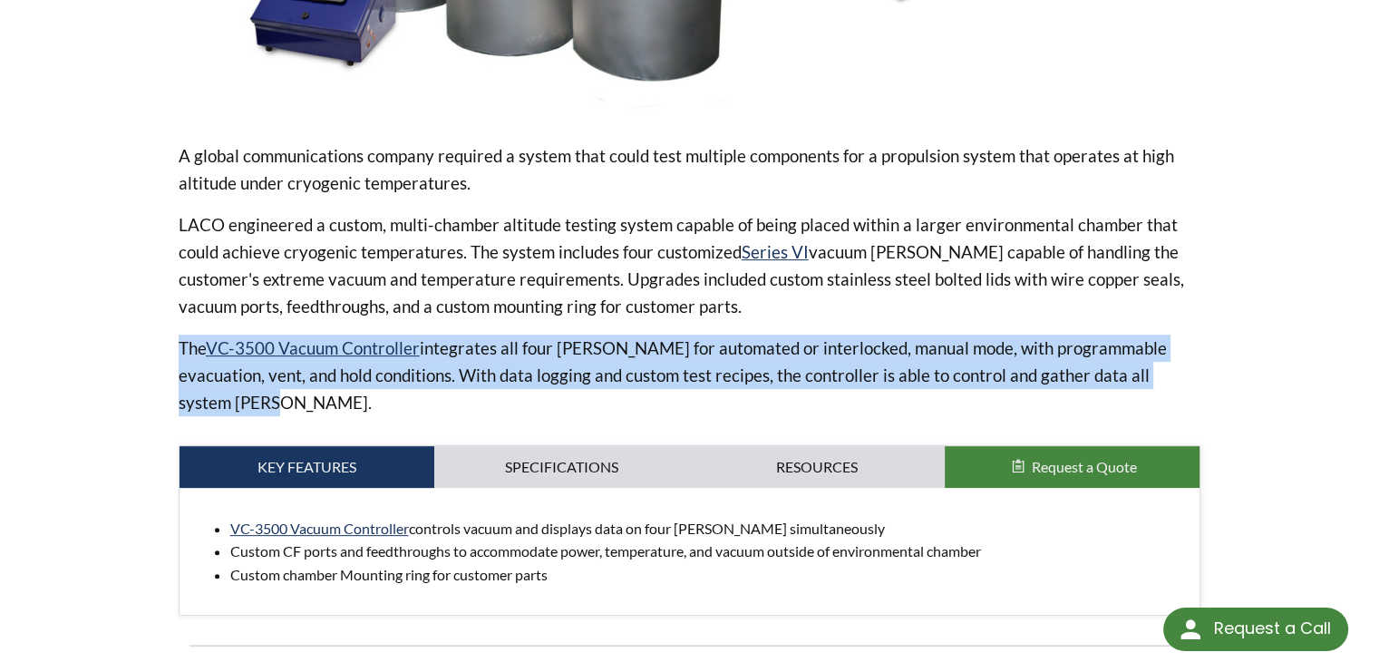
drag, startPoint x: 177, startPoint y: 345, endPoint x: 1214, endPoint y: 378, distance: 1037.5
click at [1214, 378] on div "Custom Solution | Multi-Chamber Altitude and Environmental Testing System Part …" at bounding box center [690, 456] width 1160 height 1690
click at [452, 353] on p "The VC-3500 Vacuum Controller integrates all four chambers for automated or int…" at bounding box center [690, 375] width 1022 height 82
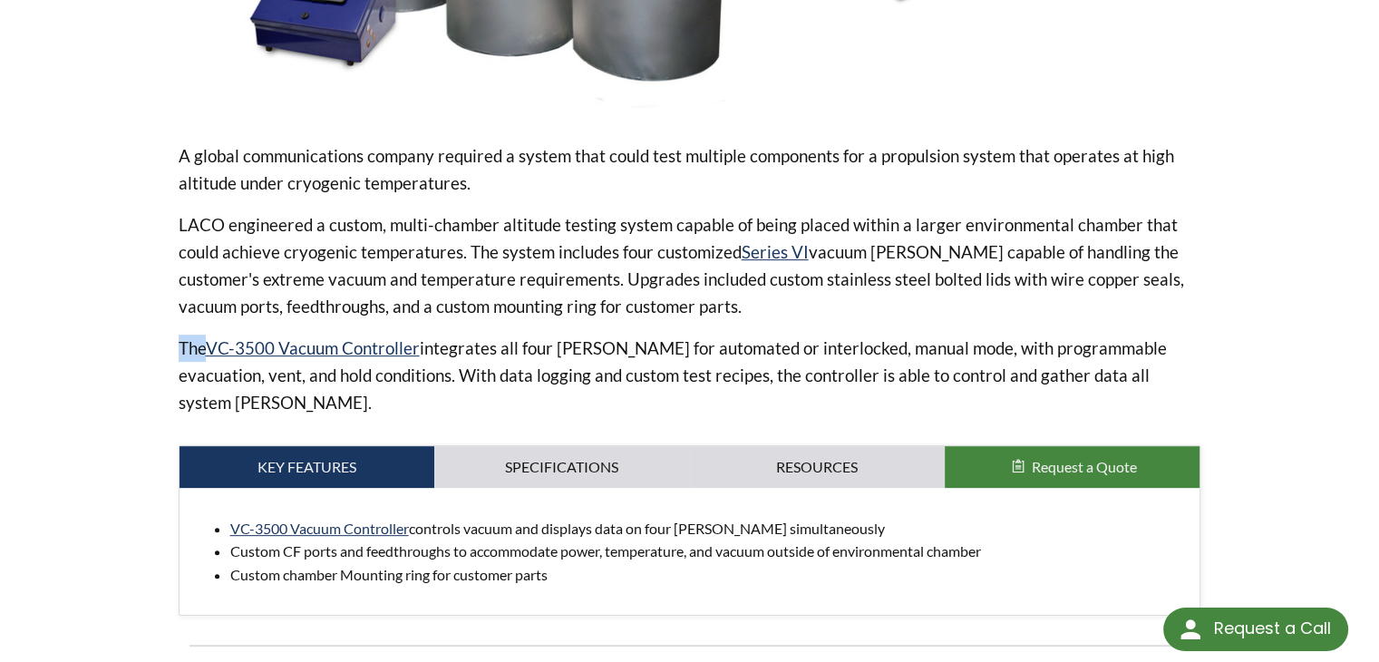
drag, startPoint x: 179, startPoint y: 344, endPoint x: 205, endPoint y: 349, distance: 26.8
click at [205, 349] on p "The VC-3500 Vacuum Controller integrates all four chambers for automated or int…" at bounding box center [690, 375] width 1022 height 82
click at [466, 360] on p "The VC-3500 Vacuum Controller integrates all four chambers for automated or int…" at bounding box center [690, 375] width 1022 height 82
click at [423, 345] on p "The VC-3500 Vacuum Controller integrates all four chambers for automated or int…" at bounding box center [690, 375] width 1022 height 82
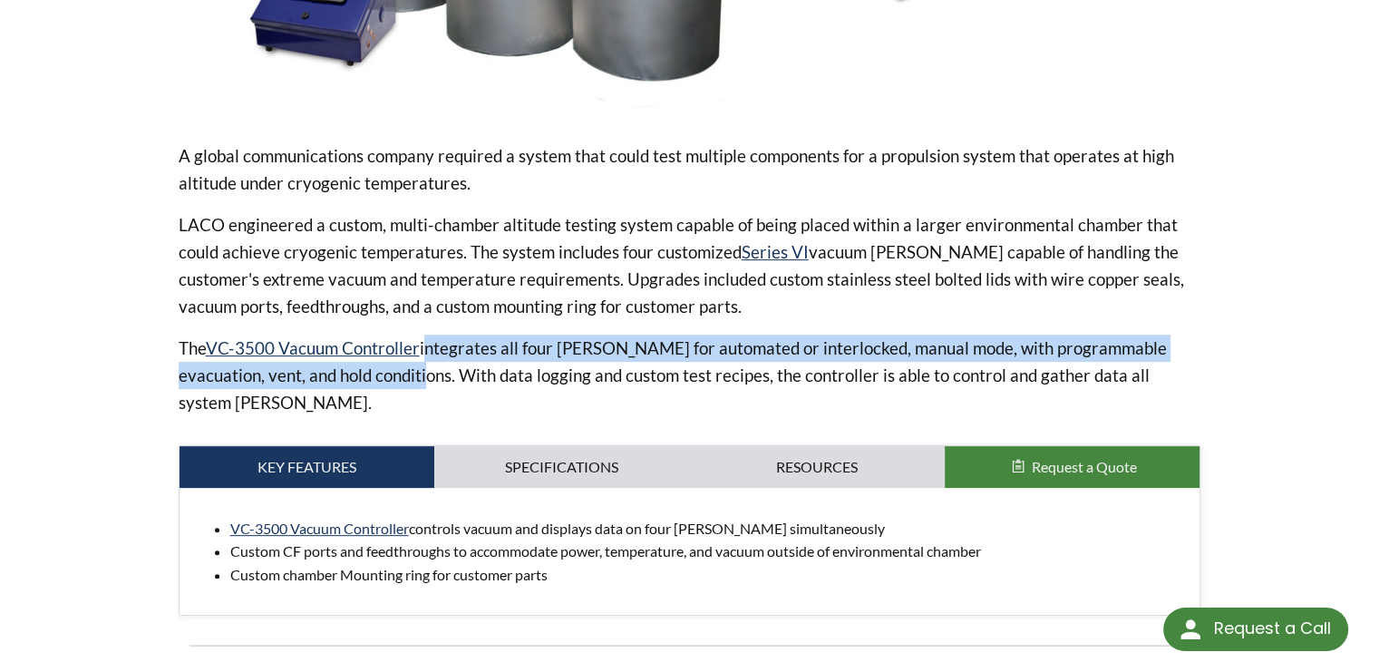
drag, startPoint x: 423, startPoint y: 345, endPoint x: 366, endPoint y: 370, distance: 62.1
click at [366, 370] on p "The VC-3500 Vacuum Controller integrates all four chambers for automated or int…" at bounding box center [690, 375] width 1022 height 82
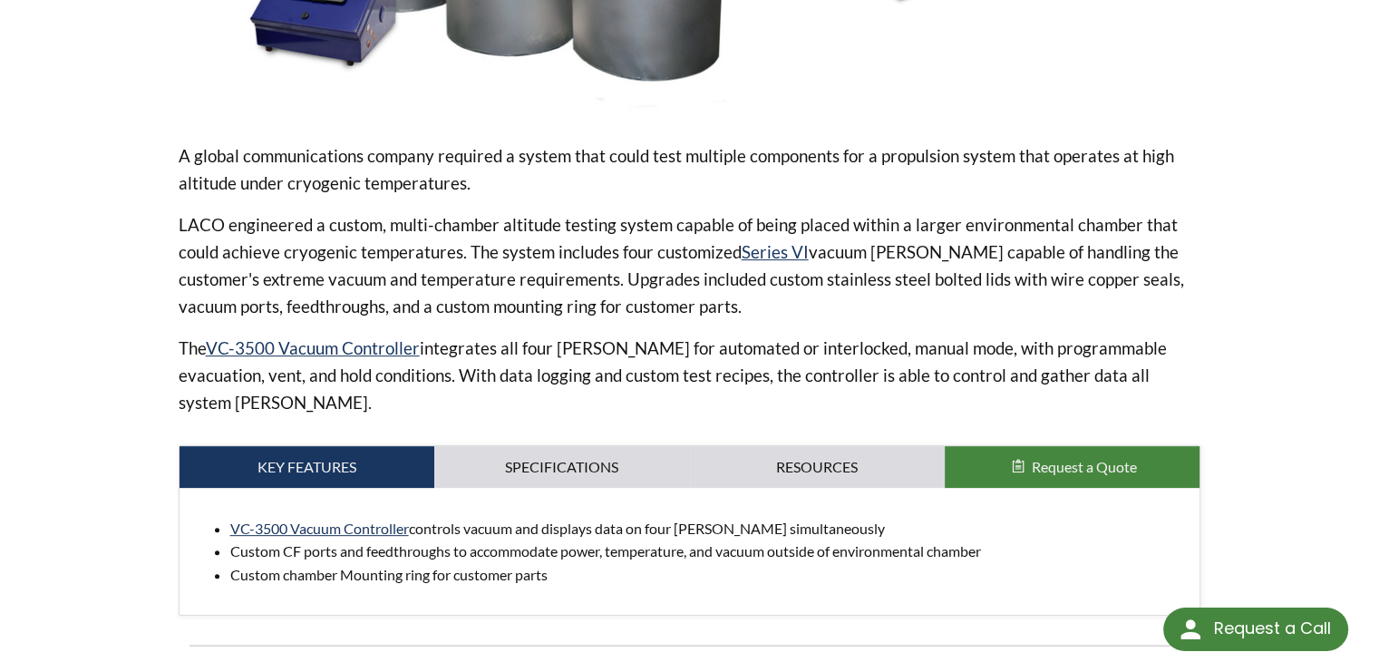
drag, startPoint x: 852, startPoint y: 232, endPoint x: 499, endPoint y: 244, distance: 352.8
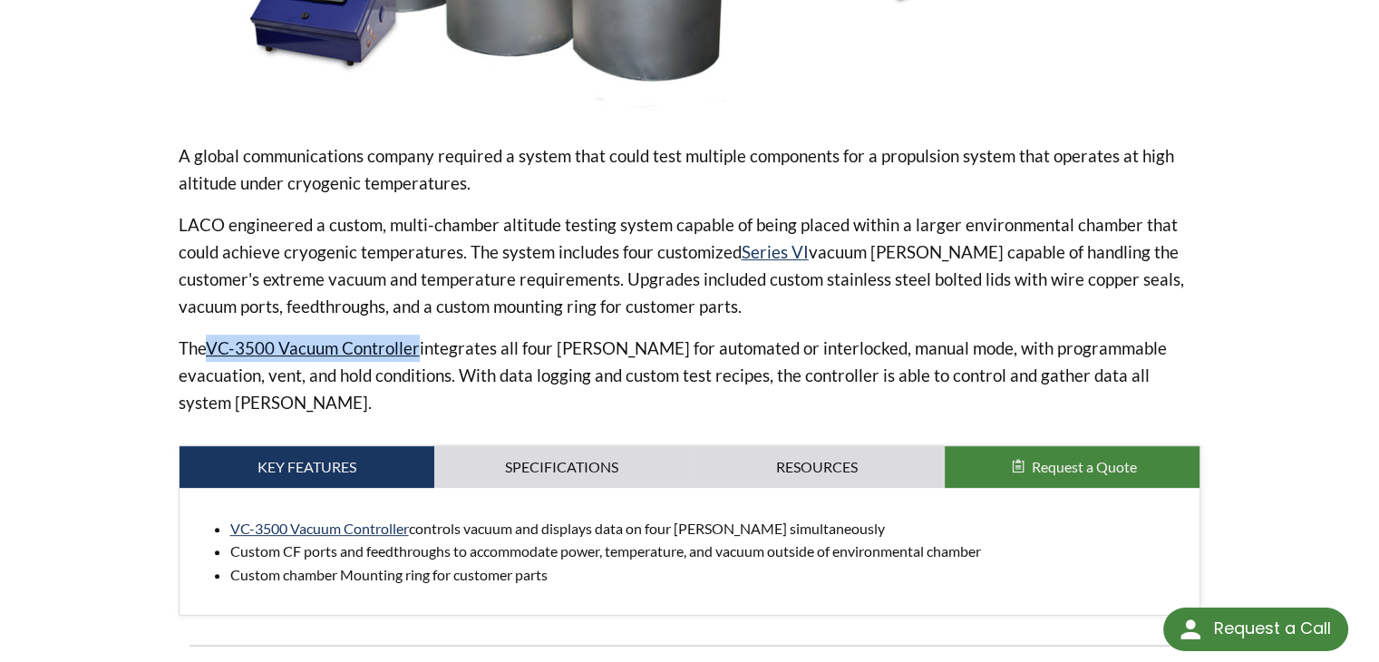
drag, startPoint x: 207, startPoint y: 349, endPoint x: 420, endPoint y: 355, distance: 213.1
click at [420, 355] on p "The VC-3500 Vacuum Controller integrates all four chambers for automated or int…" at bounding box center [690, 375] width 1022 height 82
copy p "VC-3500 Vacuum Controller"
click at [696, 364] on p "The VC-3500 Vacuum Controller integrates all four chambers for automated or int…" at bounding box center [690, 375] width 1022 height 82
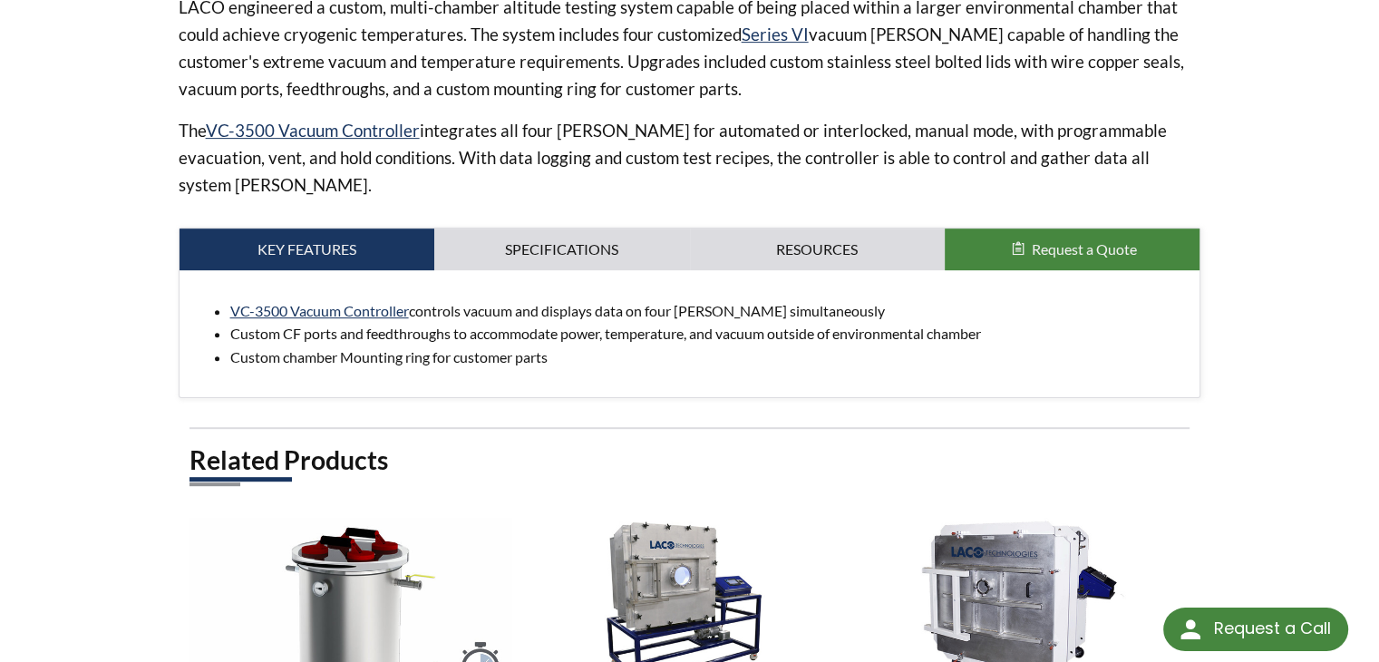
scroll to position [816, 0]
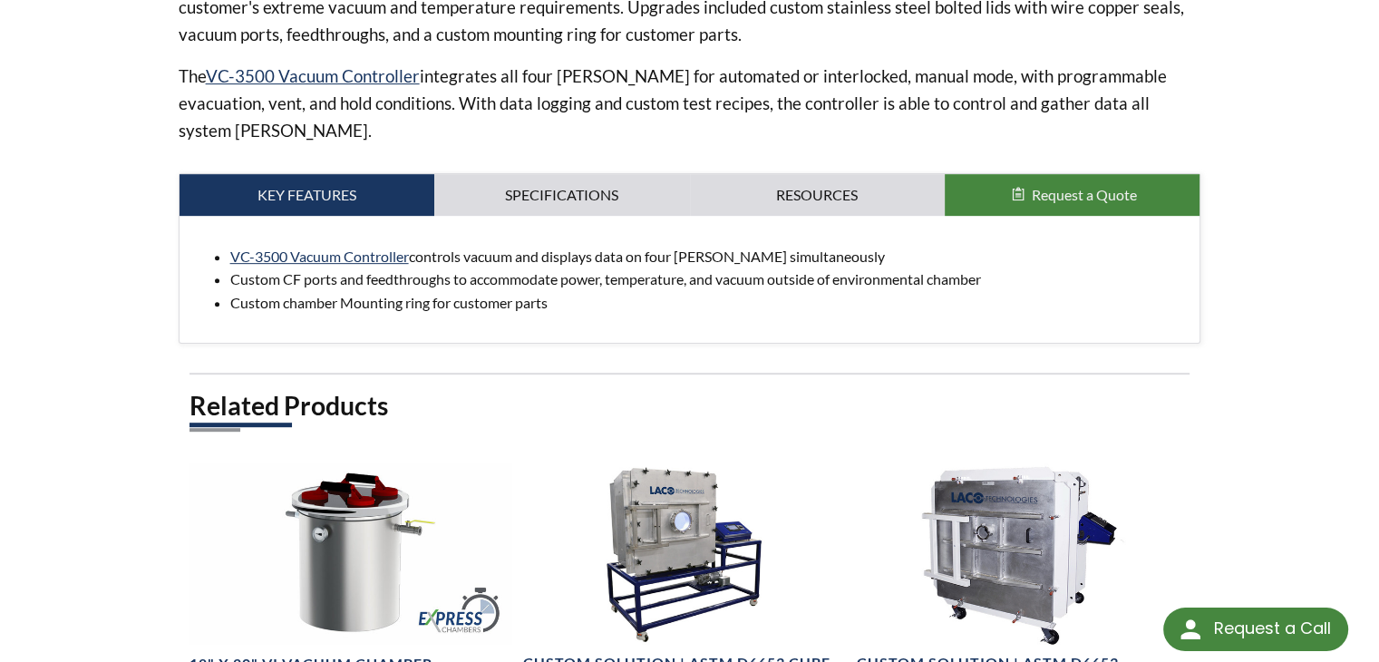
click at [647, 245] on li "VC-3500 Vacuum Controller controls vacuum and displays data on four chambers si…" at bounding box center [707, 257] width 955 height 24
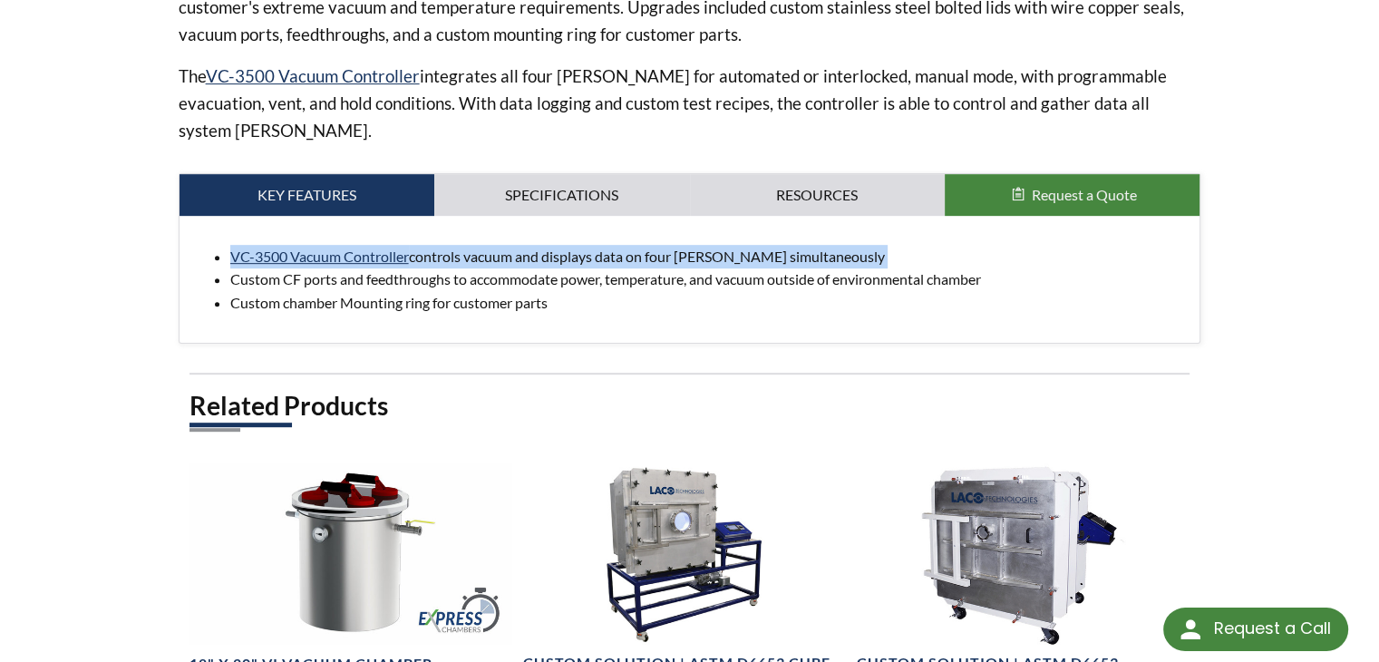
click at [647, 245] on li "VC-3500 Vacuum Controller controls vacuum and displays data on four chambers si…" at bounding box center [707, 257] width 955 height 24
click at [837, 245] on li "VC-3500 Vacuum Controller controls vacuum and displays data on four chambers si…" at bounding box center [707, 257] width 955 height 24
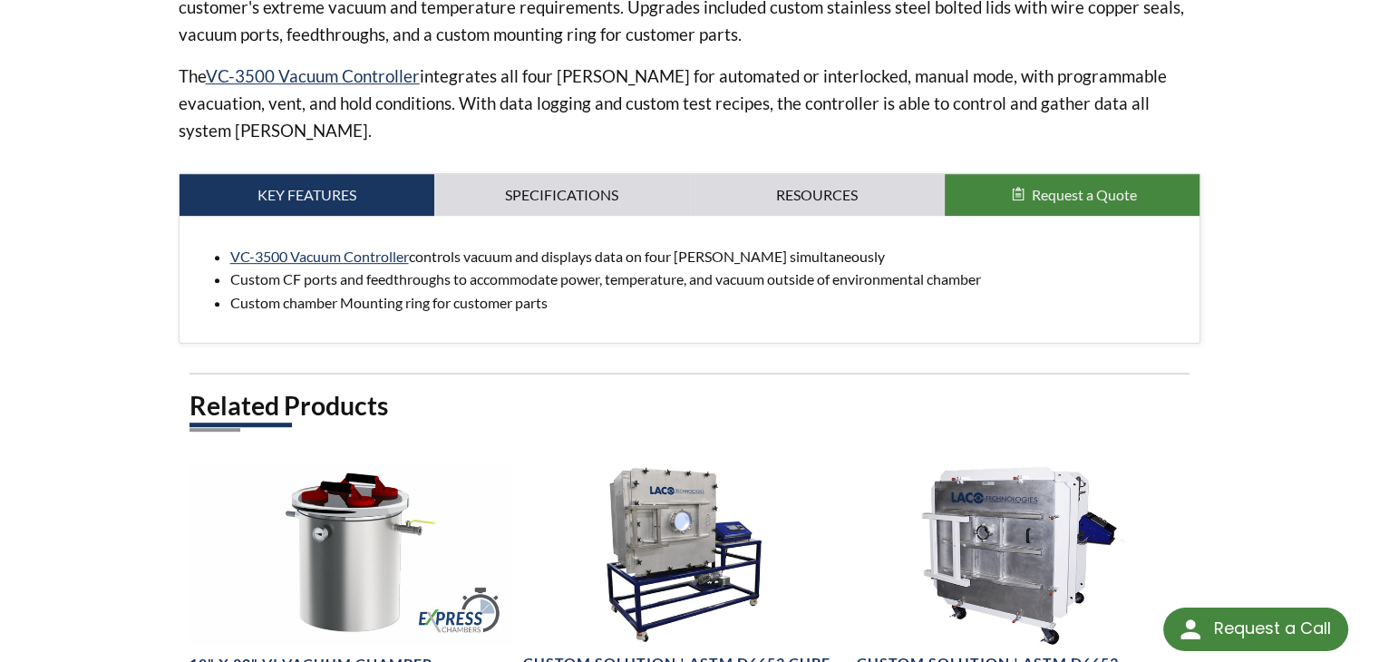
click at [827, 267] on li "Custom CF ports and feedthroughs to accommodate power, temperature, and vacuum …" at bounding box center [707, 279] width 955 height 24
drag, startPoint x: 851, startPoint y: 226, endPoint x: 413, endPoint y: 231, distance: 437.8
click at [413, 245] on li "VC-3500 Vacuum Controller controls vacuum and displays data on four chambers si…" at bounding box center [707, 257] width 955 height 24
copy li "controls vacuum and displays data on four chambers simultaneously"
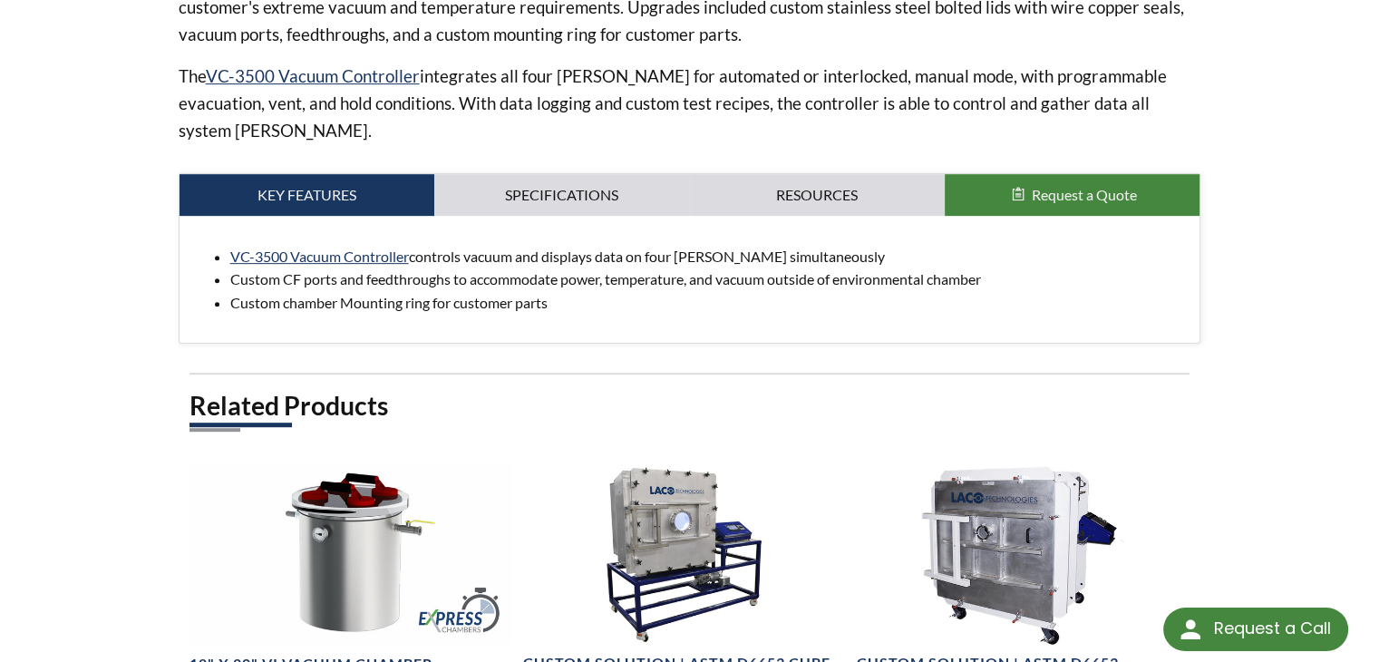
drag, startPoint x: 228, startPoint y: 233, endPoint x: 408, endPoint y: 237, distance: 179.5
click at [408, 245] on ul "VC-3500 Vacuum Controller controls vacuum and displays data on four chambers si…" at bounding box center [690, 280] width 992 height 70
copy link "VC-3500 Vacuum Controller"
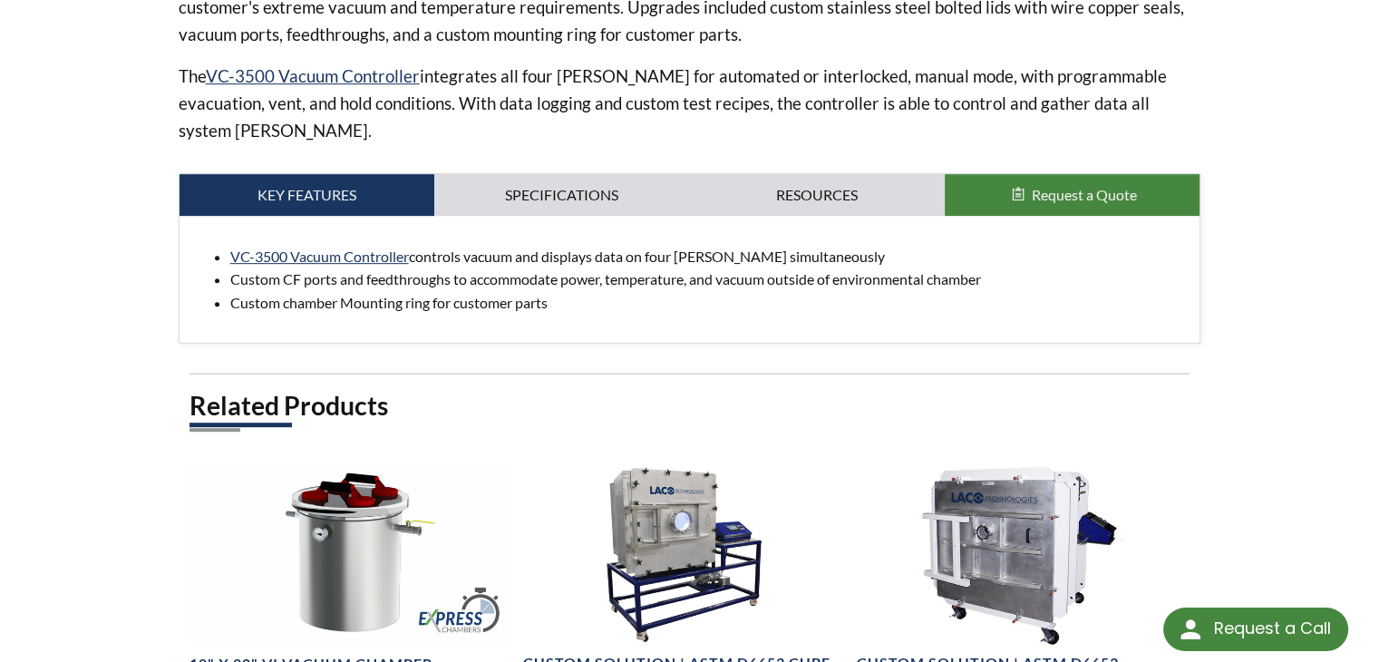
click at [508, 267] on li "Custom CF ports and feedthroughs to accommodate power, temperature, and vacuum …" at bounding box center [707, 279] width 955 height 24
click at [315, 267] on li "Custom CF ports and feedthroughs to accommodate power, temperature, and vacuum …" at bounding box center [707, 279] width 955 height 24
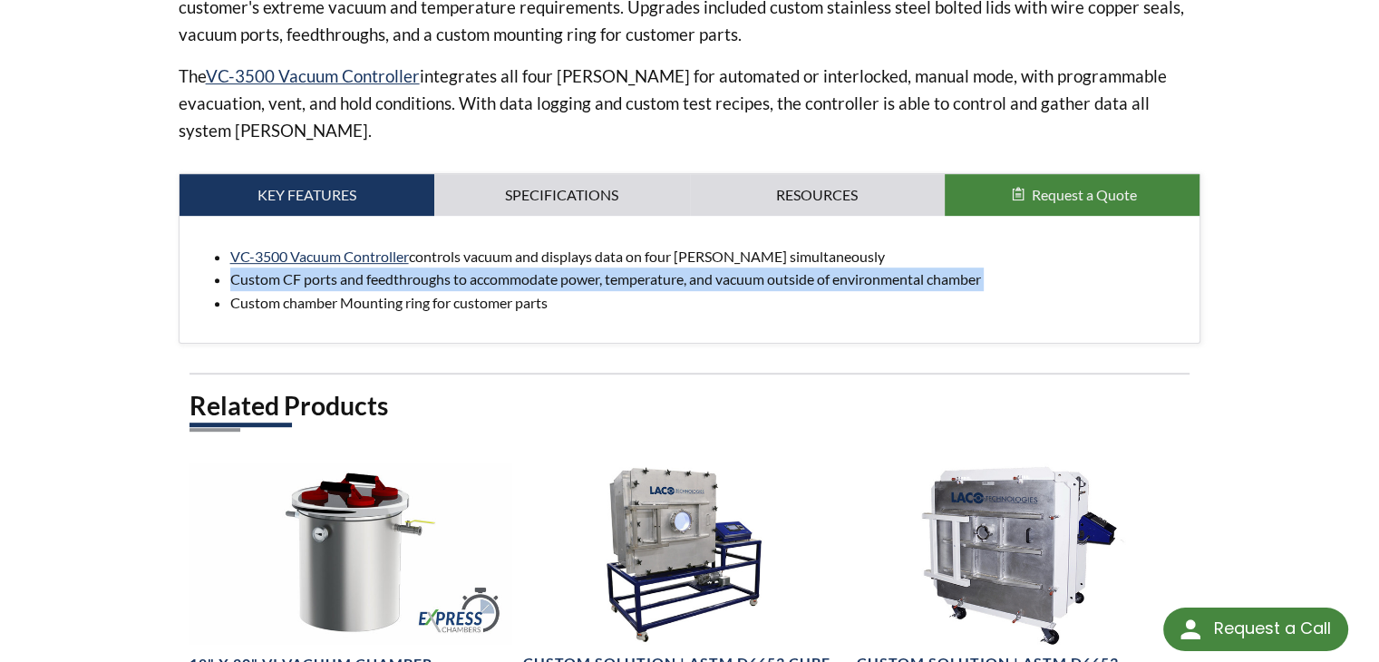
click at [315, 267] on li "Custom CF ports and feedthroughs to accommodate power, temperature, and vacuum …" at bounding box center [707, 279] width 955 height 24
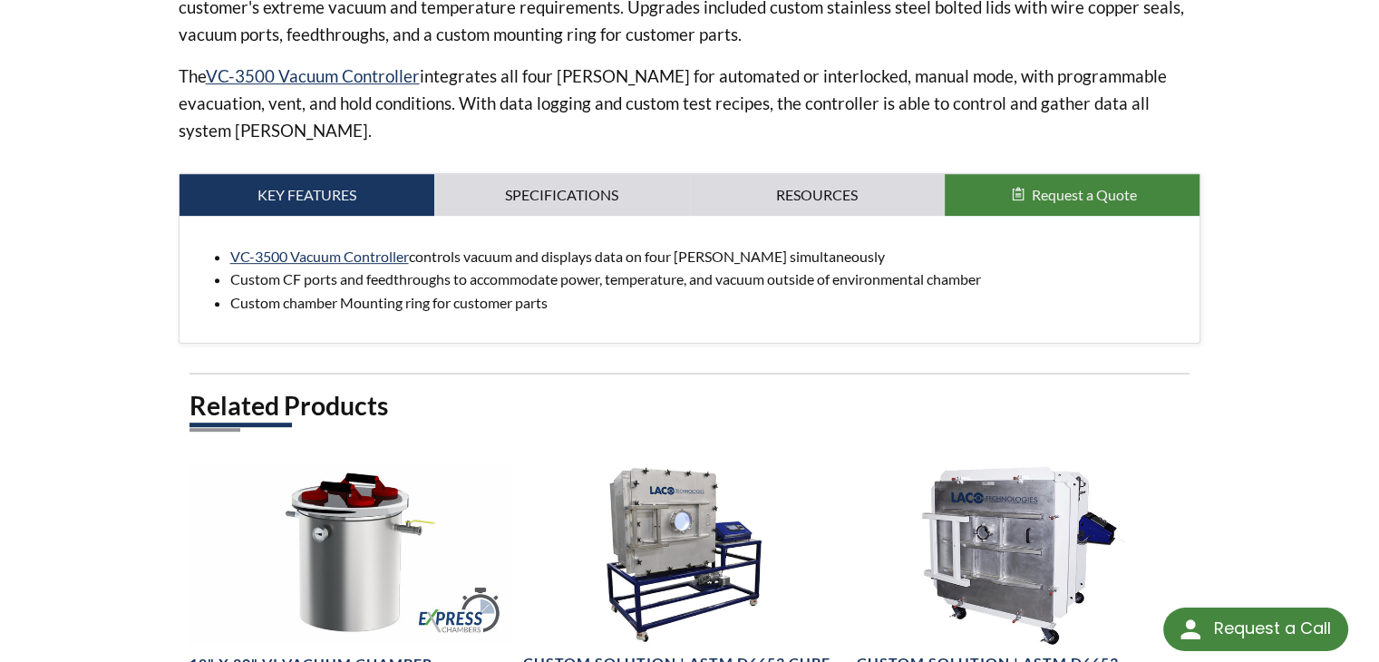
click at [354, 291] on li "Custom chamber Mounting ring for customer parts" at bounding box center [707, 303] width 955 height 24
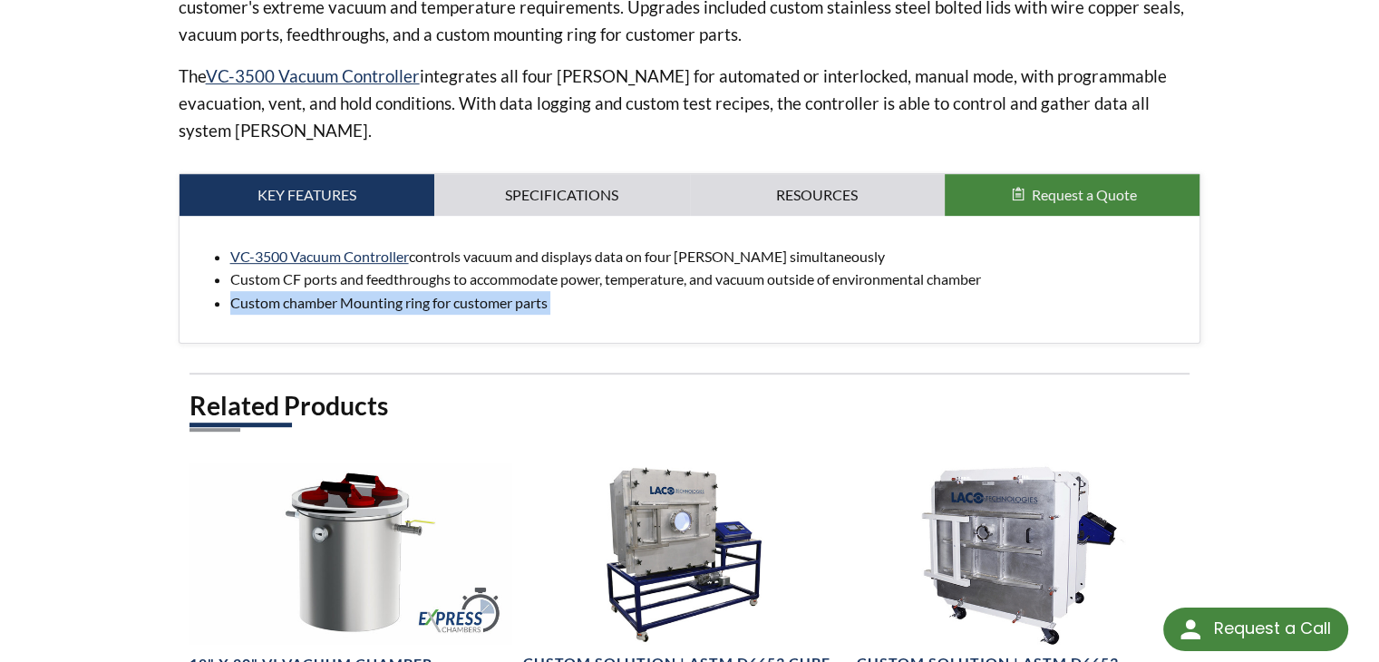
click at [354, 291] on li "Custom chamber Mounting ring for customer parts" at bounding box center [707, 303] width 955 height 24
copy div "Custom chamber Mounting ring for customer parts Chamber Dimensions: 8" DIA x 20…"
click at [370, 267] on li "Custom CF ports and feedthroughs to accommodate power, temperature, and vacuum …" at bounding box center [707, 279] width 955 height 24
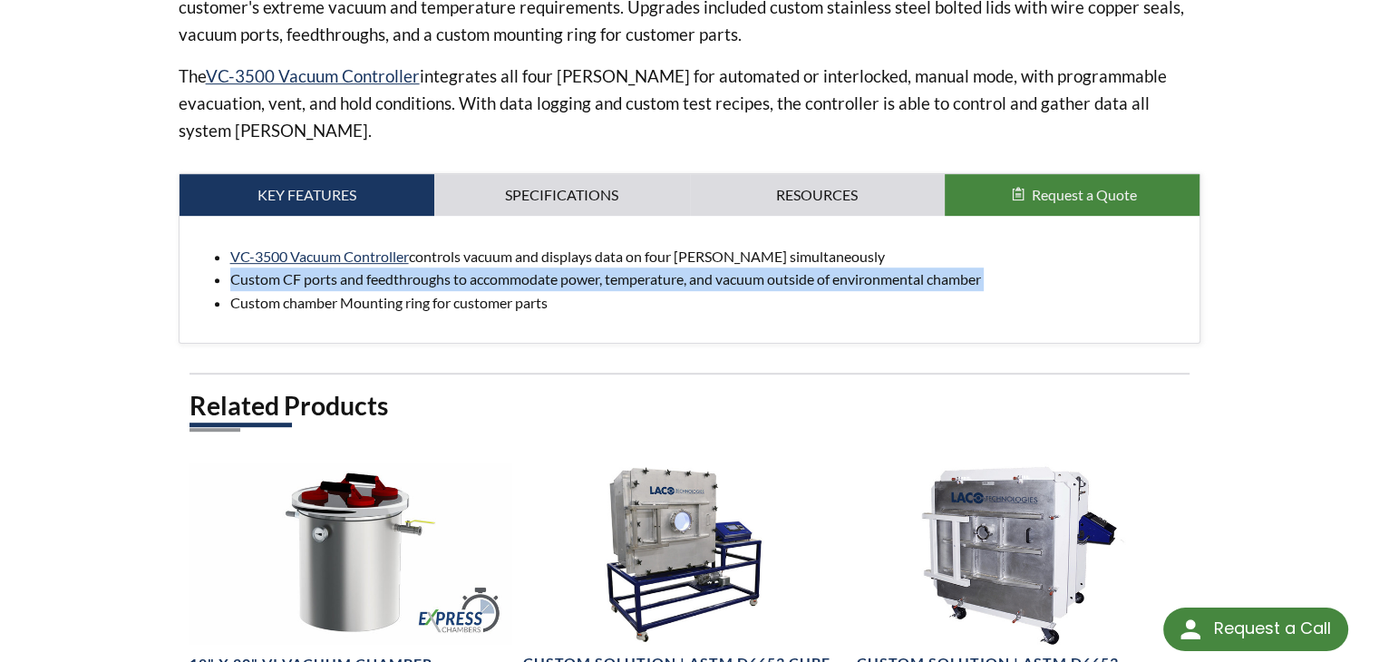
click at [370, 267] on li "Custom CF ports and feedthroughs to accommodate power, temperature, and vacuum …" at bounding box center [707, 279] width 955 height 24
copy li "Custom CF ports and feedthroughs to accommodate power, temperature, and vacuum …"
click at [419, 267] on li "Custom CF ports and feedthroughs to accommodate power, temperature, and vacuum …" at bounding box center [707, 279] width 955 height 24
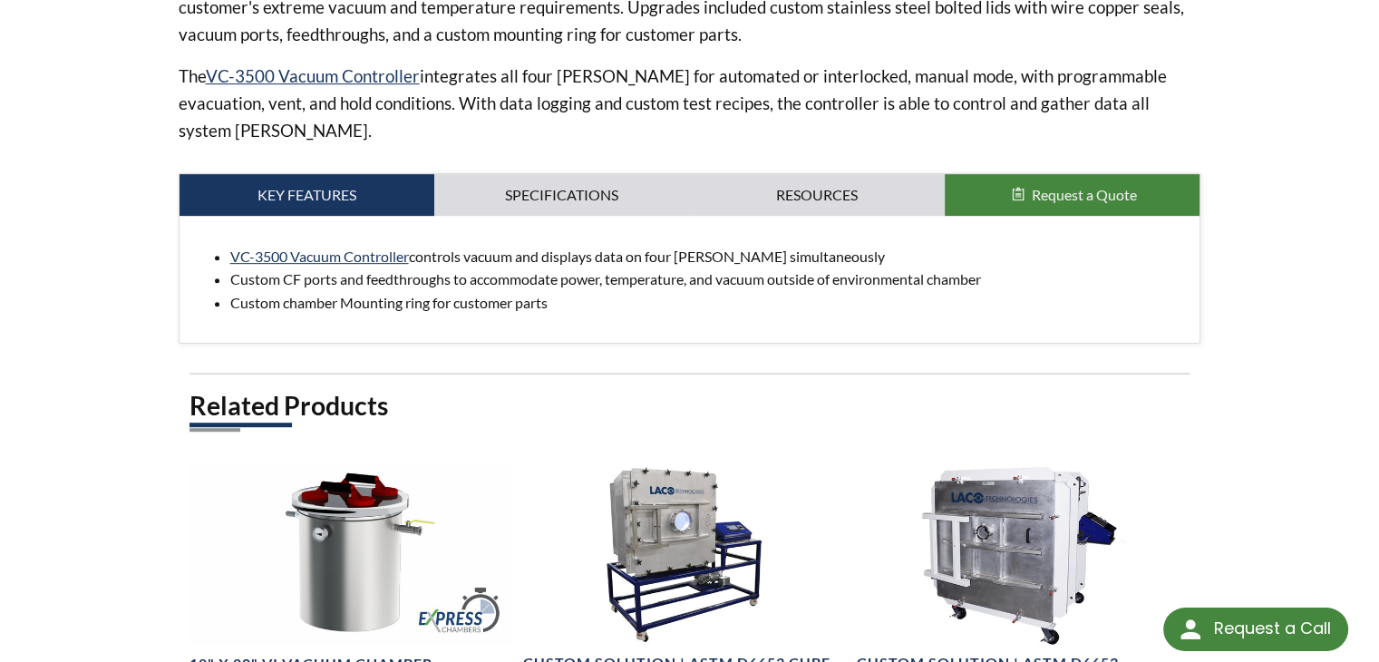
click at [419, 291] on li "Custom chamber Mounting ring for customer parts" at bounding box center [707, 303] width 955 height 24
copy div "Custom chamber Mounting ring for customer parts Chamber Dimensions: 8" DIA x 20…"
click at [727, 267] on li "Custom CF ports and feedthroughs to accommodate power, temperature, and vacuum …" at bounding box center [707, 279] width 955 height 24
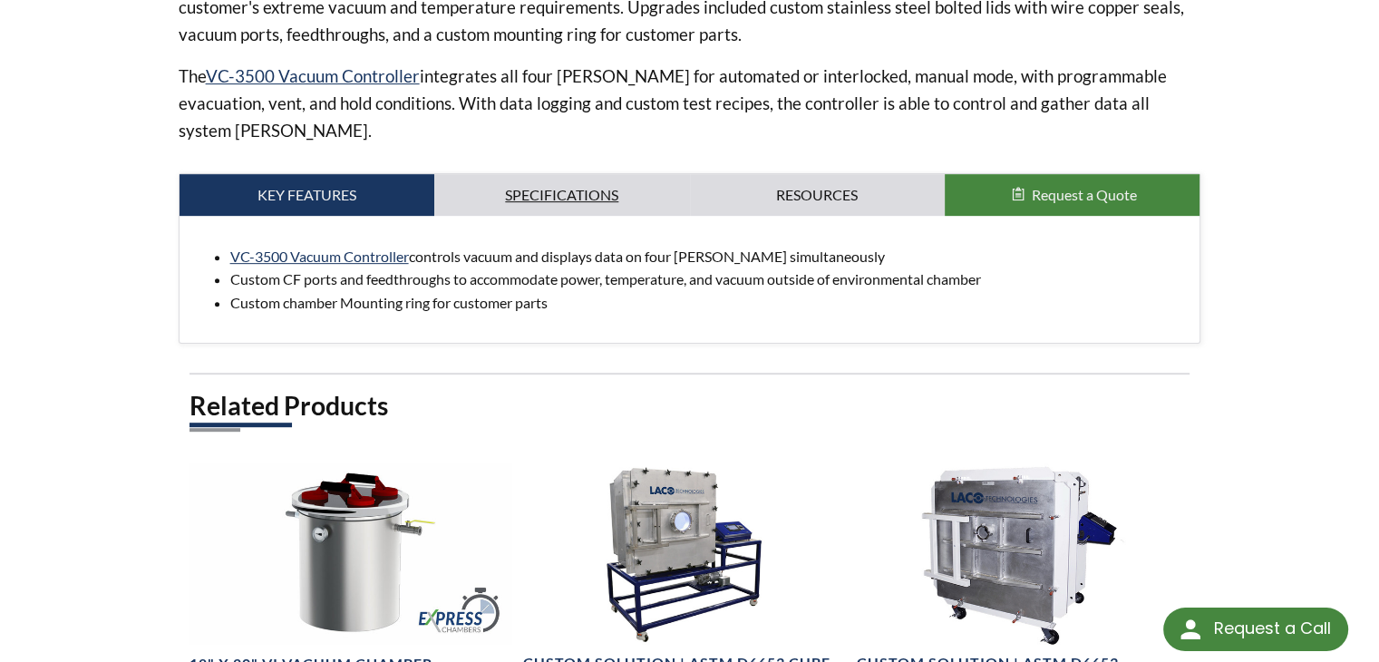
click at [521, 174] on link "Specifications" at bounding box center [561, 195] width 255 height 42
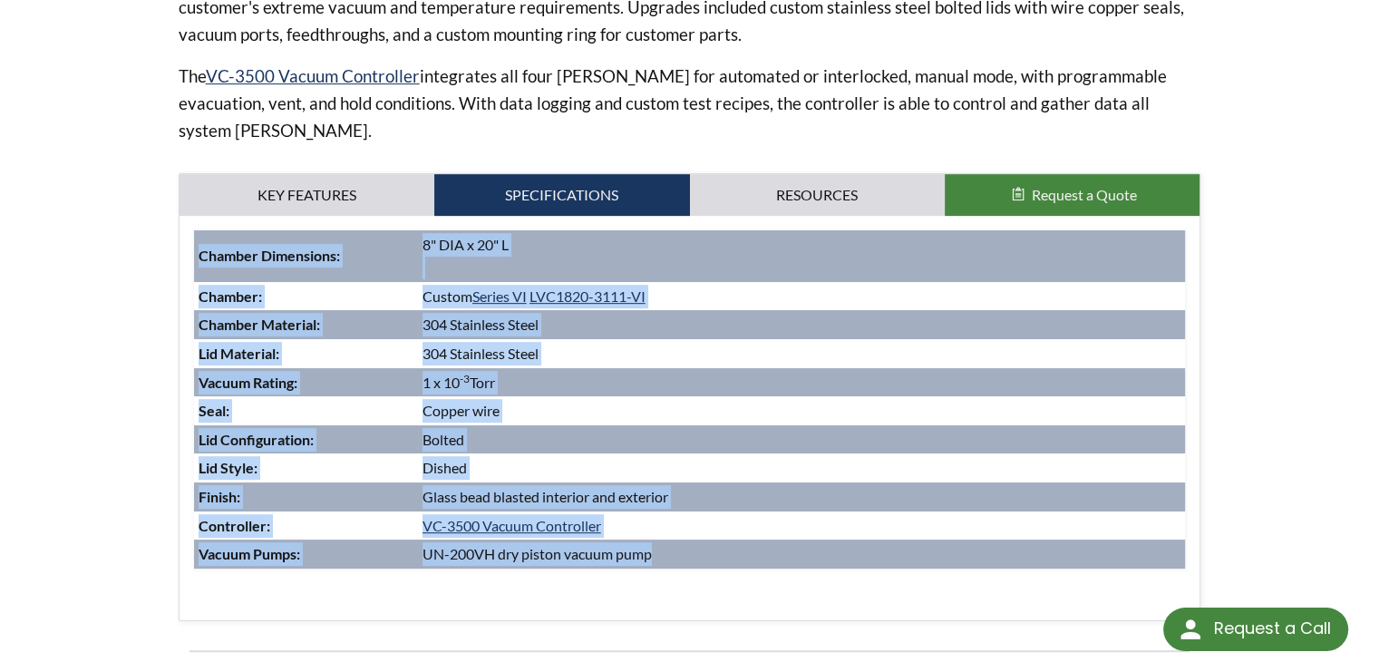
drag, startPoint x: 197, startPoint y: 228, endPoint x: 685, endPoint y: 516, distance: 566.8
click at [685, 516] on tbody "Chamber Dimensions: 8" DIA x 20" L Chamber: Custom Series VI LVC1820-3111-VI Ch…" at bounding box center [690, 399] width 992 height 338
copy tbody "Chamber Dimensions: 8" DIA x 20" L Chamber: Custom Series VI LVC1820-3111-VI Ch…"
click at [634, 368] on td "1 x 10 -3 Torr" at bounding box center [802, 382] width 768 height 29
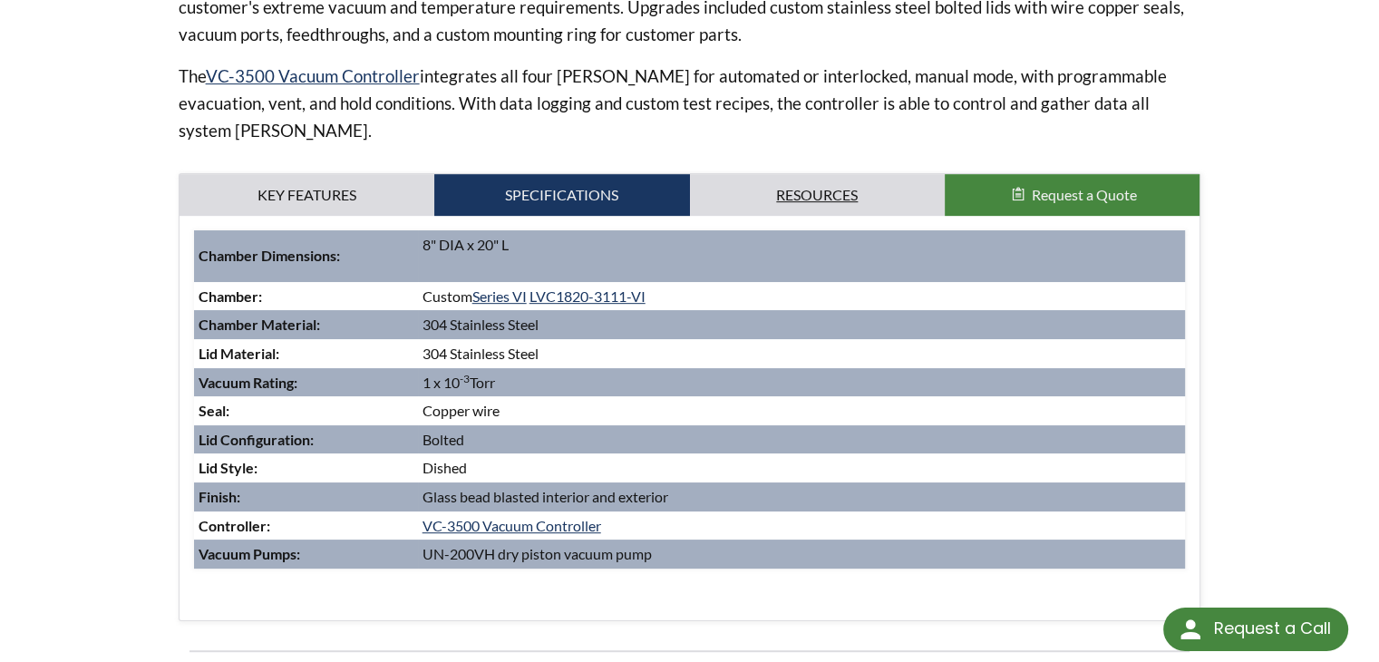
click at [752, 174] on link "Resources" at bounding box center [817, 195] width 255 height 42
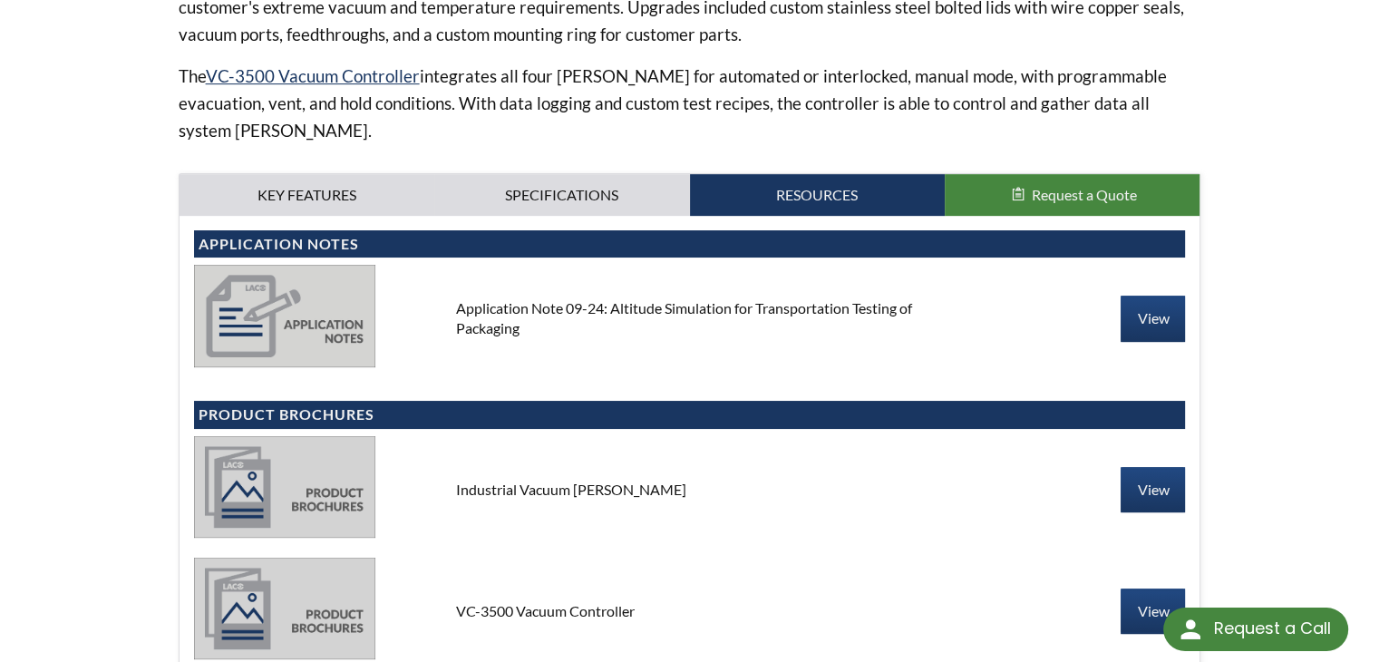
click at [860, 86] on p "The VC-3500 Vacuum Controller integrates all four chambers for automated or int…" at bounding box center [690, 104] width 1022 height 82
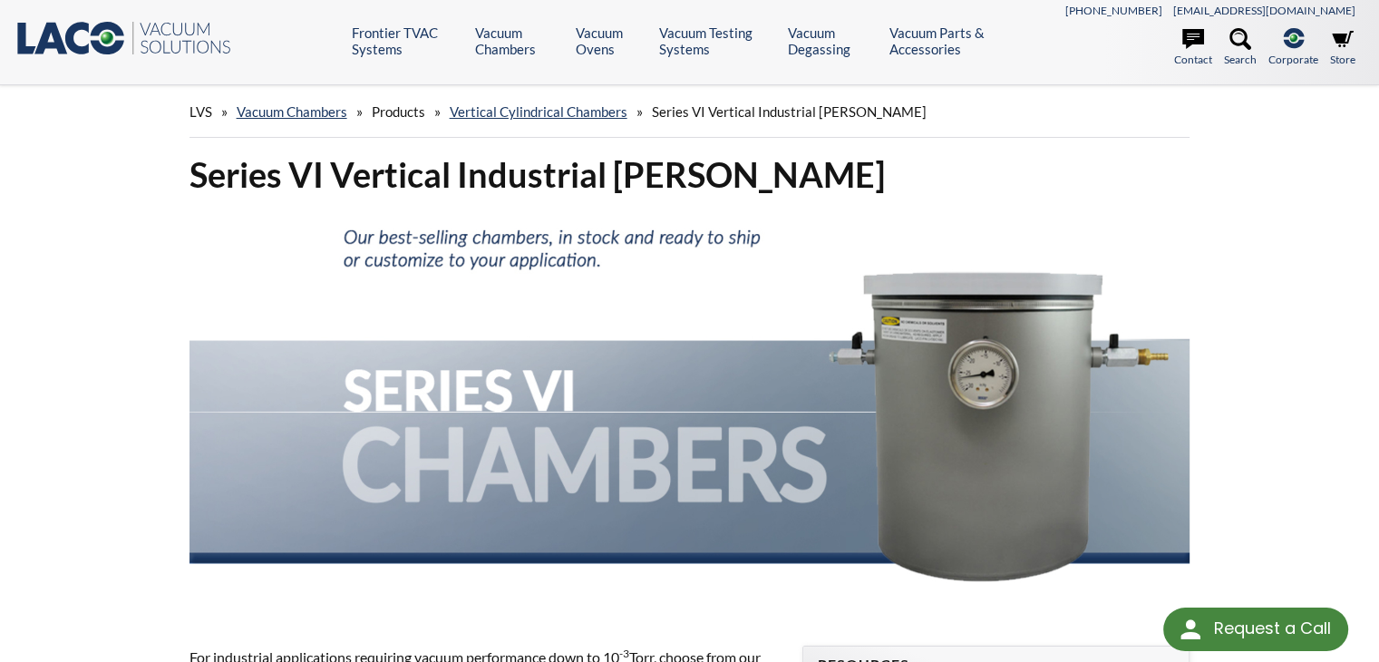
drag, startPoint x: 1238, startPoint y: 332, endPoint x: 1252, endPoint y: 276, distance: 56.9
